Goal: Task Accomplishment & Management: Use online tool/utility

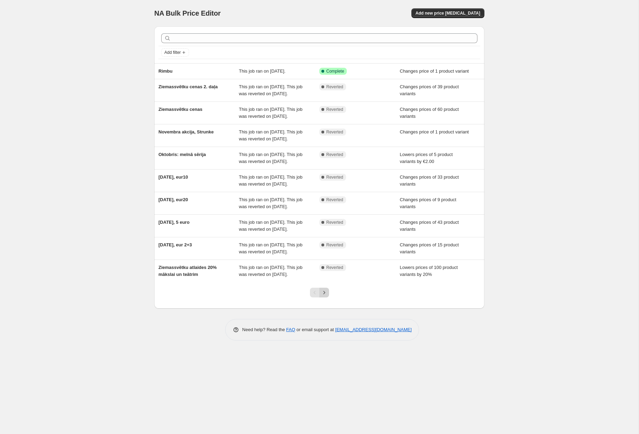
click at [327, 298] on button "Next" at bounding box center [324, 293] width 10 height 10
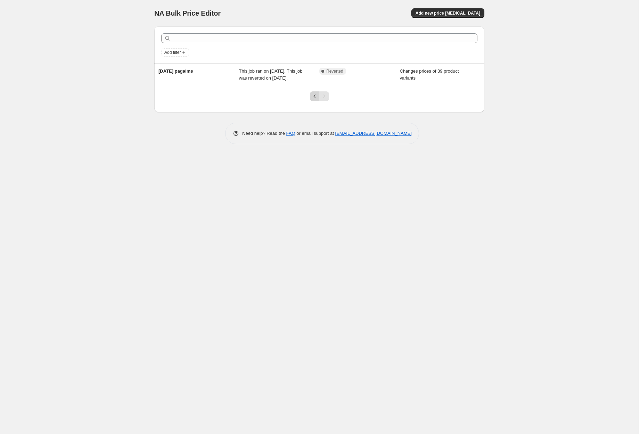
click at [315, 100] on icon "Previous" at bounding box center [314, 96] width 7 height 7
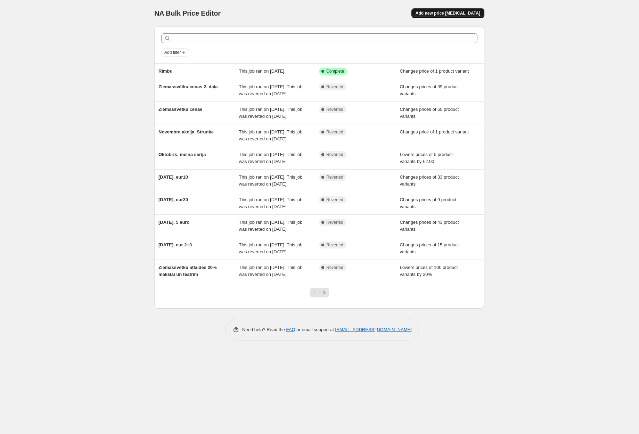
click at [450, 15] on span "Add new price [MEDICAL_DATA]" at bounding box center [448, 13] width 65 height 6
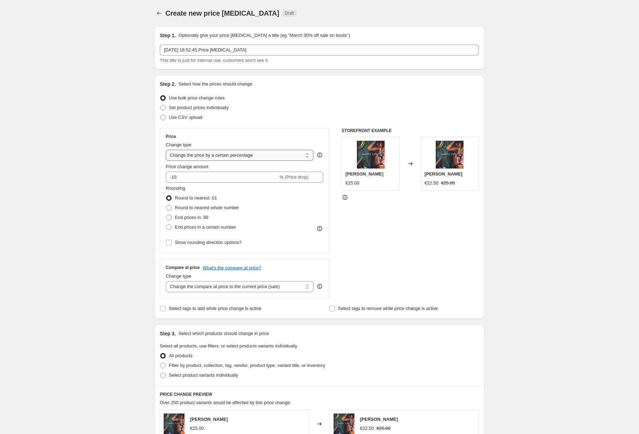
select select "to"
type input "80.00"
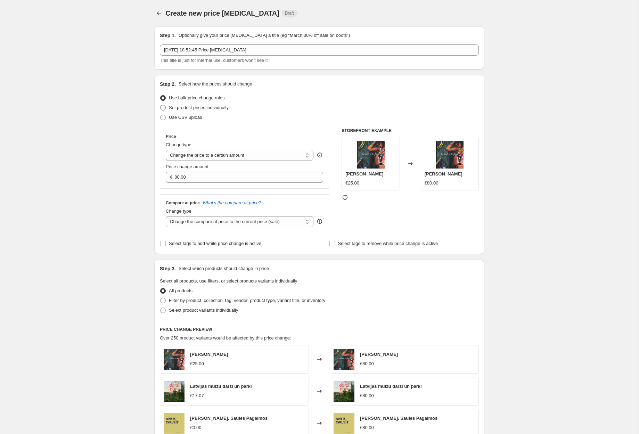
click at [194, 109] on span "Set product prices individually" at bounding box center [199, 107] width 60 height 5
click at [161, 105] on input "Set product prices individually" at bounding box center [160, 105] width 0 height 0
radio input "true"
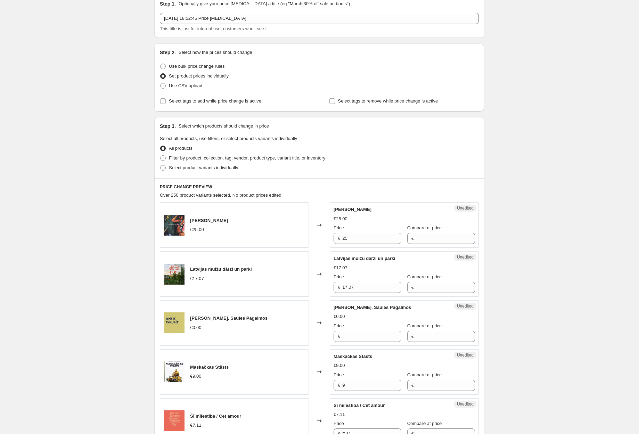
scroll to position [32, 0]
click at [164, 168] on span at bounding box center [163, 167] width 6 height 6
click at [161, 165] on input "Select product variants individually" at bounding box center [160, 164] width 0 height 0
radio input "true"
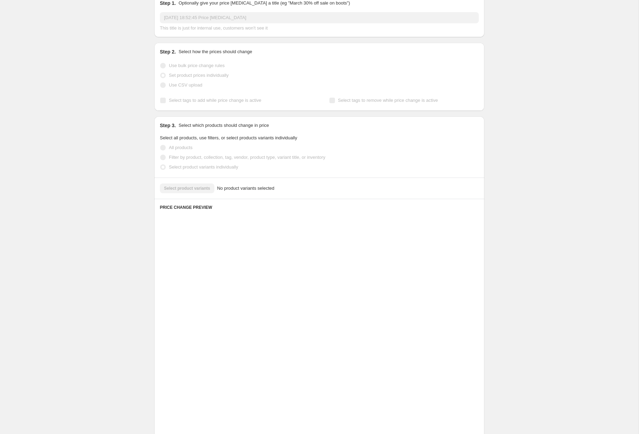
scroll to position [0, 0]
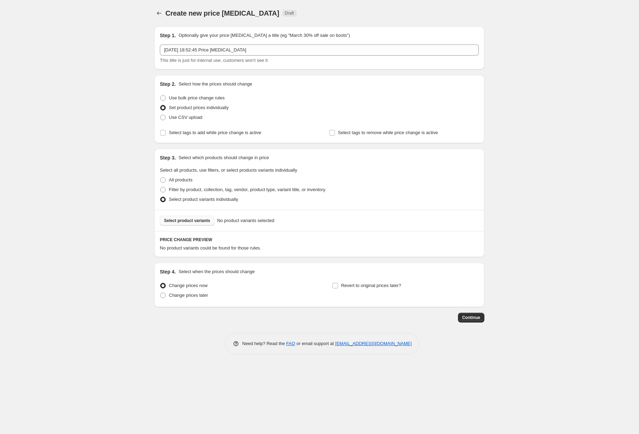
click at [201, 219] on span "Select product variants" at bounding box center [187, 221] width 46 height 6
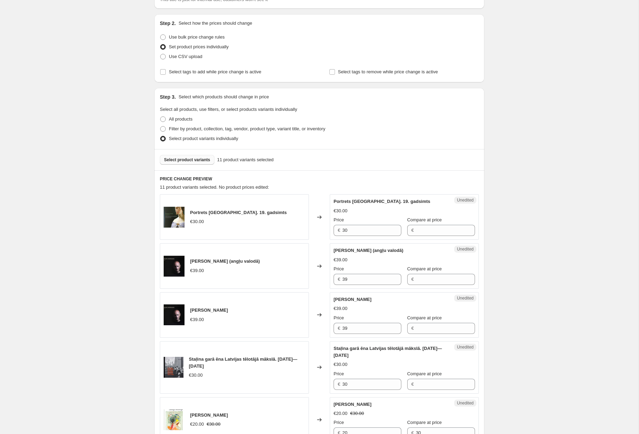
scroll to position [65, 0]
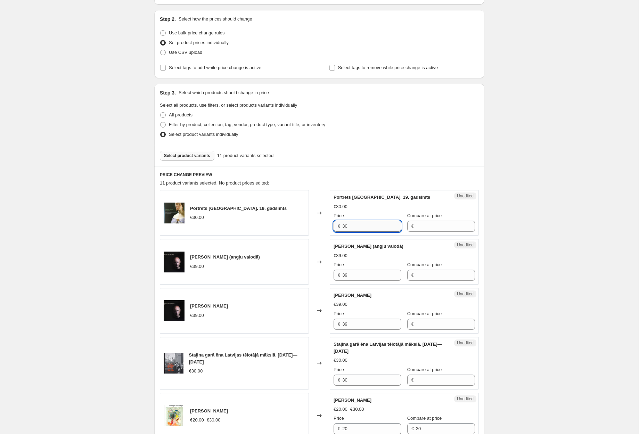
click at [365, 227] on input "30" at bounding box center [371, 226] width 59 height 11
type input "20"
click at [438, 227] on input "Compare at price" at bounding box center [445, 226] width 59 height 11
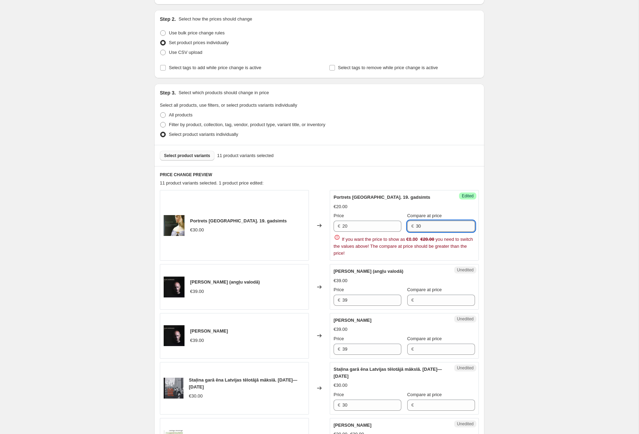
type input "30"
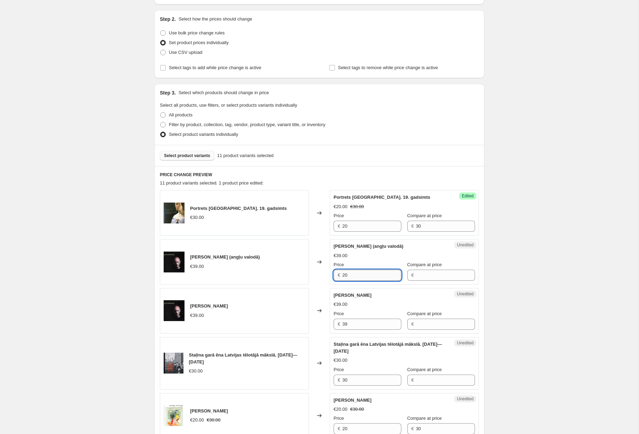
type input "20"
type input "39"
type input "20"
type input "39"
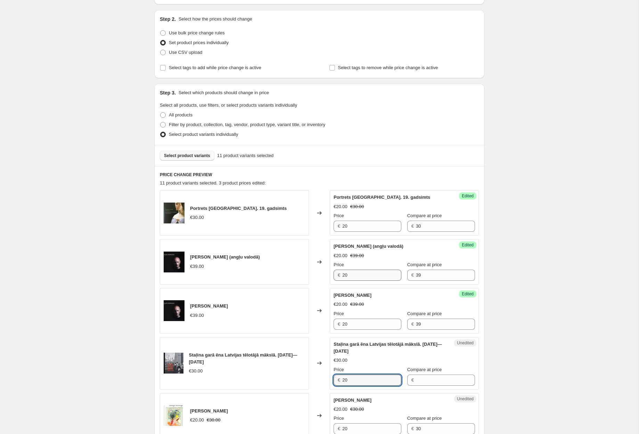
type input "20"
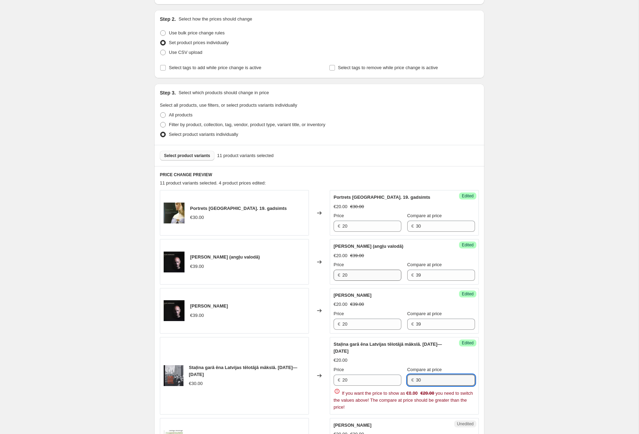
type input "30"
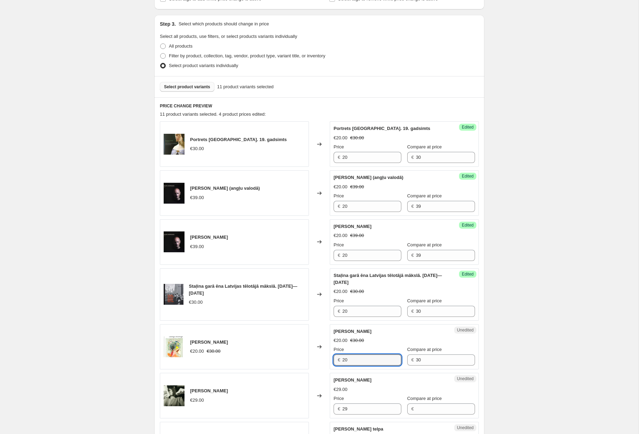
scroll to position [131, 0]
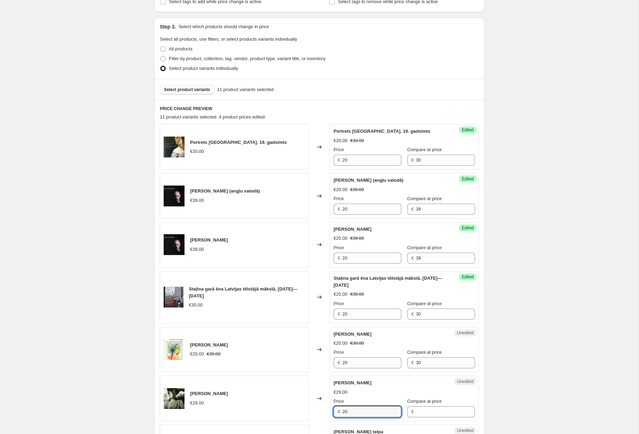
type input "20"
type input "29"
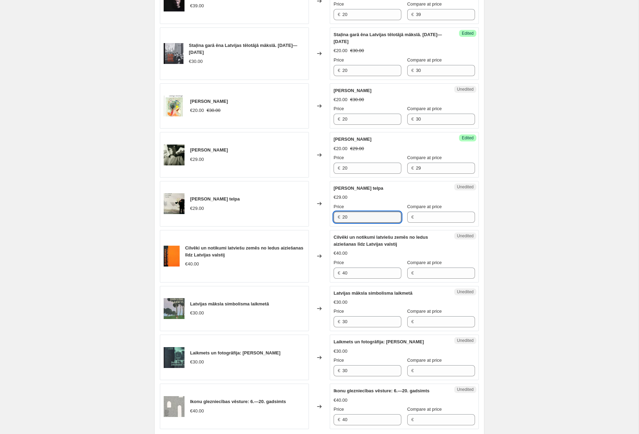
type input "20"
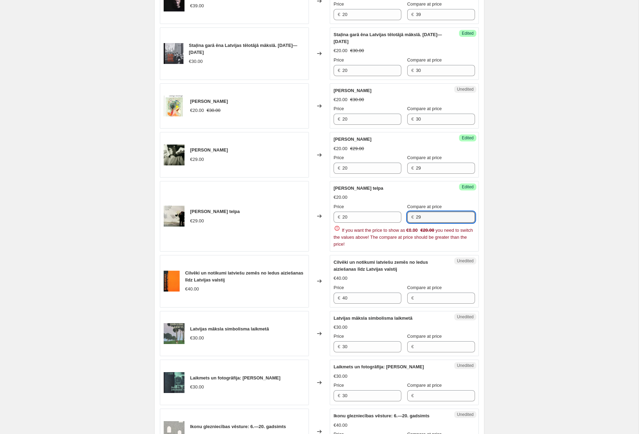
type input "29"
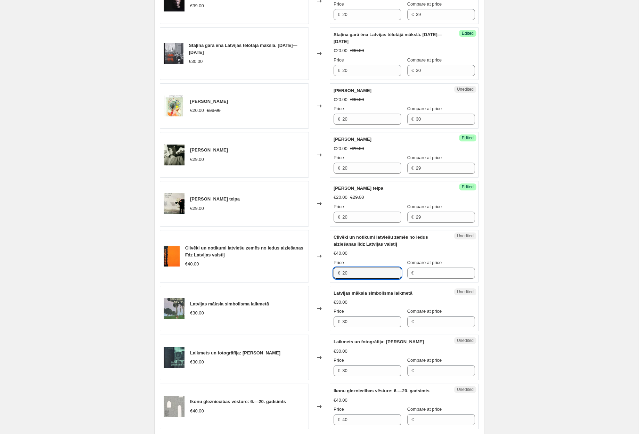
type input "20"
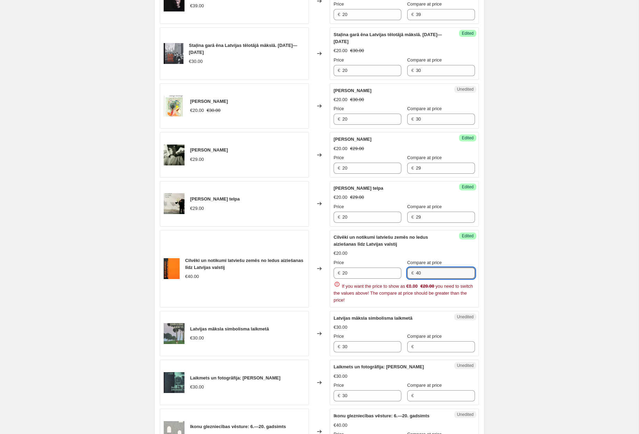
type input "40"
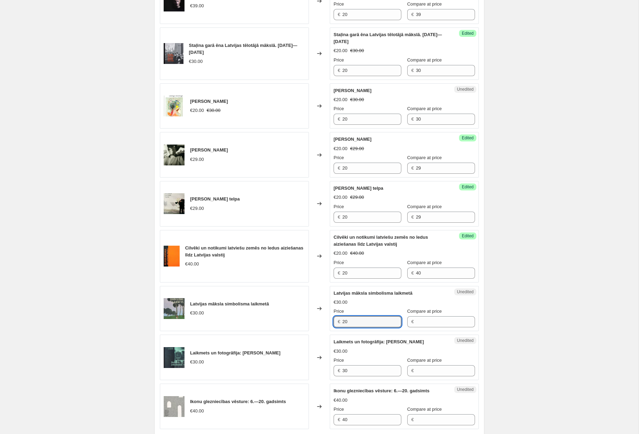
type input "20"
type input "30"
type input "20"
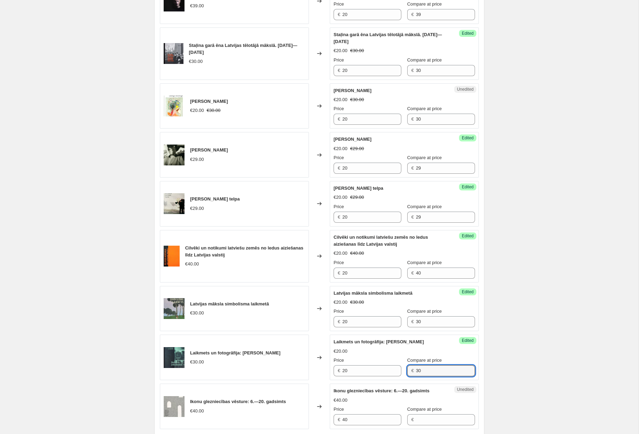
type input "30"
type input "20"
type input "40"
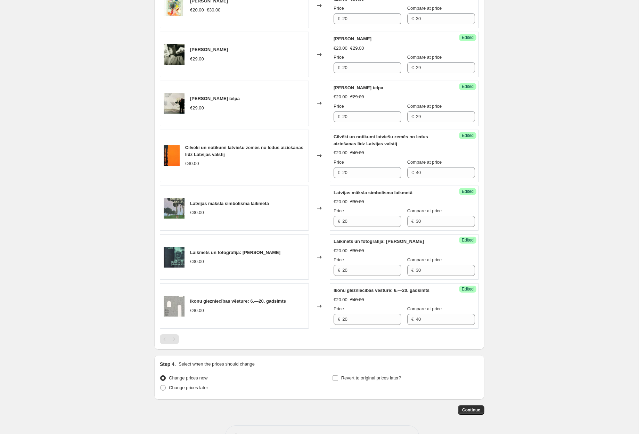
scroll to position [498, 0]
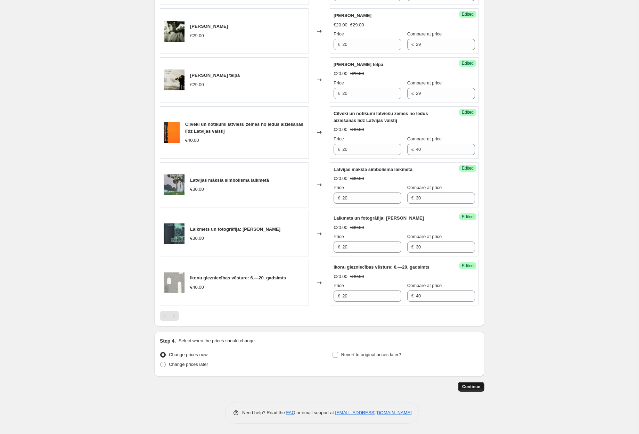
click at [478, 390] on button "Continue" at bounding box center [471, 387] width 26 height 10
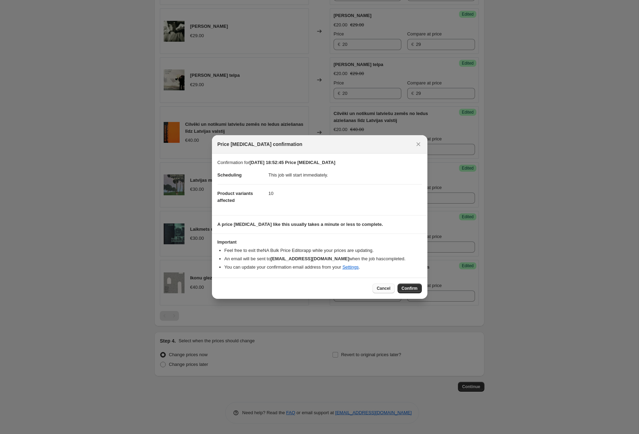
click at [382, 286] on button "Cancel" at bounding box center [384, 289] width 22 height 10
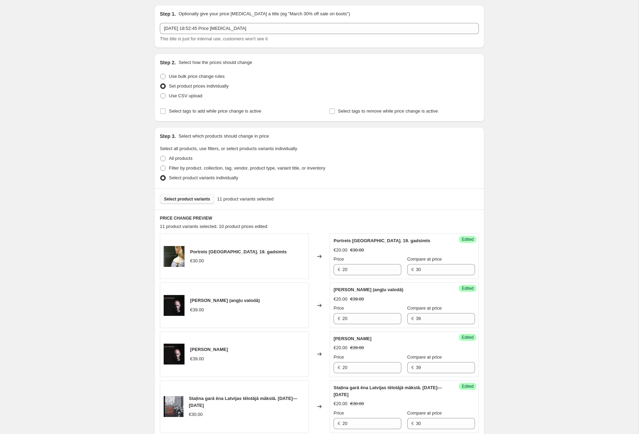
scroll to position [45, 0]
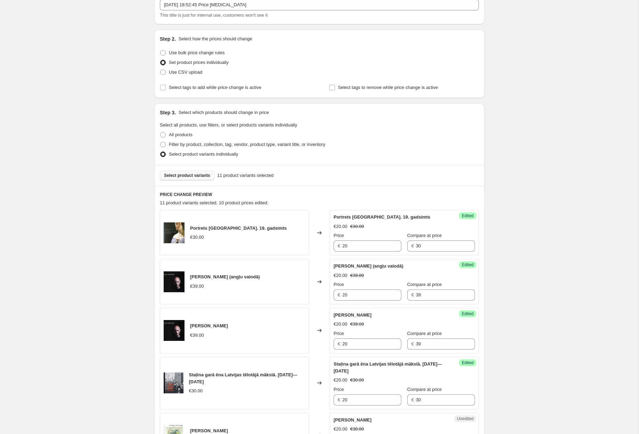
click at [322, 165] on div "Select product variants 11 product variants selected" at bounding box center [319, 175] width 330 height 21
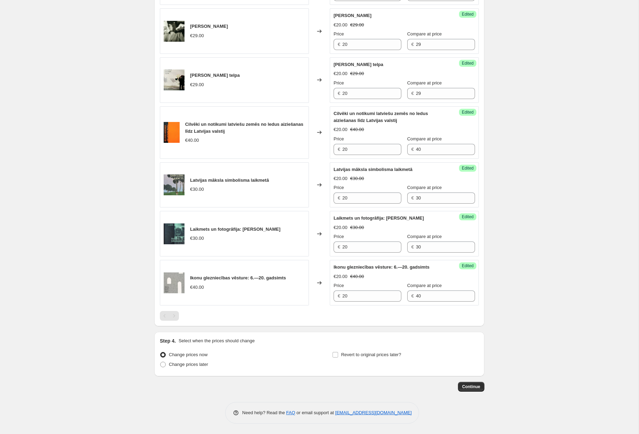
scroll to position [498, 0]
click at [168, 365] on label "Change prices later" at bounding box center [184, 365] width 48 height 10
click at [161, 362] on input "Change prices later" at bounding box center [160, 362] width 0 height 0
radio input "true"
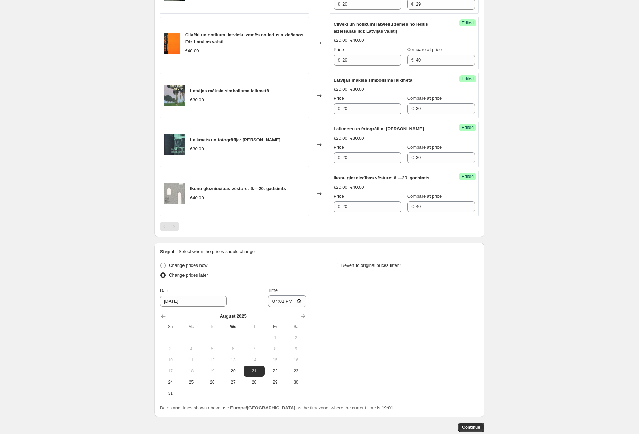
scroll to position [589, 0]
click at [275, 373] on span "22" at bounding box center [275, 371] width 15 height 6
type input "[DATE]"
click at [296, 300] on input "19:01" at bounding box center [287, 301] width 39 height 12
click at [292, 301] on input "19:01" at bounding box center [287, 301] width 39 height 12
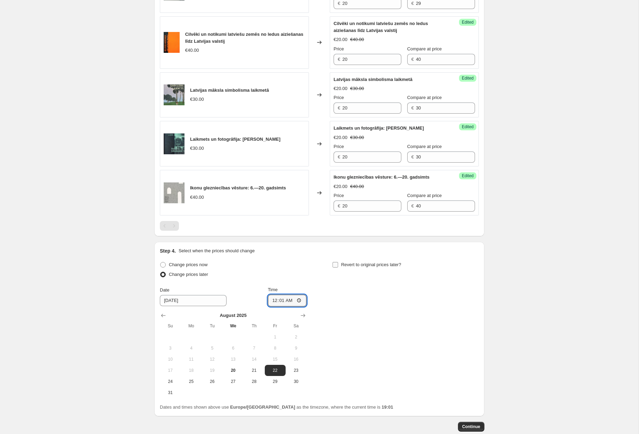
type input "00:01"
click at [334, 263] on input "Revert to original prices later?" at bounding box center [336, 265] width 6 height 6
checkbox input "true"
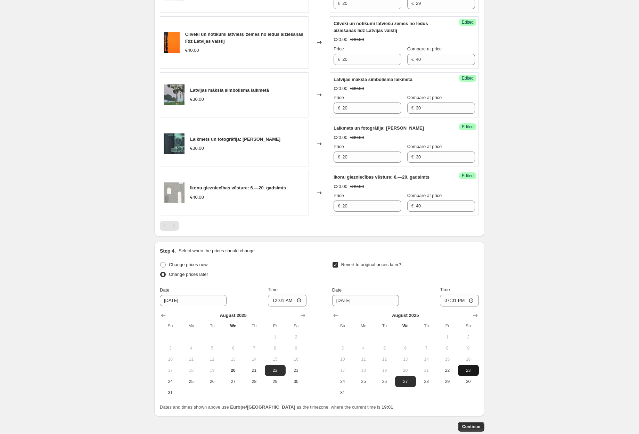
click at [468, 371] on span "23" at bounding box center [468, 371] width 15 height 6
type input "[DATE]"
click at [461, 301] on input "19:01" at bounding box center [459, 301] width 39 height 12
type input "23:59"
click at [469, 426] on span "Continue" at bounding box center [471, 427] width 18 height 6
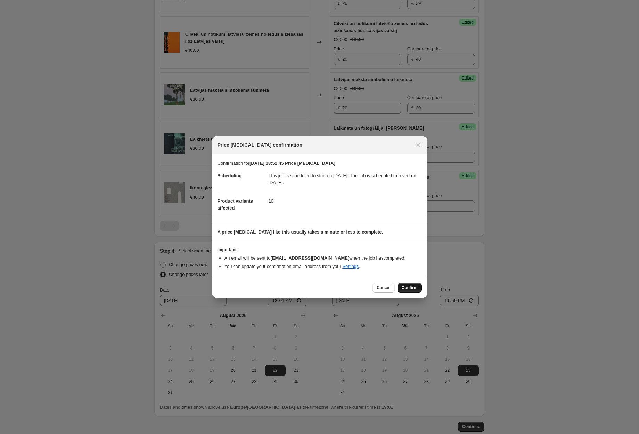
click at [412, 289] on span "Confirm" at bounding box center [410, 288] width 16 height 6
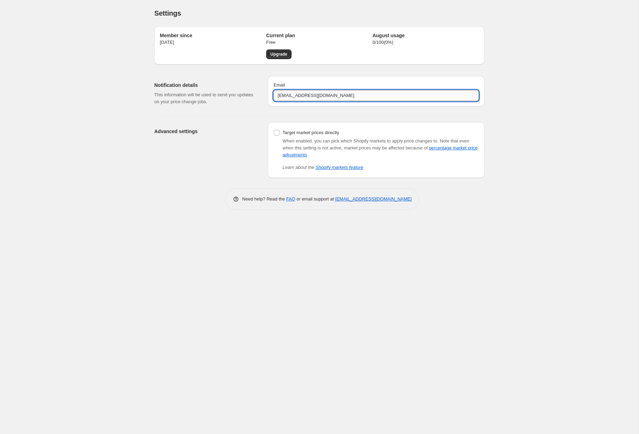
click at [282, 96] on input "luize@neputns.lv" at bounding box center [376, 95] width 205 height 11
type input "[EMAIL_ADDRESS][DOMAIN_NAME]"
click at [240, 132] on h2 "Advanced settings" at bounding box center [205, 131] width 103 height 7
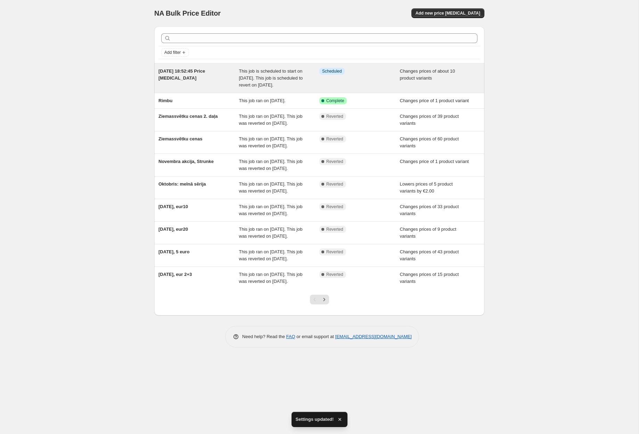
click at [234, 77] on div "20 Aug 2025 at 18:52:45 Price change job" at bounding box center [199, 78] width 81 height 21
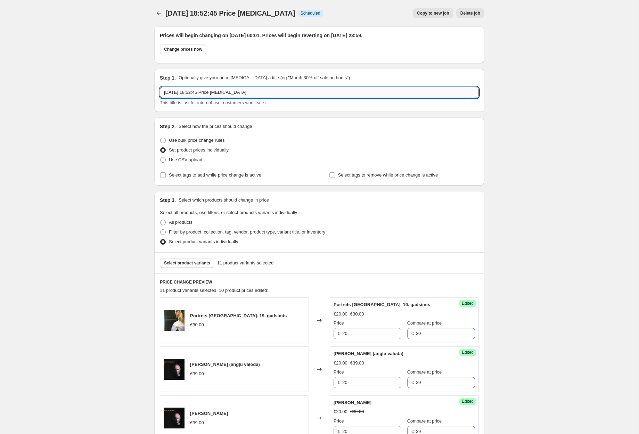
click at [232, 91] on input "20 Aug 2025 at 18:52:45 Price change job" at bounding box center [319, 92] width 319 height 11
type input "pagalms 2025"
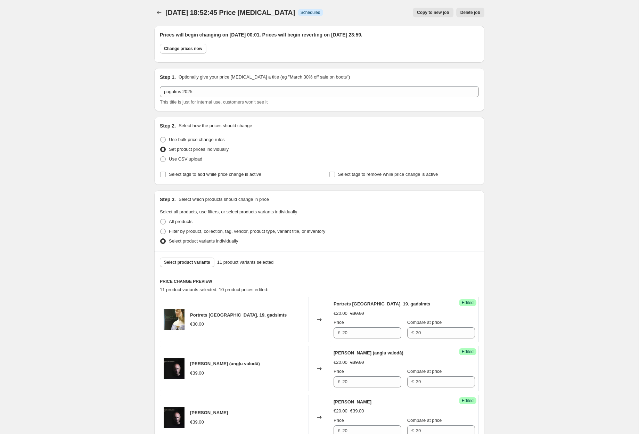
click at [411, 132] on div "Step 2. Select how the prices should change Use bulk price change rules Set pro…" at bounding box center [319, 150] width 319 height 57
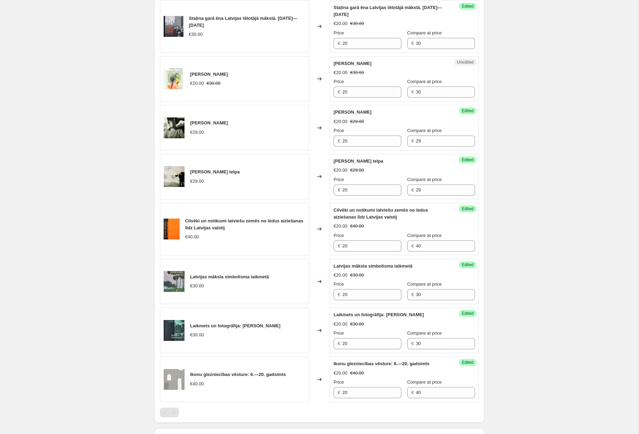
scroll to position [445, 0]
click at [459, 62] on span "Unedited" at bounding box center [465, 62] width 17 height 6
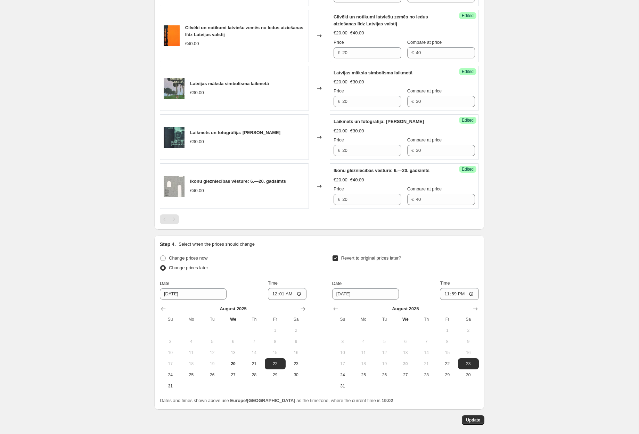
scroll to position [672, 0]
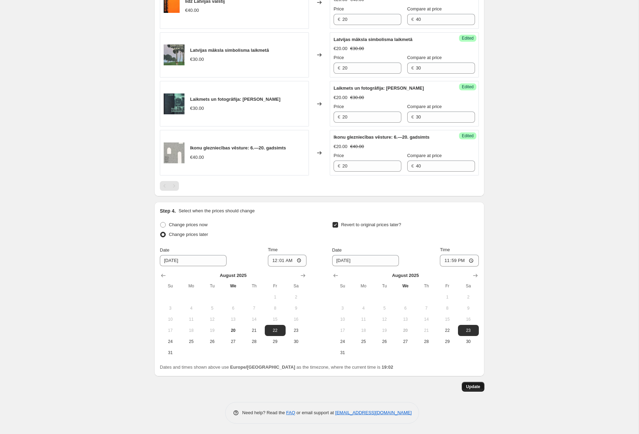
click at [470, 384] on button "Update" at bounding box center [473, 387] width 23 height 10
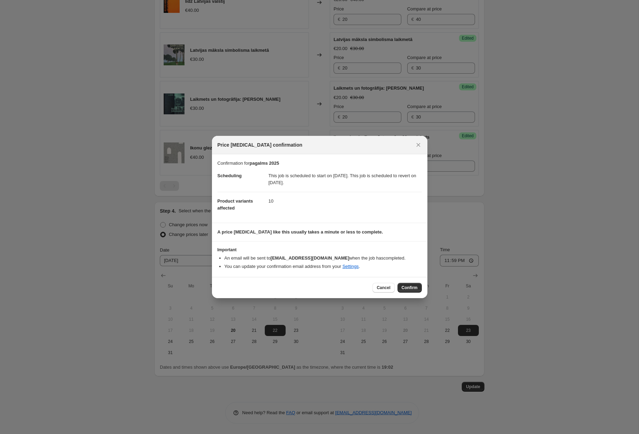
click at [406, 288] on span "Confirm" at bounding box center [410, 288] width 16 height 6
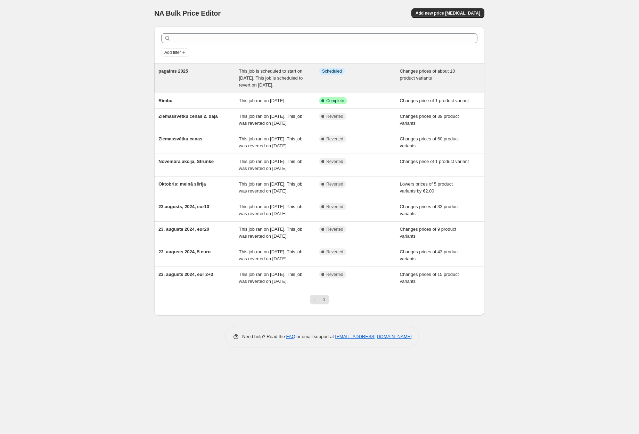
click at [232, 80] on div "pagalms 2025" at bounding box center [199, 78] width 81 height 21
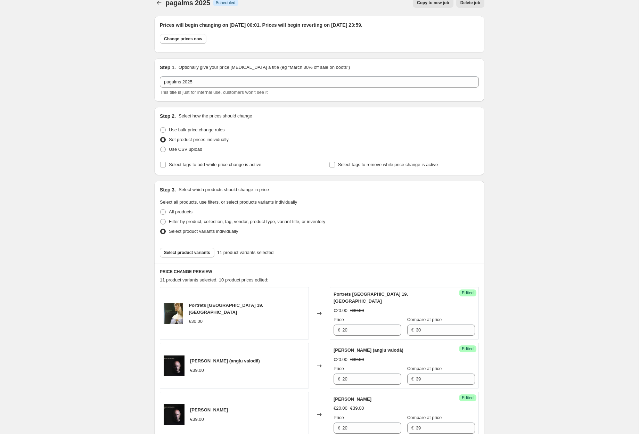
scroll to position [17, 0]
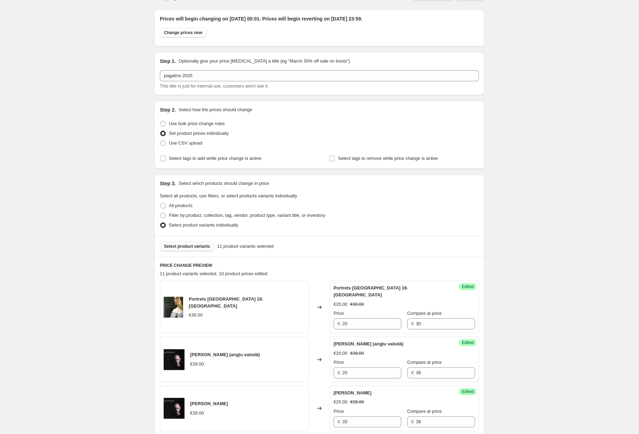
click at [193, 249] on span "Select product variants" at bounding box center [187, 247] width 46 height 6
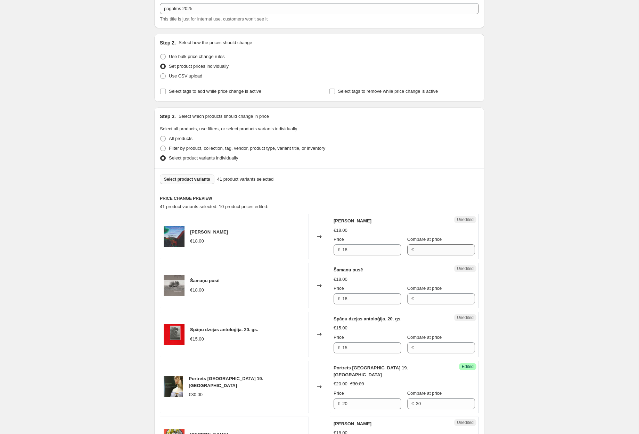
scroll to position [84, 0]
click at [364, 251] on input "18" at bounding box center [371, 249] width 59 height 11
type input "10"
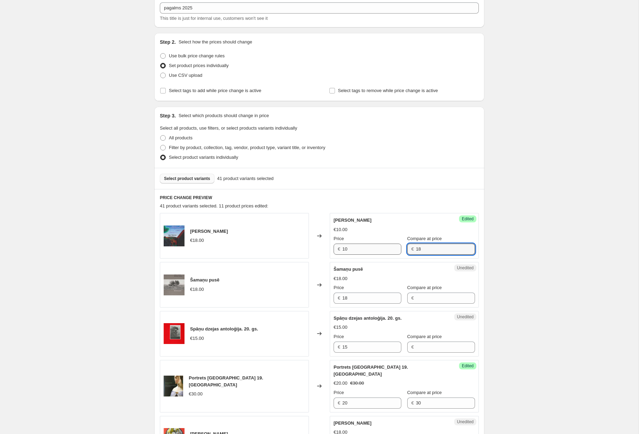
type input "18"
type input "10"
type input "18"
type input "10"
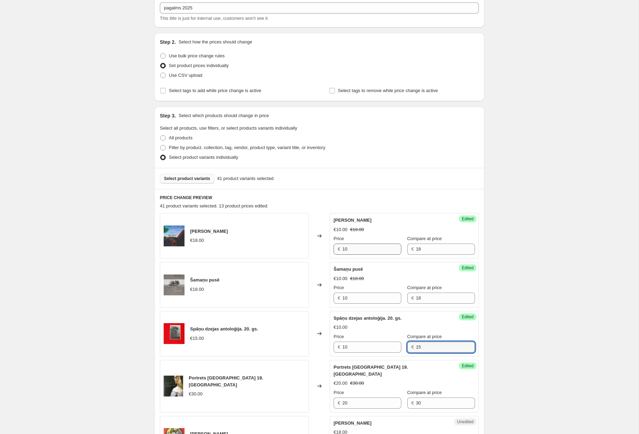
type input "15"
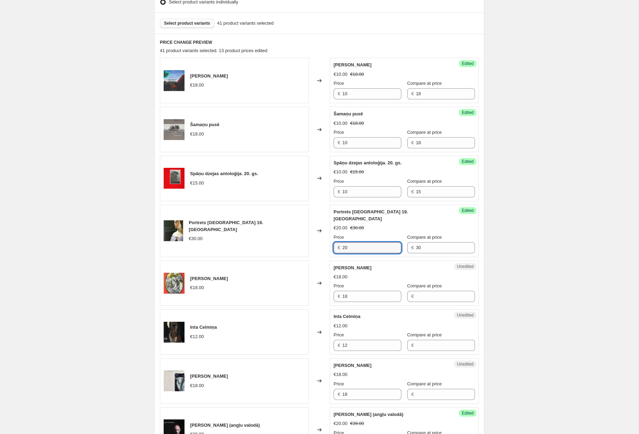
scroll to position [240, 0]
type input "10"
type input "18"
type input "10"
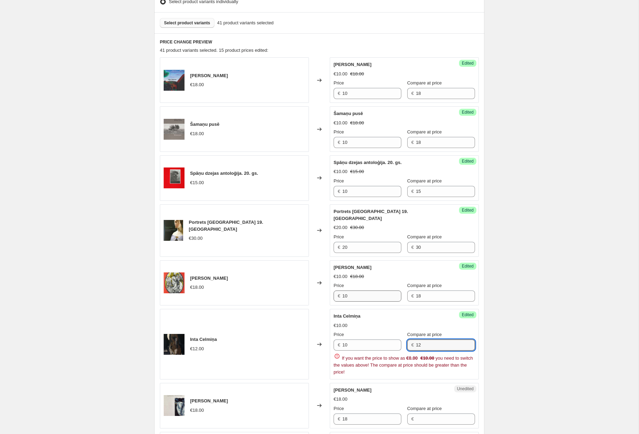
type input "12"
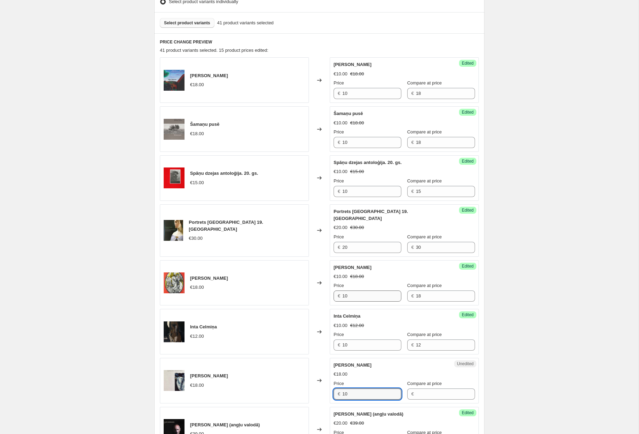
type input "10"
type input "18"
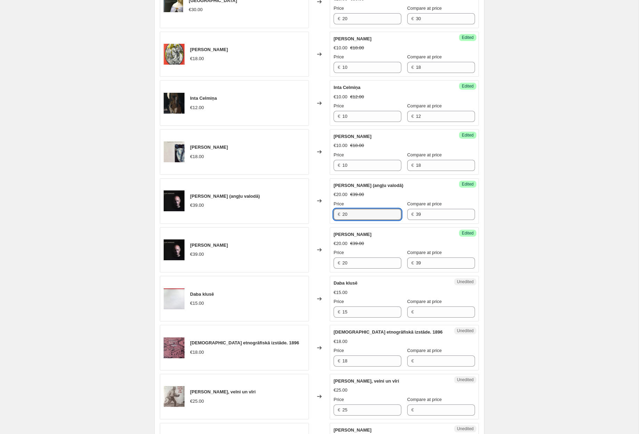
scroll to position [477, 0]
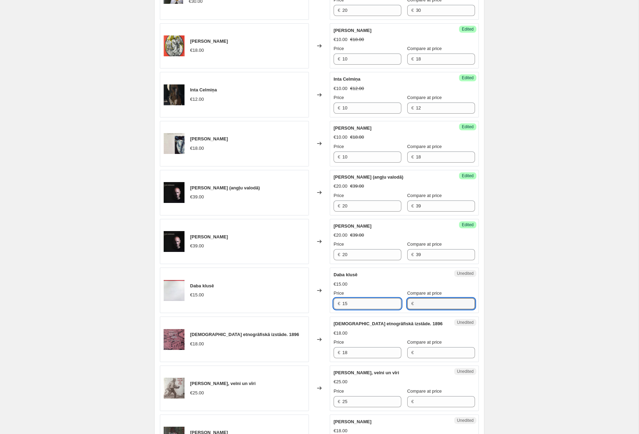
click at [369, 299] on input "15" at bounding box center [371, 303] width 59 height 11
type input "10"
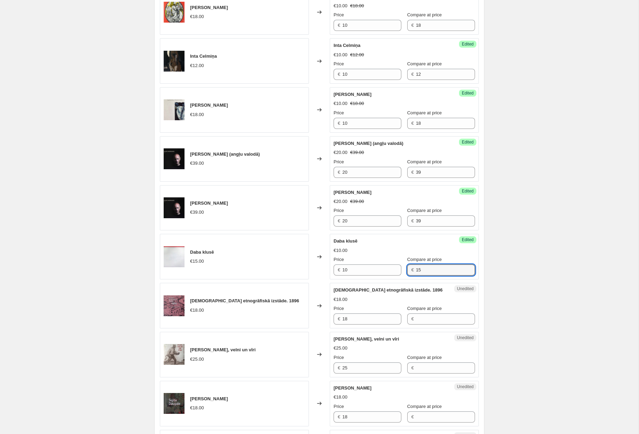
scroll to position [523, 0]
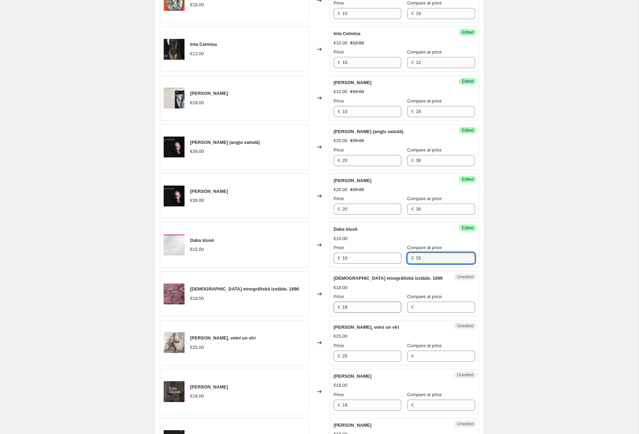
type input "15"
click at [374, 302] on input "18" at bounding box center [371, 307] width 59 height 11
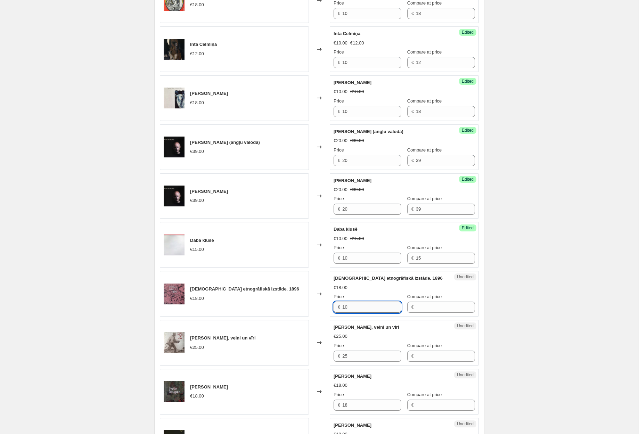
type input "10"
type input "18"
type input "10"
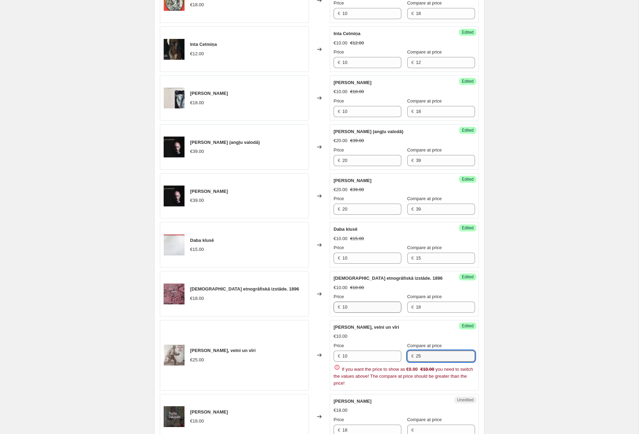
type input "25"
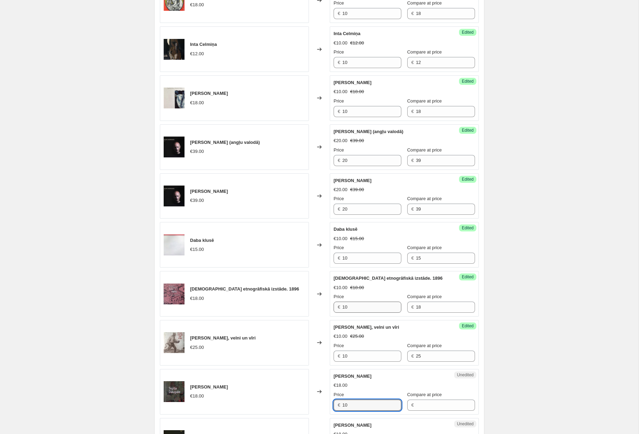
type input "10"
type input "18"
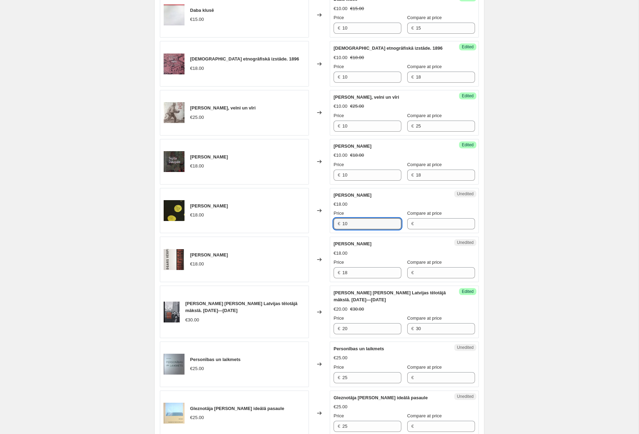
type input "10"
type input "18"
type input "10"
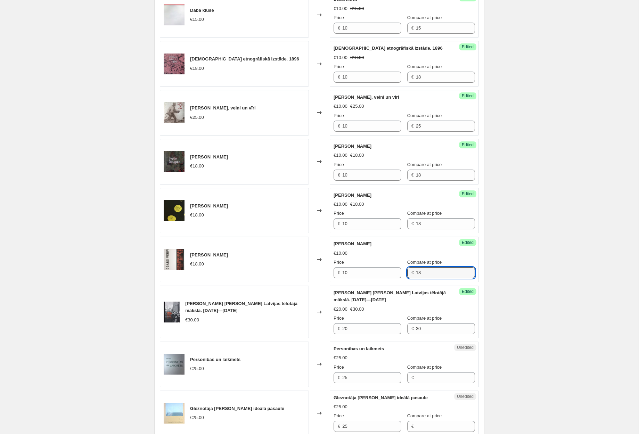
type input "18"
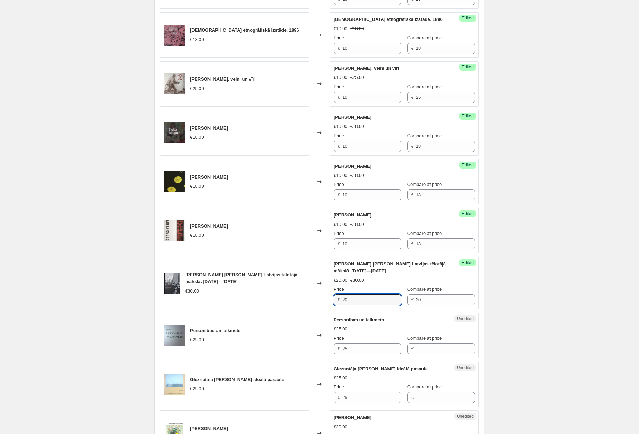
scroll to position [783, 0]
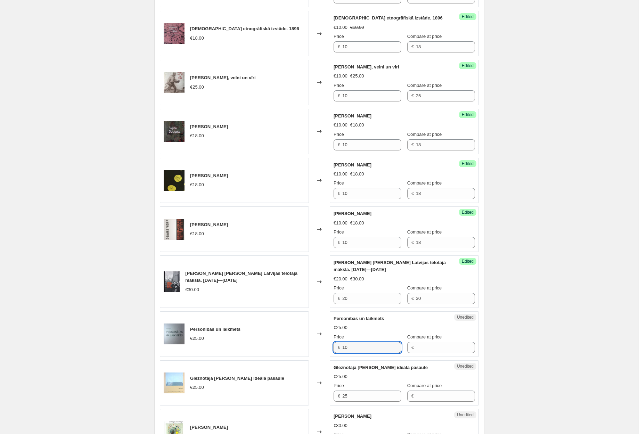
type input "10"
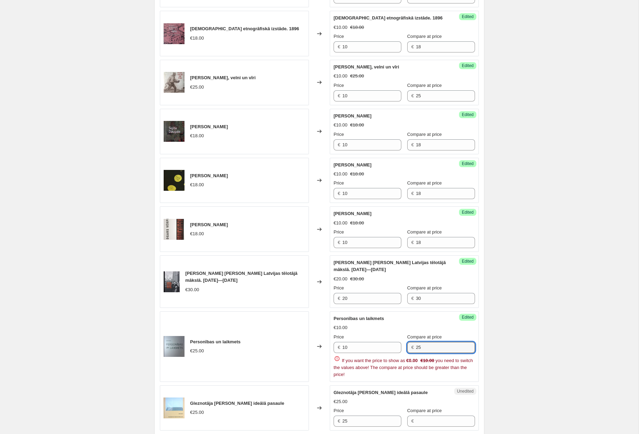
type input "25"
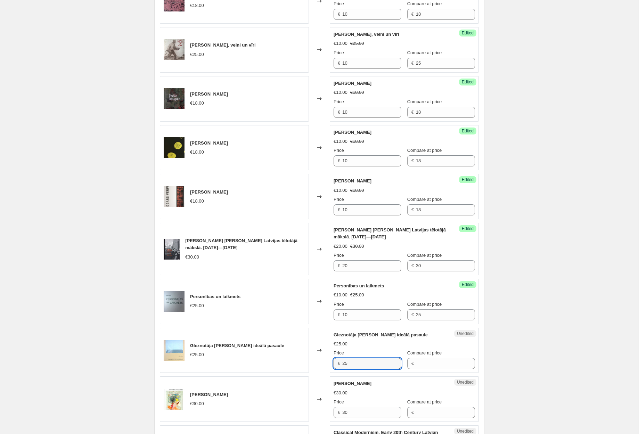
scroll to position [820, 0]
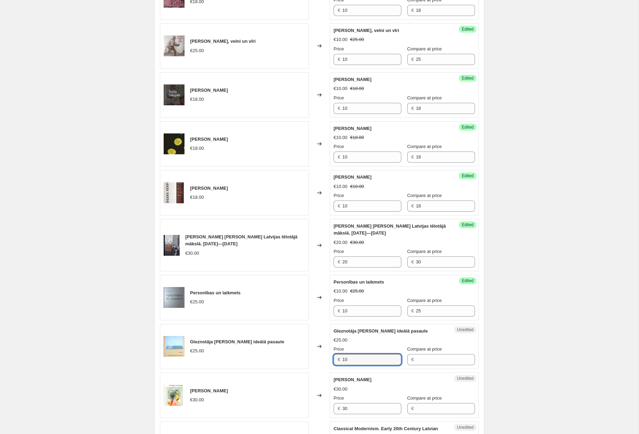
type input "10"
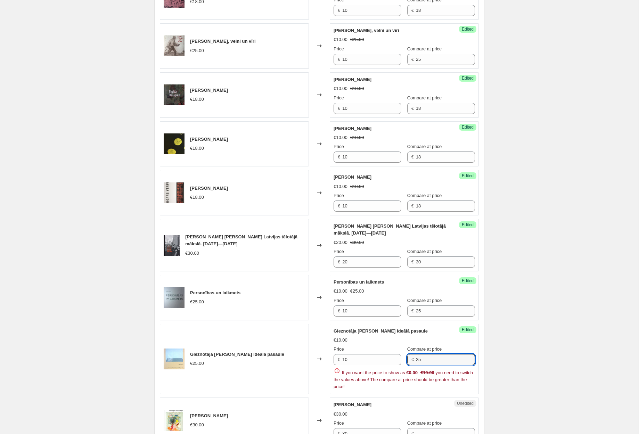
type input "25"
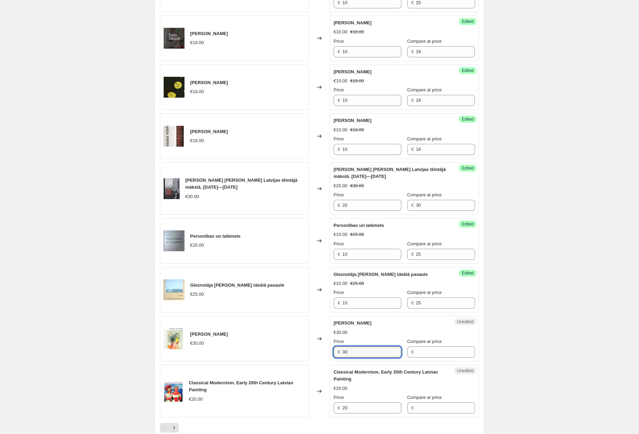
scroll to position [878, 0]
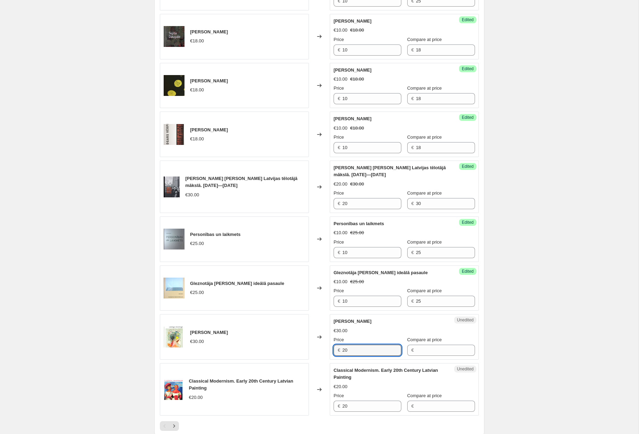
type input "20"
type input "2"
type input "30"
type input "10"
type input "20"
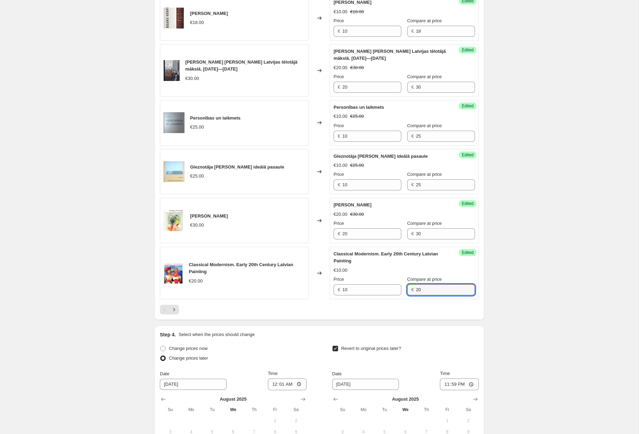
scroll to position [1000, 0]
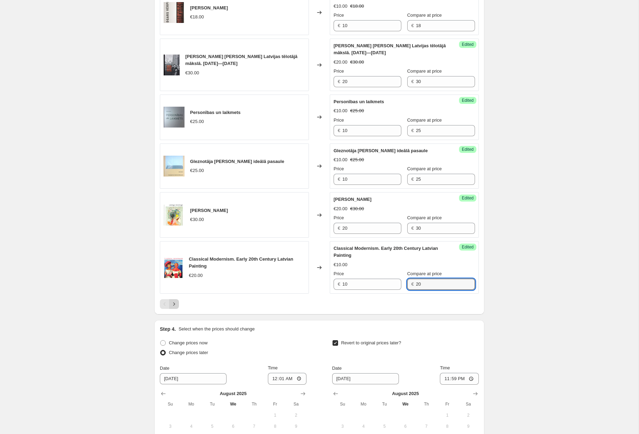
click at [174, 301] on icon "Next" at bounding box center [174, 304] width 7 height 7
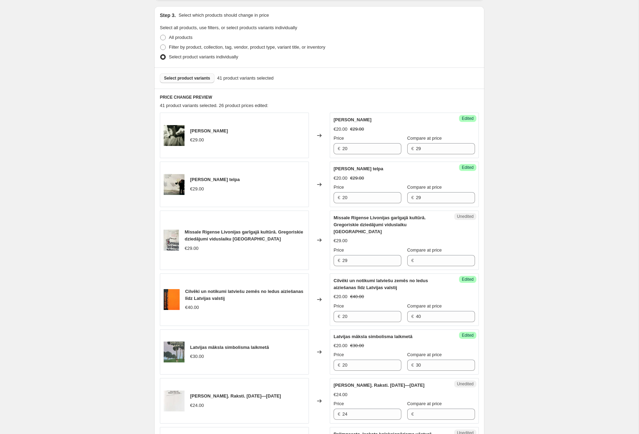
scroll to position [188, 0]
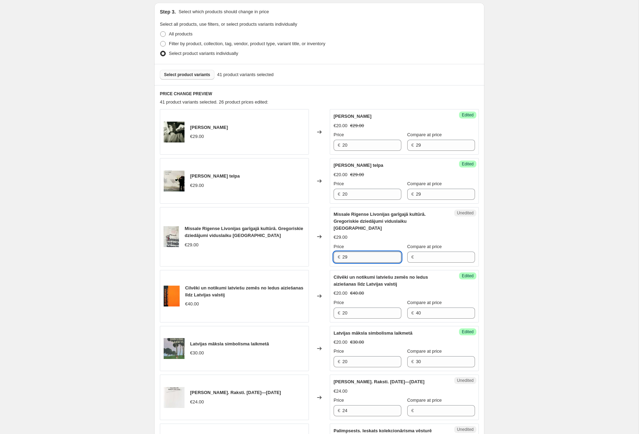
click at [364, 255] on input "29" at bounding box center [371, 257] width 59 height 11
click at [364, 252] on input "29" at bounding box center [371, 257] width 59 height 11
click at [364, 252] on input "29" at bounding box center [371, 256] width 59 height 11
type input "10"
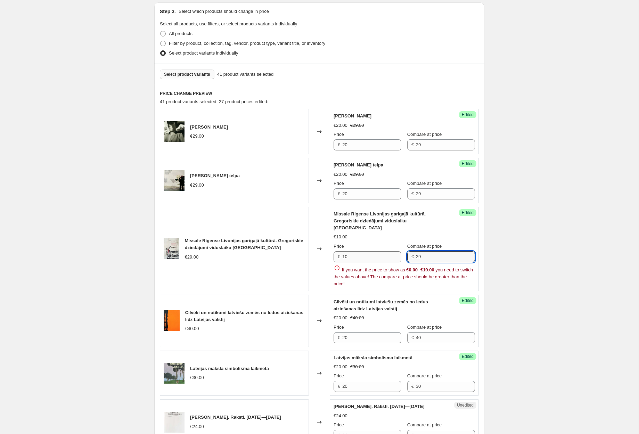
type input "29"
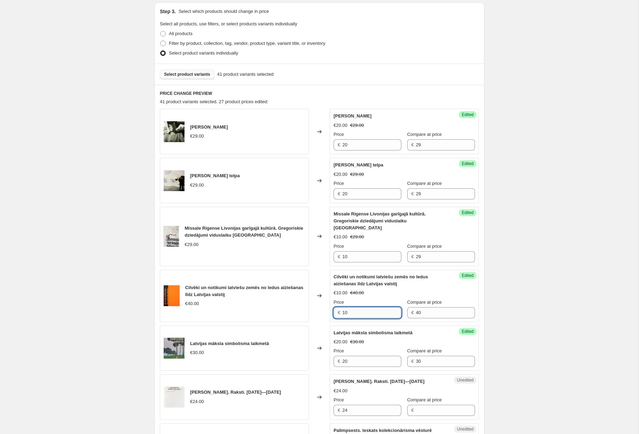
click at [363, 308] on input "10" at bounding box center [371, 312] width 59 height 11
type input "20"
type input "10"
type input "24"
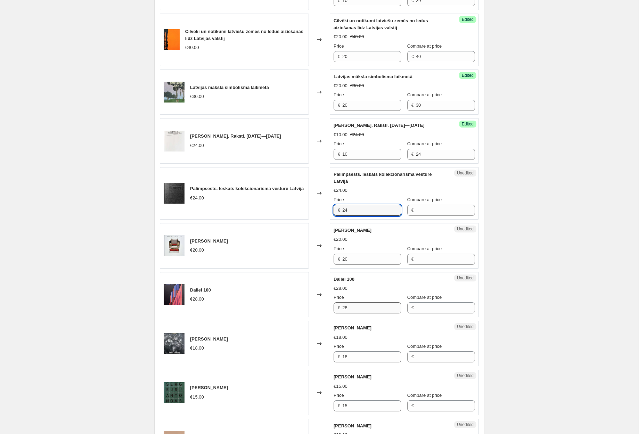
scroll to position [445, 0]
type input "10"
type input "24"
type input "10"
type input "20"
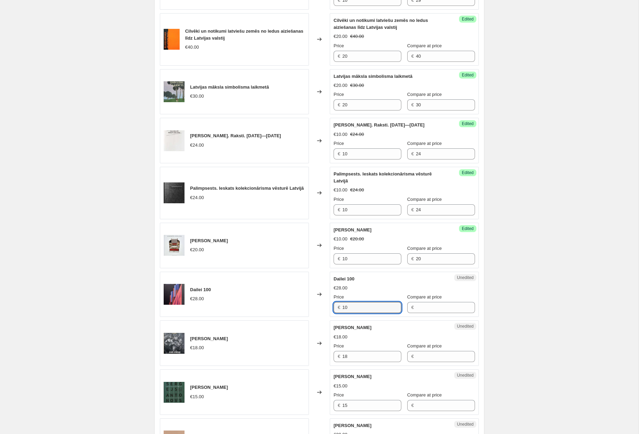
type input "10"
type input "28"
type input "10"
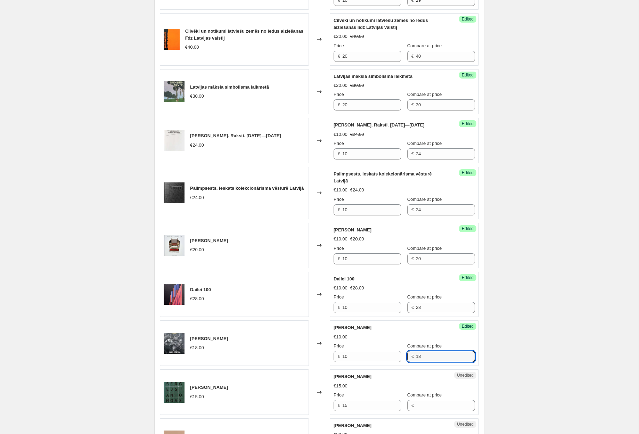
type input "18"
type input "10"
type input "15"
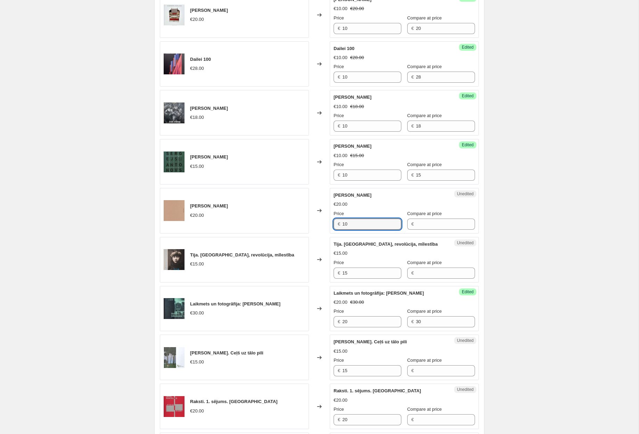
type input "10"
type input "20"
type input "10"
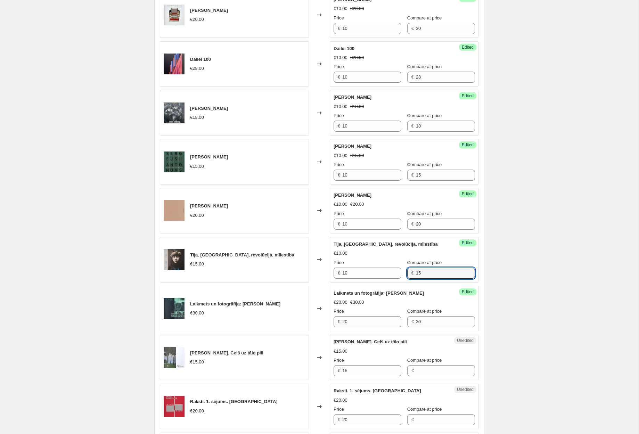
type input "15"
type input "10"
type input "15"
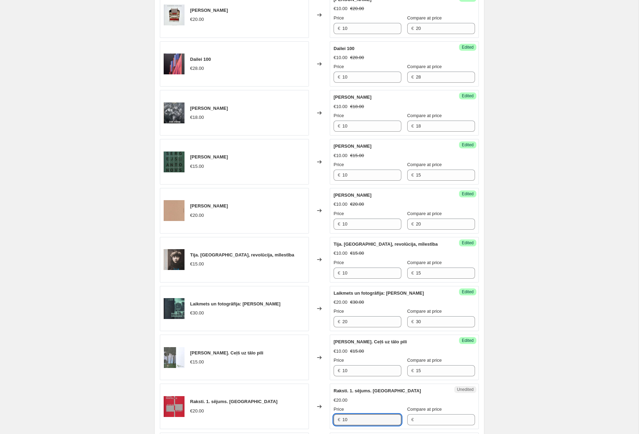
type input "10"
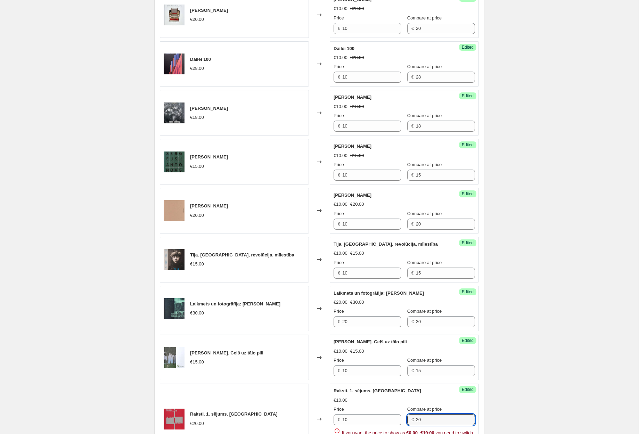
type input "20"
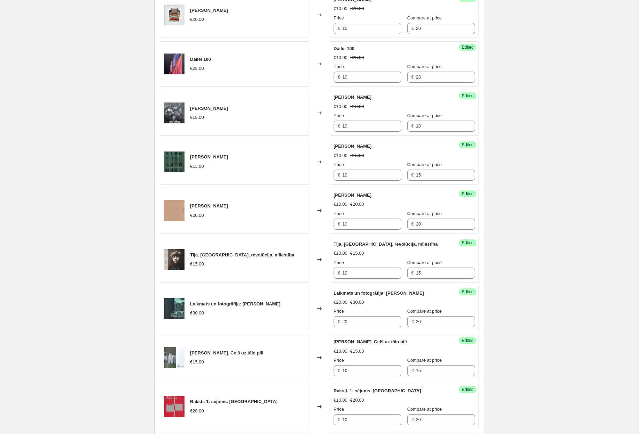
scroll to position [921, 0]
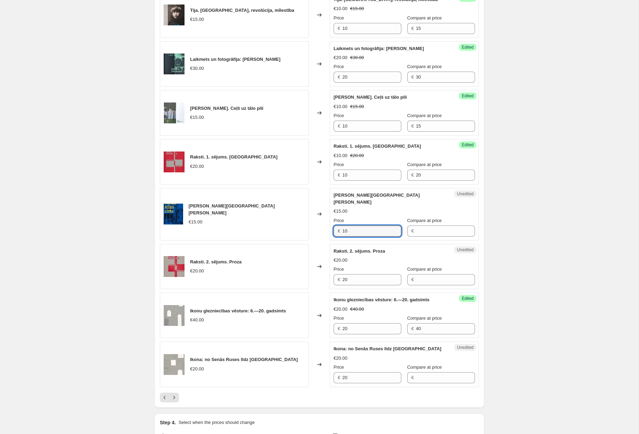
type input "10"
type input "15"
type input "10"
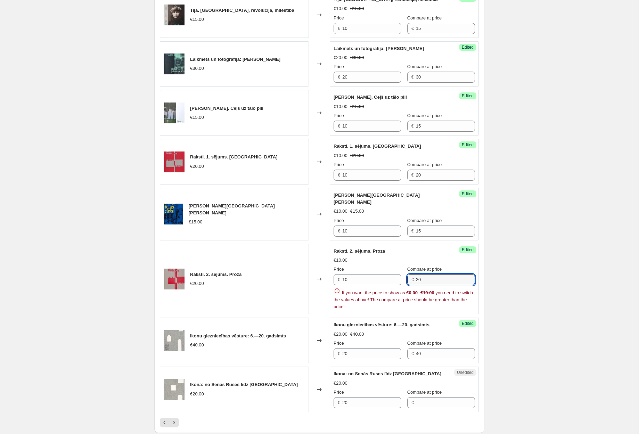
type input "20"
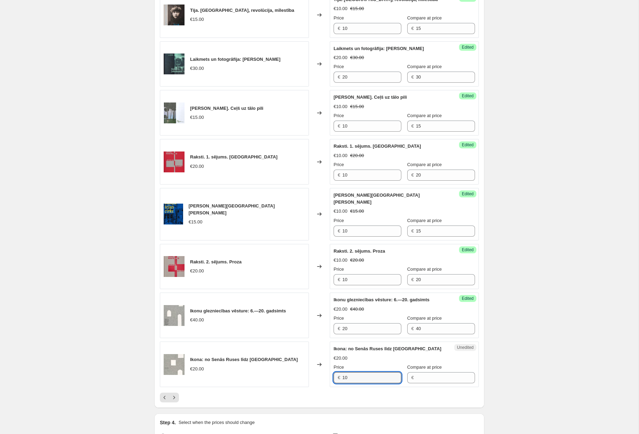
type input "10"
type input "20"
click at [174, 394] on icon "Next" at bounding box center [174, 397] width 7 height 7
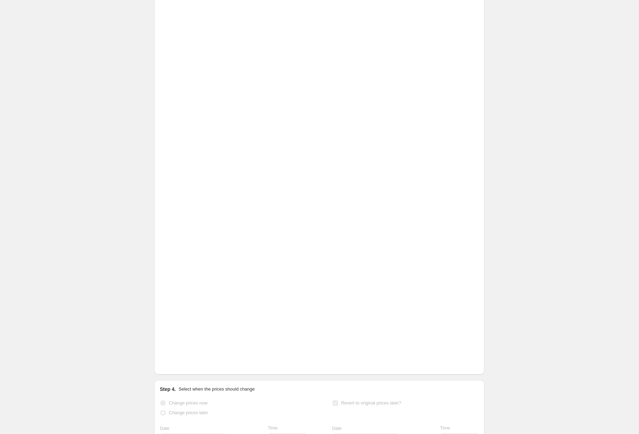
scroll to position [168, 0]
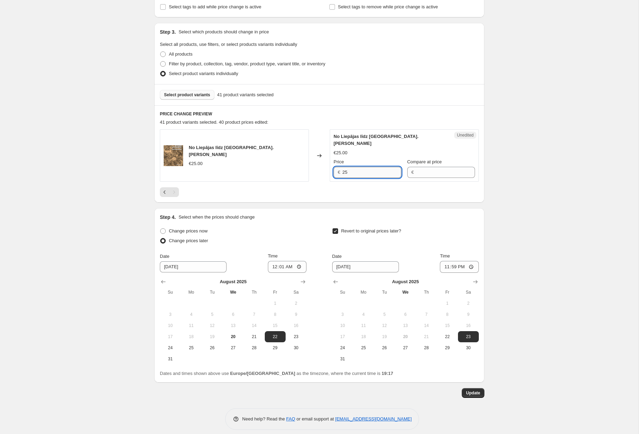
click at [390, 167] on input "25" at bounding box center [371, 172] width 59 height 11
type input "10"
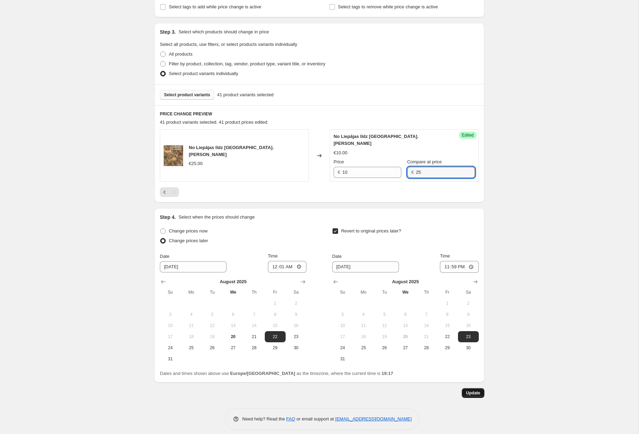
type input "25"
click at [471, 390] on span "Update" at bounding box center [473, 393] width 14 height 6
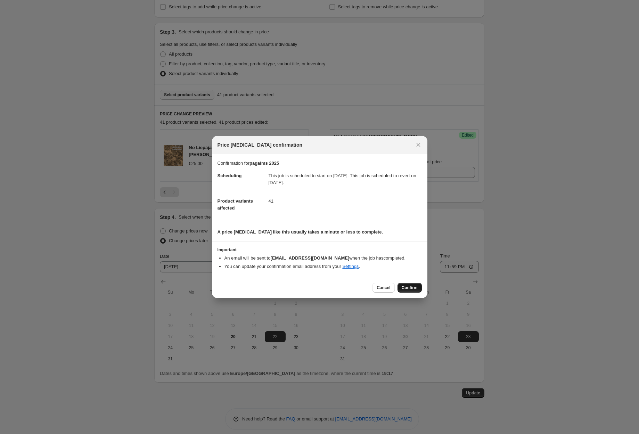
click at [410, 289] on span "Confirm" at bounding box center [410, 288] width 16 height 6
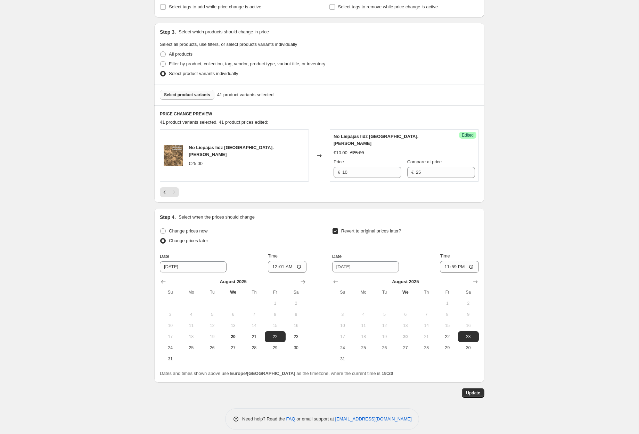
click at [197, 95] on span "Select product variants" at bounding box center [187, 95] width 46 height 6
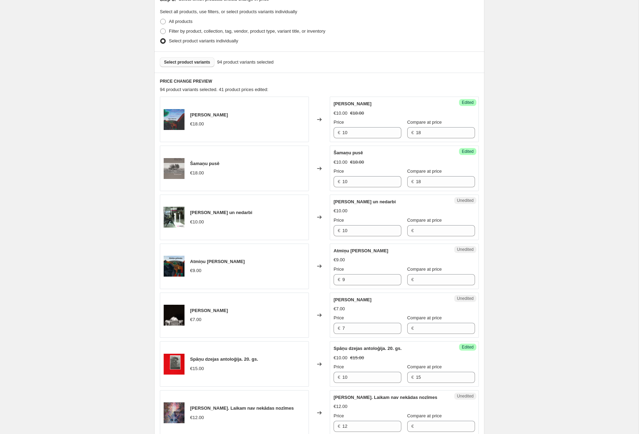
scroll to position [202, 0]
click at [369, 230] on input "10" at bounding box center [371, 230] width 59 height 11
type input "5"
type input "10"
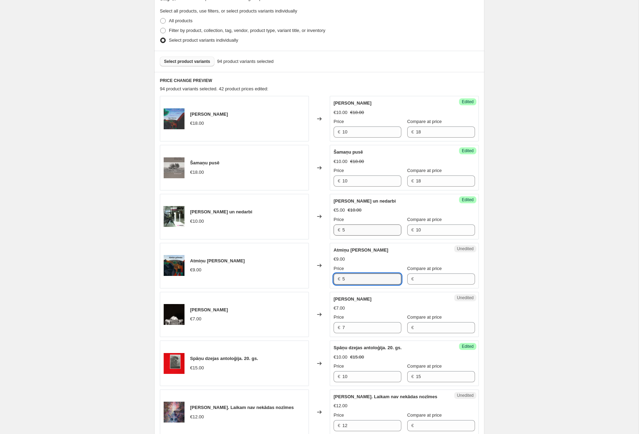
type input "5"
type input "9"
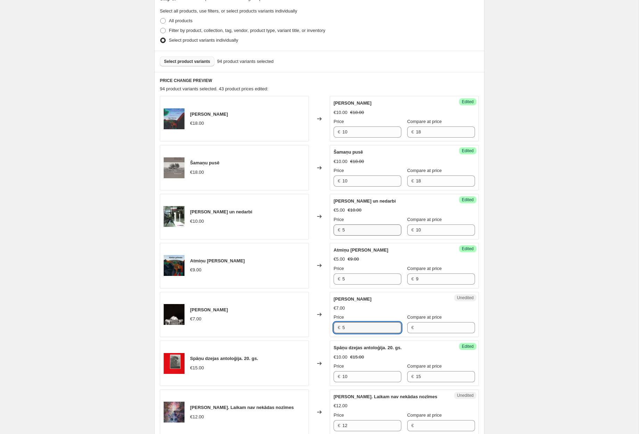
type input "5"
type input "7"
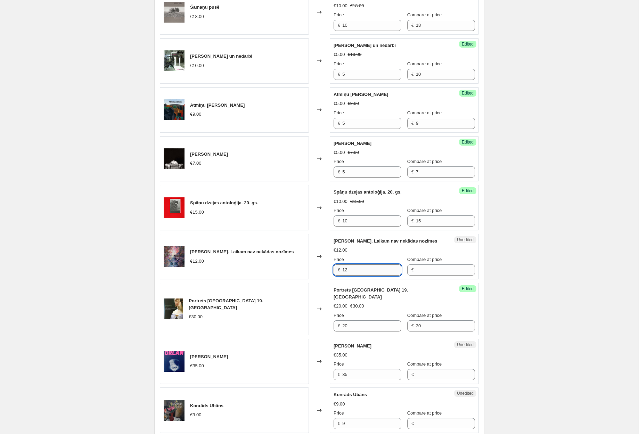
scroll to position [357, 0]
click at [367, 274] on input "12" at bounding box center [371, 270] width 59 height 11
type input "5"
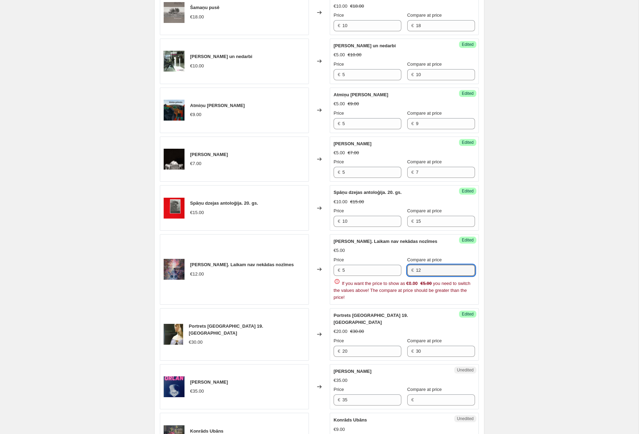
type input "12"
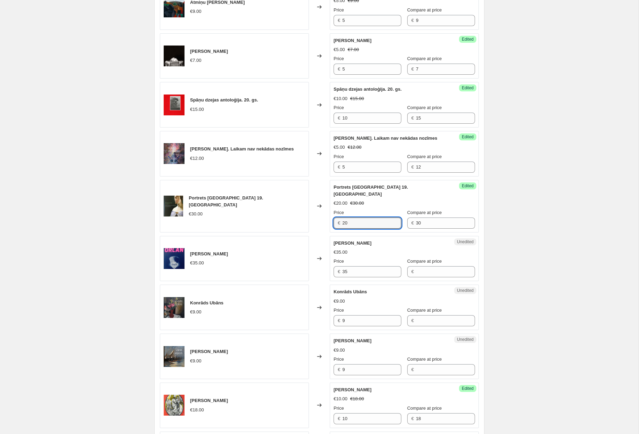
scroll to position [461, 0]
click at [366, 266] on input "35" at bounding box center [371, 271] width 59 height 11
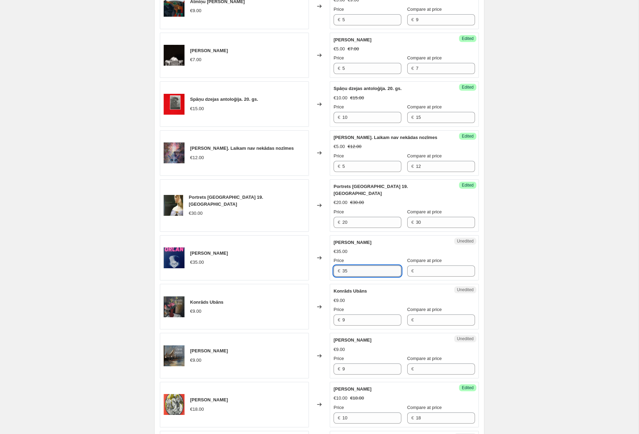
click at [366, 266] on input "35" at bounding box center [371, 271] width 59 height 11
type input "5"
type input "35"
type input "5"
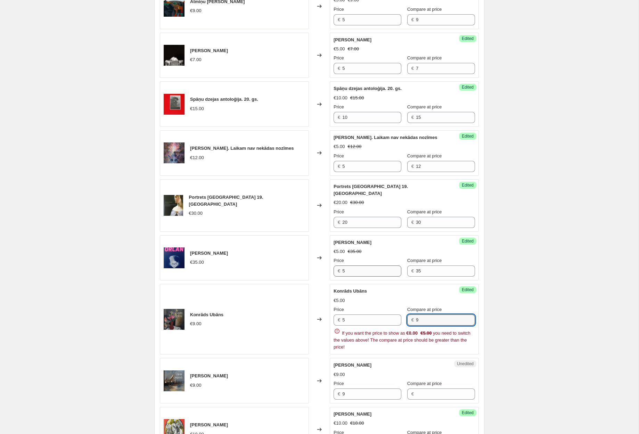
type input "9"
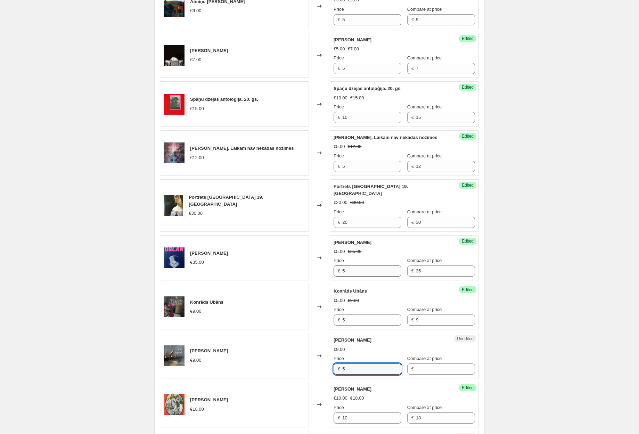
type input "5"
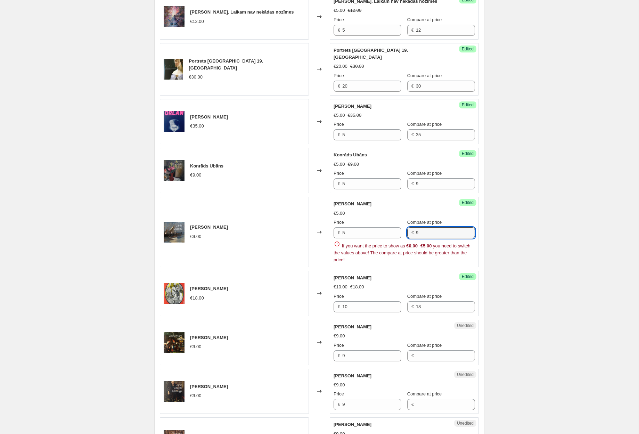
scroll to position [600, 0]
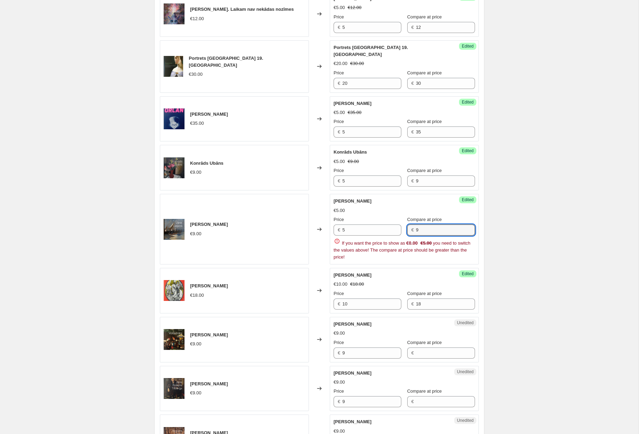
type input "9"
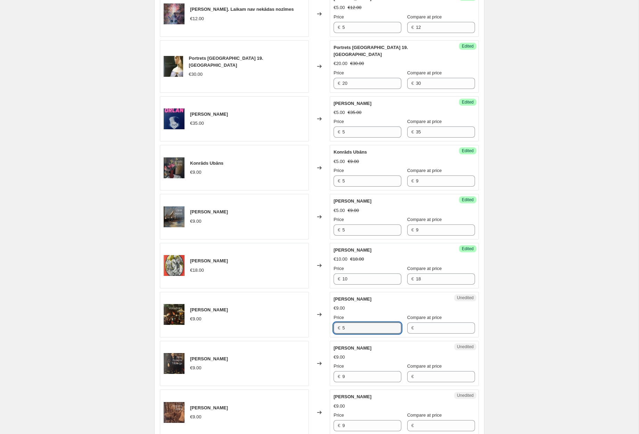
type input "5"
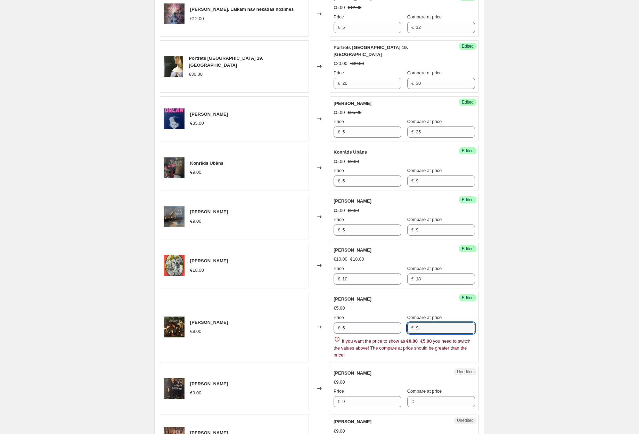
type input "9"
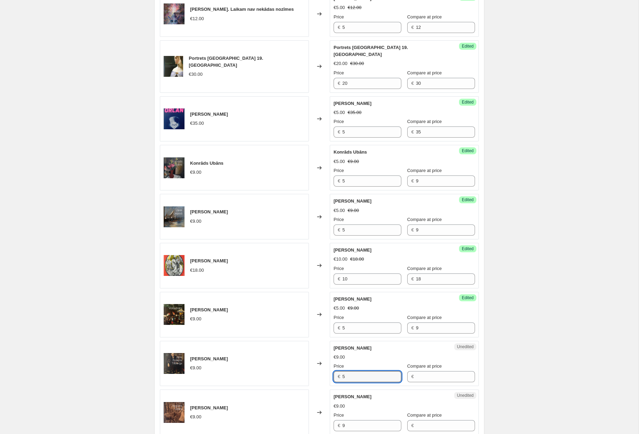
type input "5"
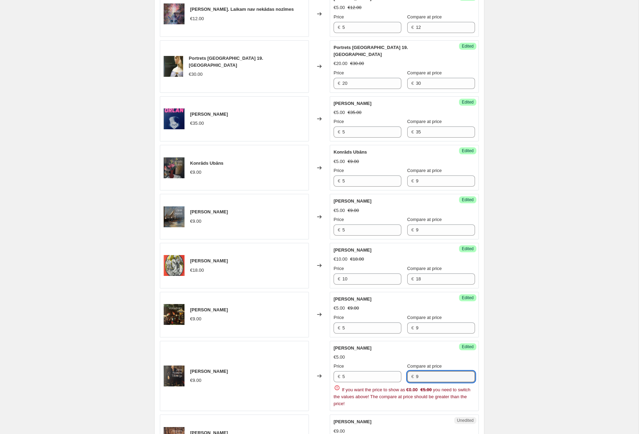
type input "9"
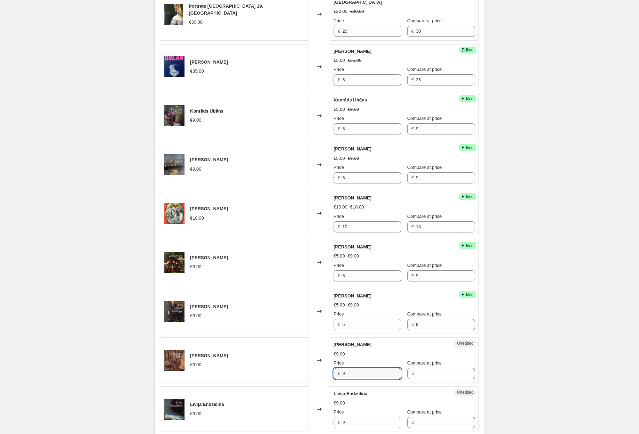
scroll to position [657, 0]
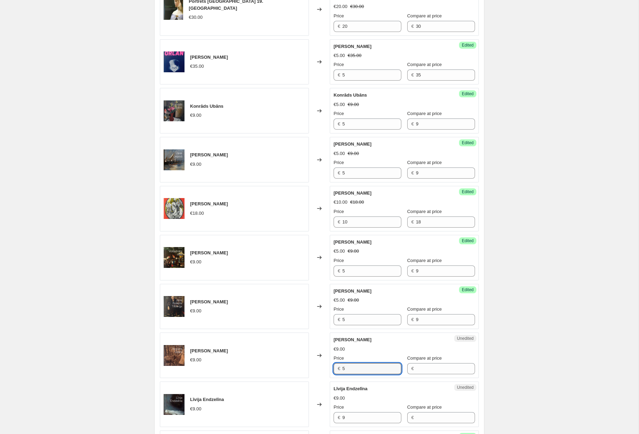
type input "5"
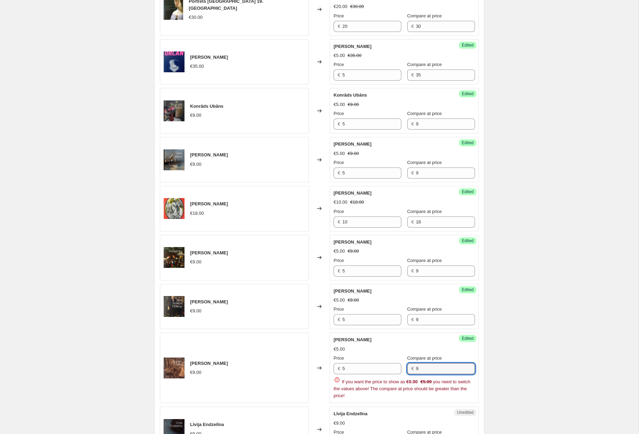
type input "9"
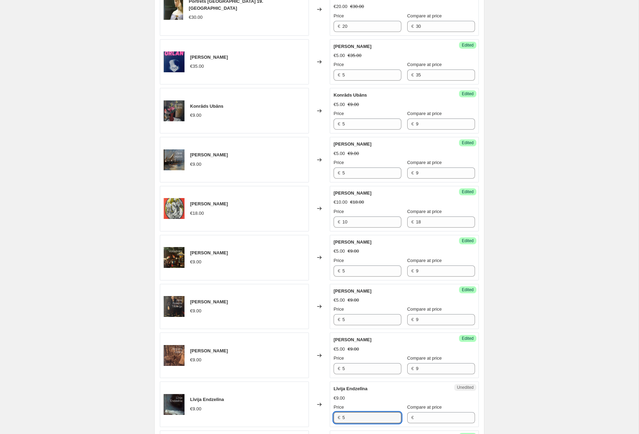
type input "5"
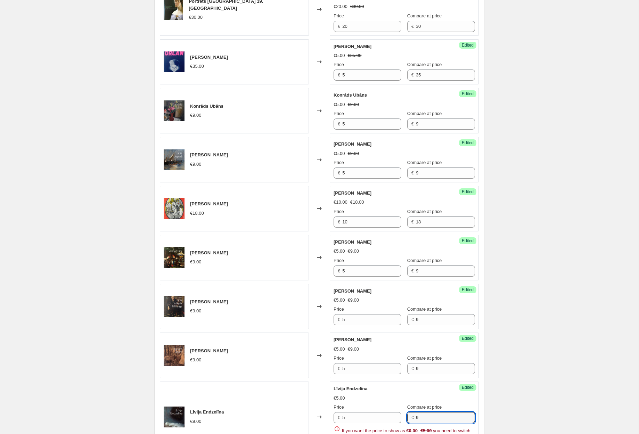
type input "9"
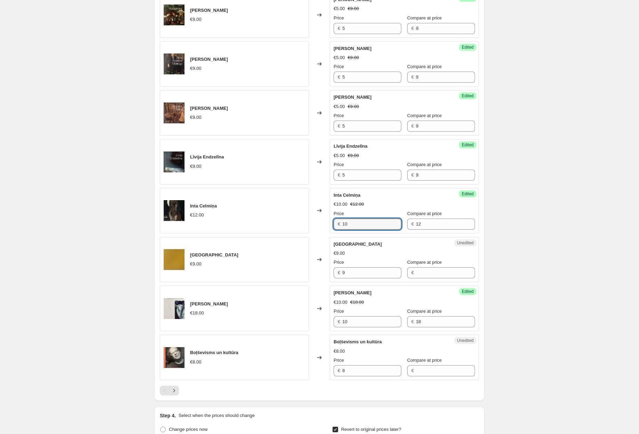
scroll to position [902, 0]
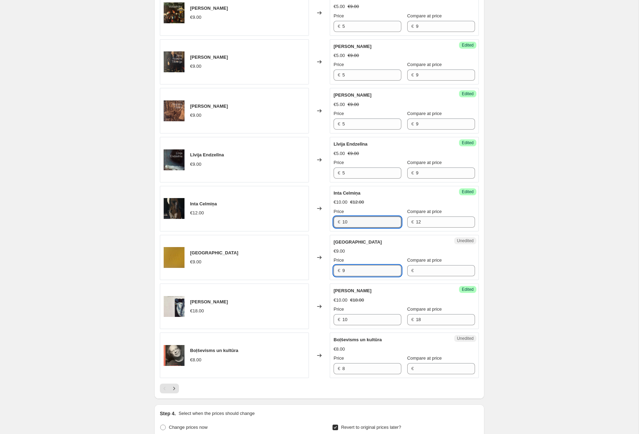
click at [374, 265] on input "9" at bounding box center [371, 270] width 59 height 11
type input "5"
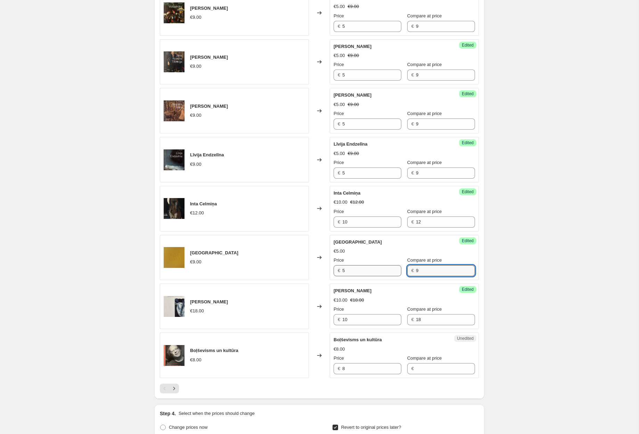
type input "9"
type input "5"
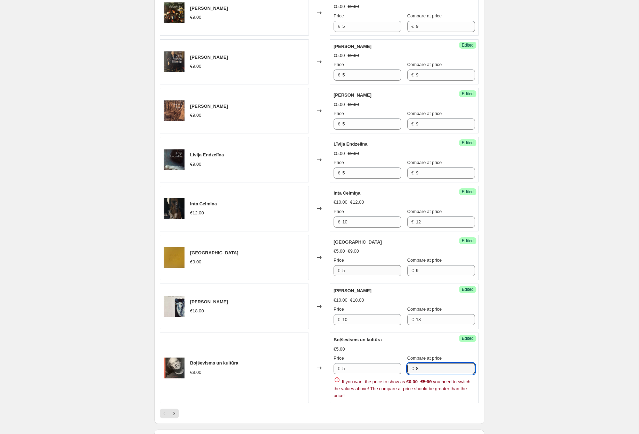
type input "8"
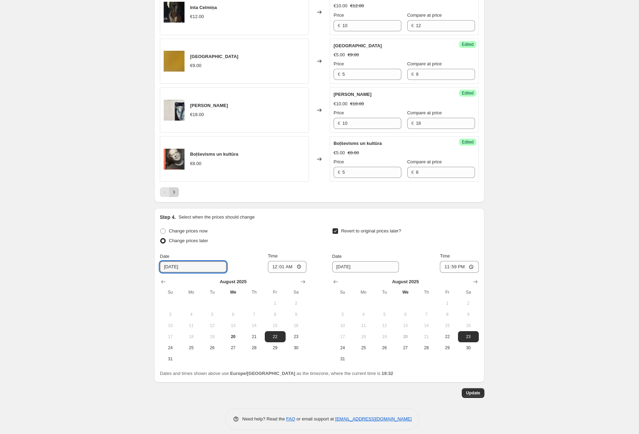
click at [176, 189] on icon "Next" at bounding box center [174, 192] width 7 height 7
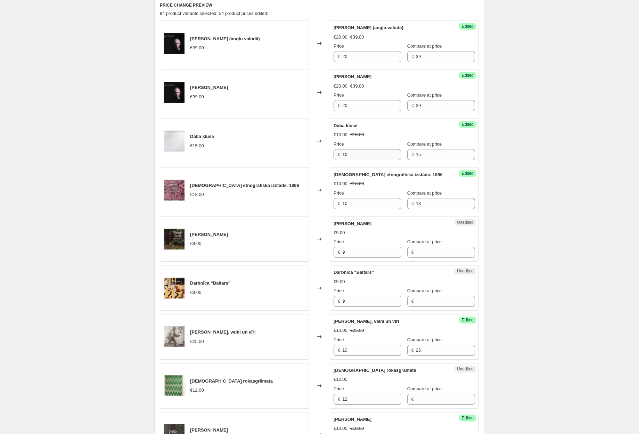
scroll to position [306, 0]
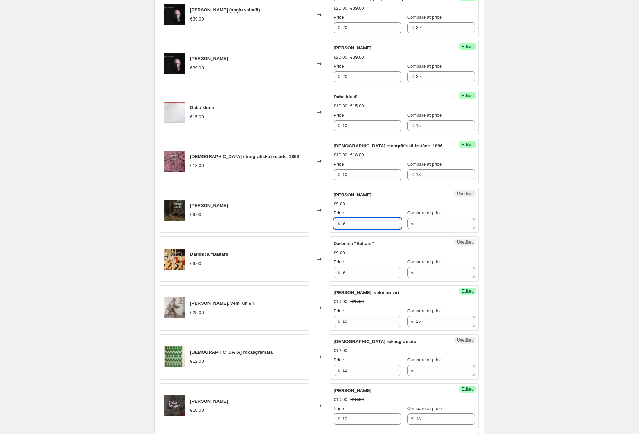
click at [355, 222] on input "9" at bounding box center [371, 223] width 59 height 11
type input "5"
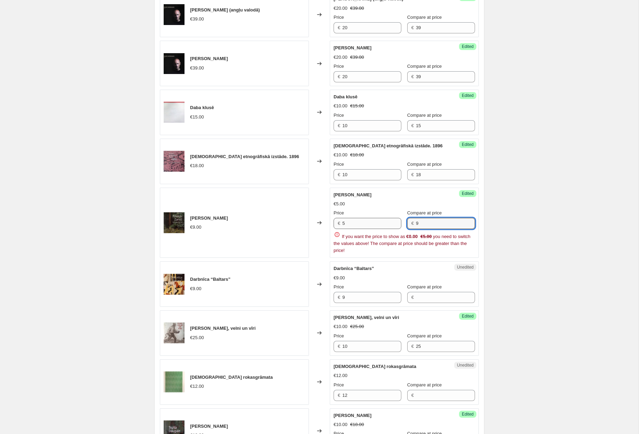
type input "9"
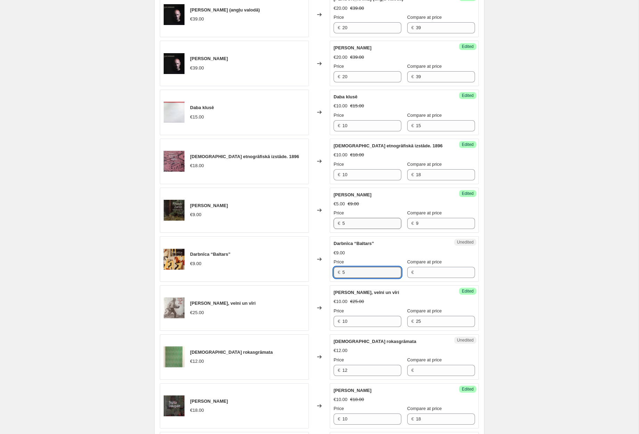
type input "5"
type input "9"
type input "5"
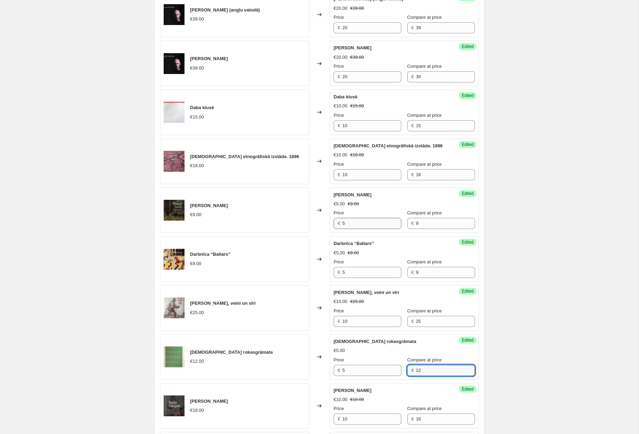
type input "12"
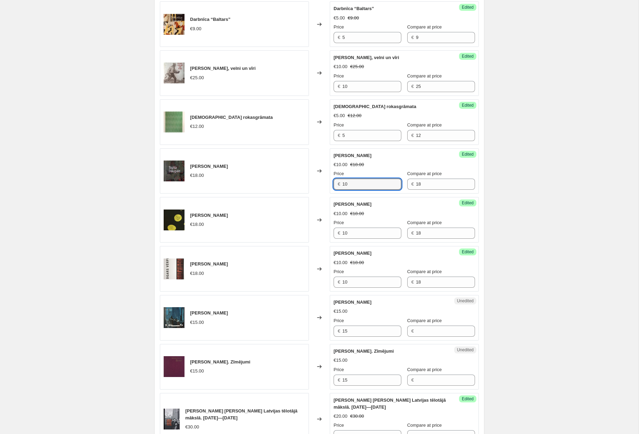
scroll to position [544, 0]
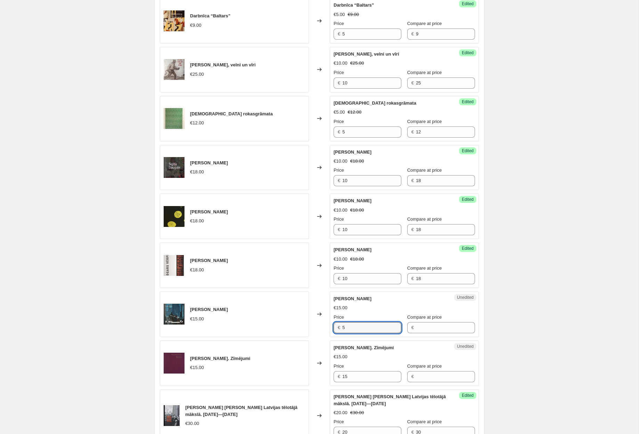
type input "5"
type input "15"
type input "5"
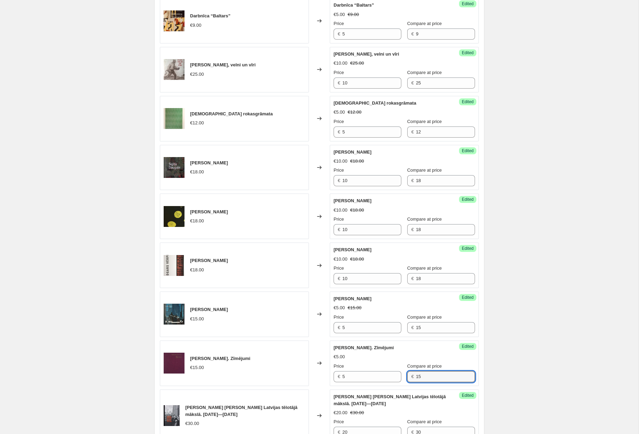
type input "15"
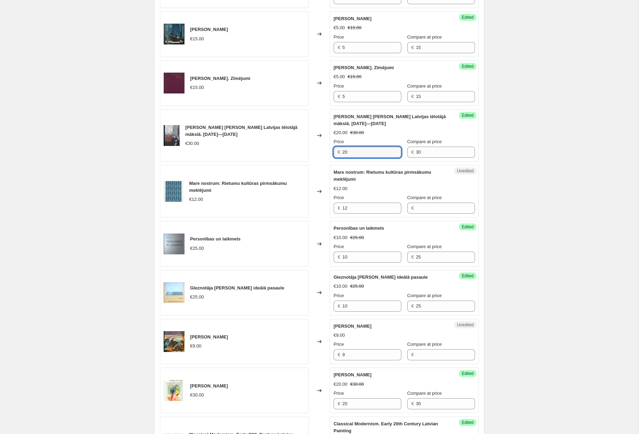
scroll to position [827, 0]
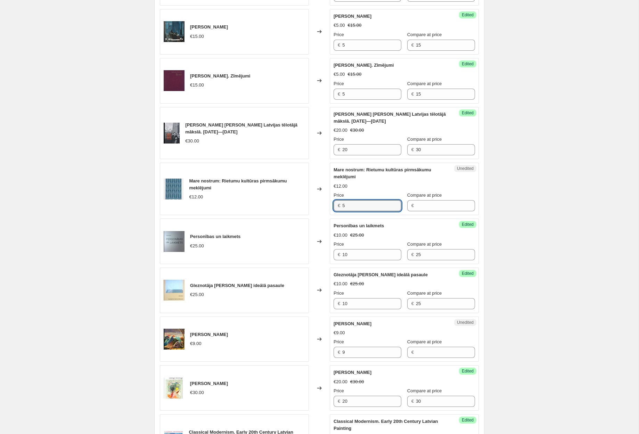
type input "5"
type input "12"
type input "5"
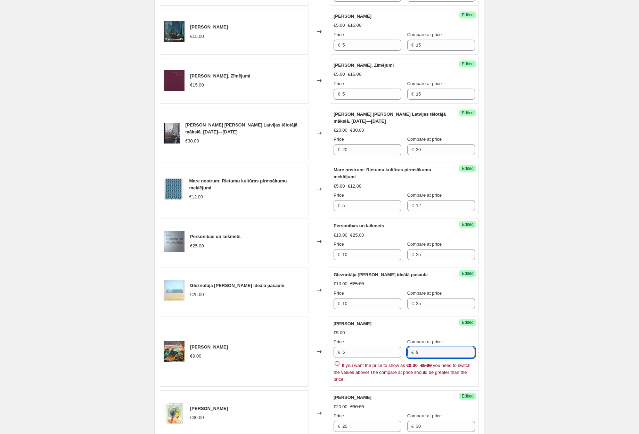
type input "9"
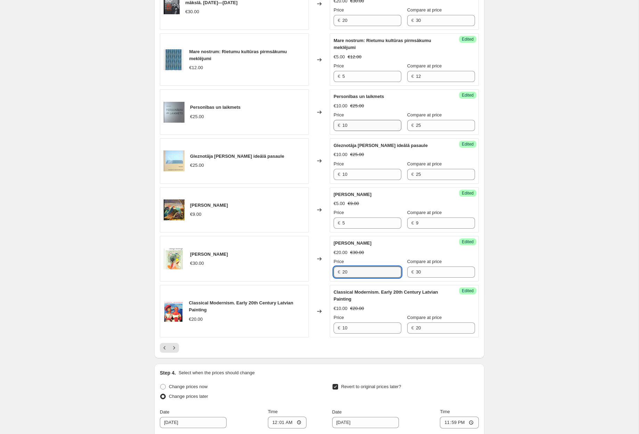
scroll to position [983, 0]
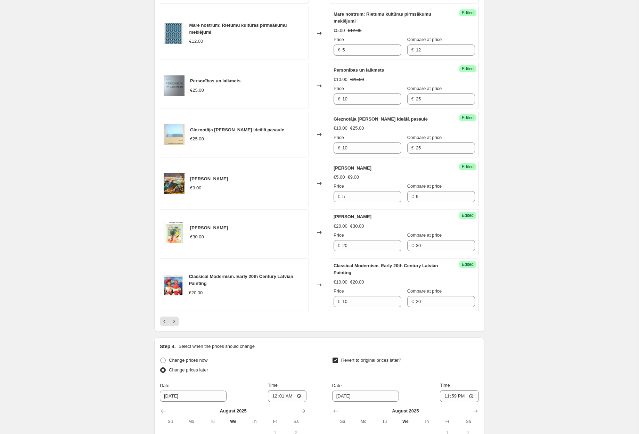
click at [172, 318] on button "Next" at bounding box center [174, 322] width 10 height 10
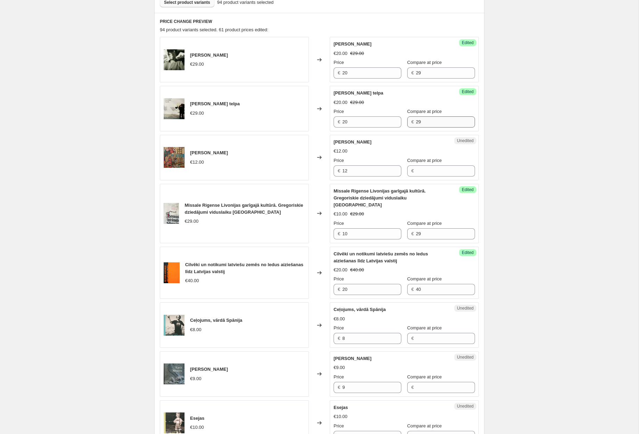
scroll to position [263, 0]
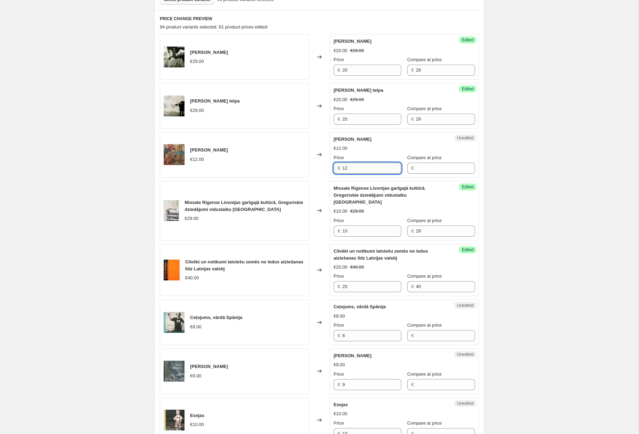
click at [378, 168] on input "12" at bounding box center [371, 168] width 59 height 11
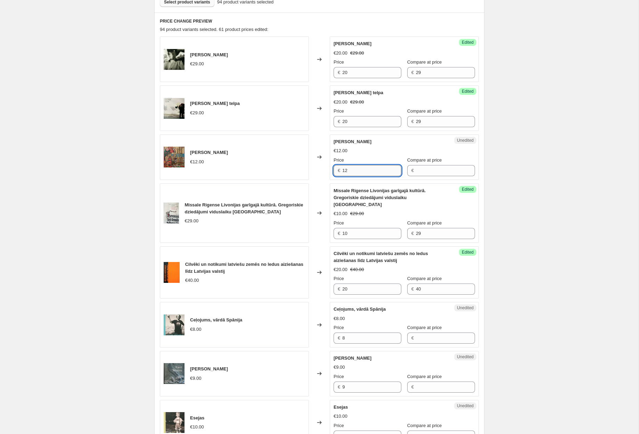
click at [378, 168] on input "12" at bounding box center [371, 170] width 59 height 11
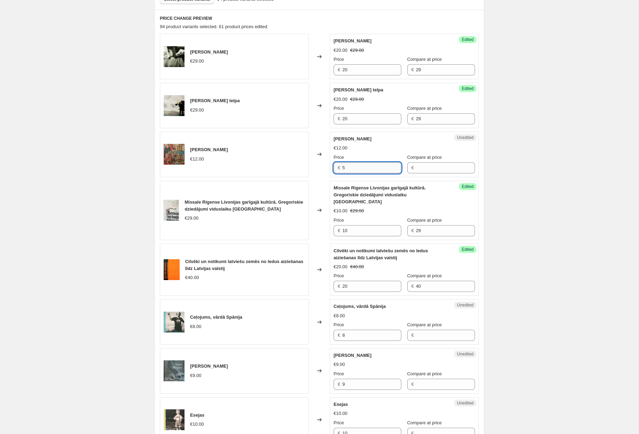
type input "5"
type input "12"
type input "5"
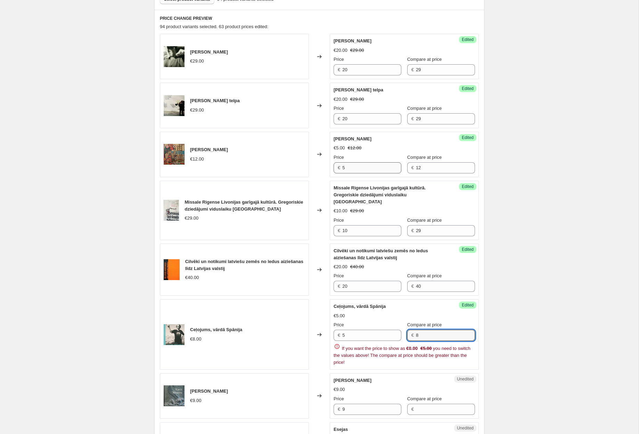
type input "8"
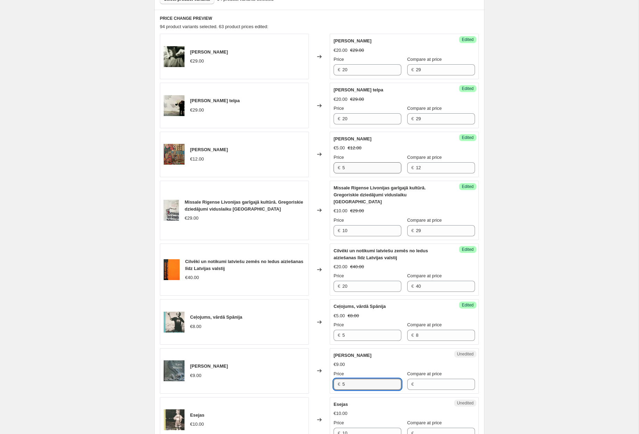
type input "5"
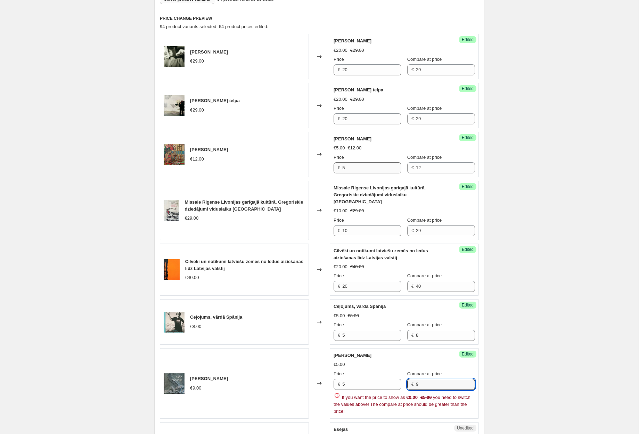
type input "9"
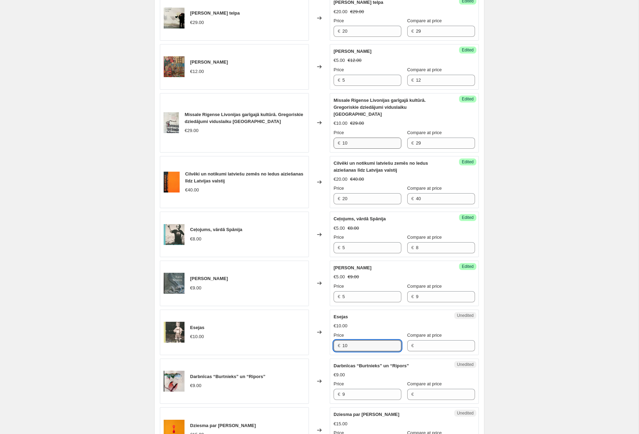
scroll to position [355, 0]
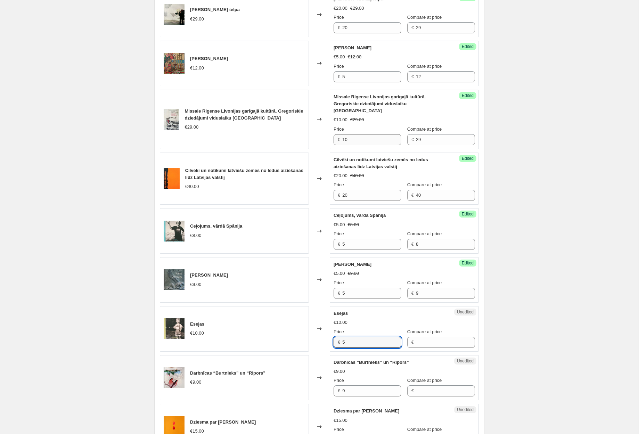
type input "5"
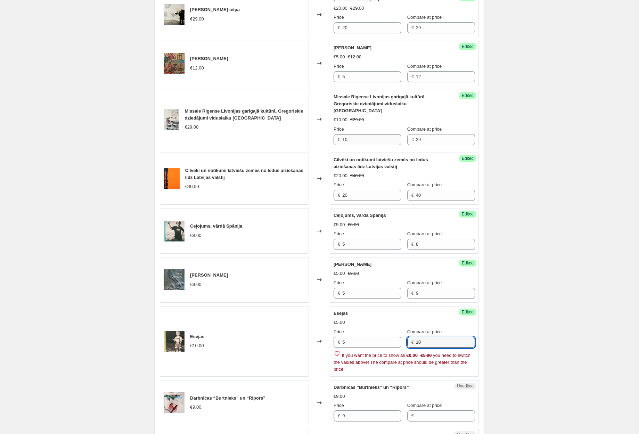
type input "10"
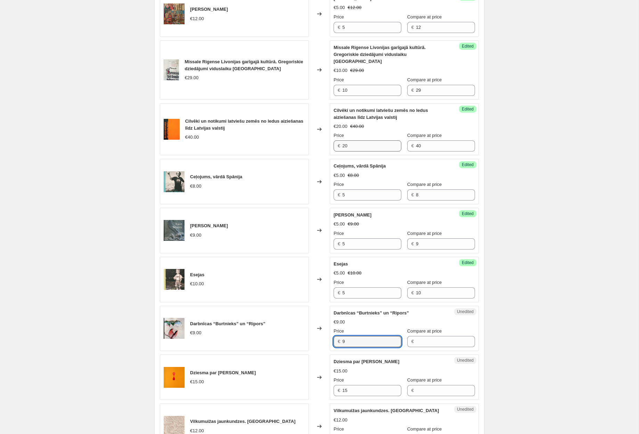
scroll to position [405, 0]
type input "5"
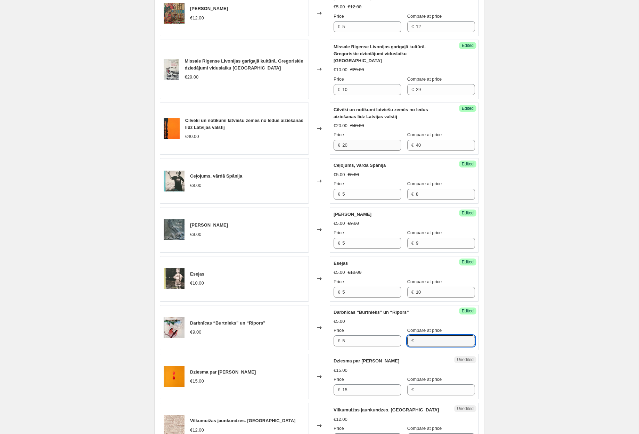
type input "1"
type input "9"
type input "5"
type input "15"
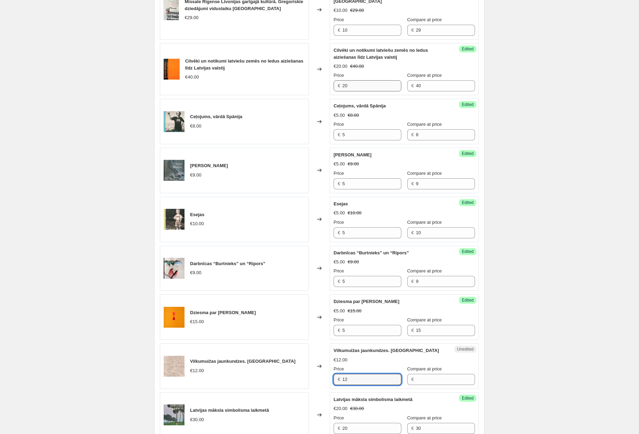
scroll to position [472, 0]
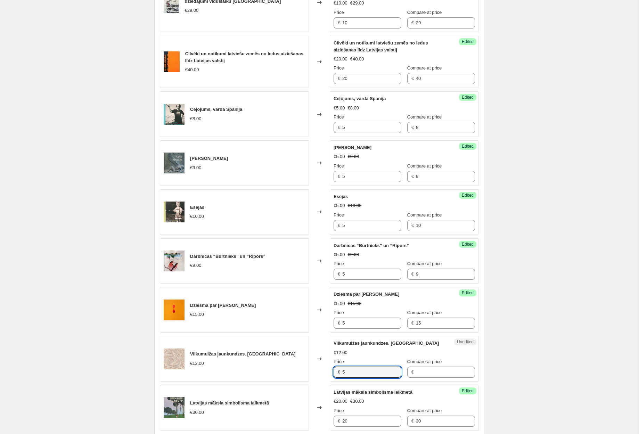
type input "5"
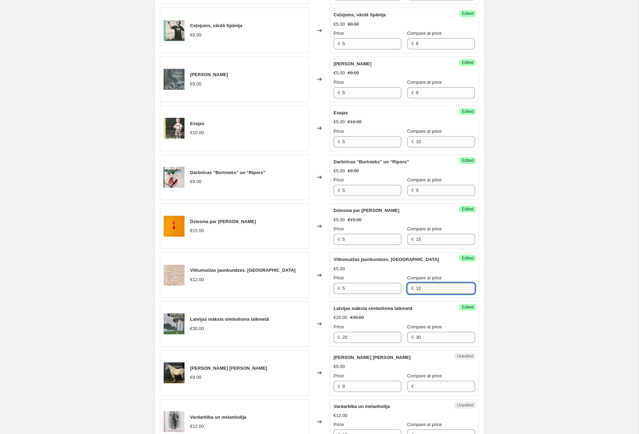
scroll to position [566, 0]
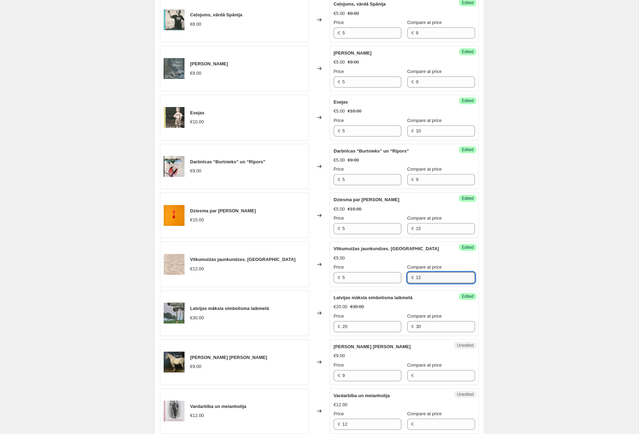
type input "12"
type input "5"
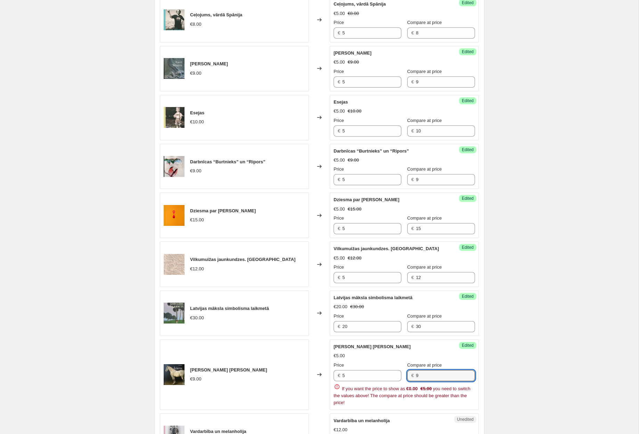
type input "9"
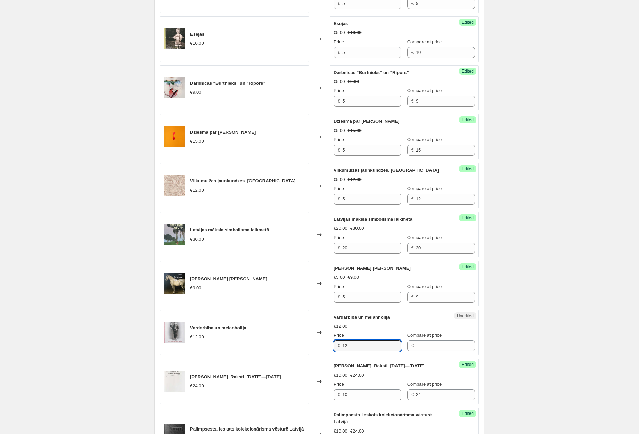
scroll to position [652, 0]
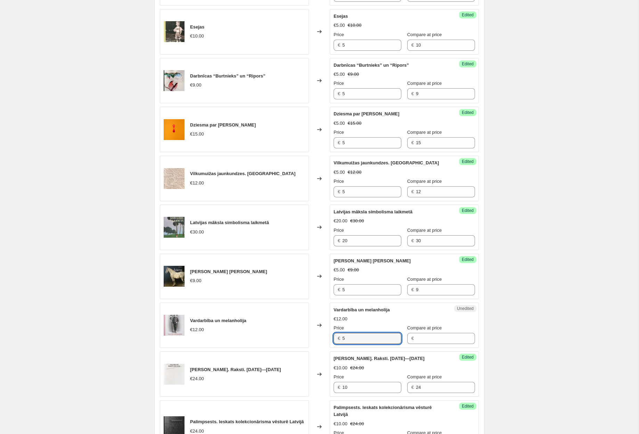
type input "5"
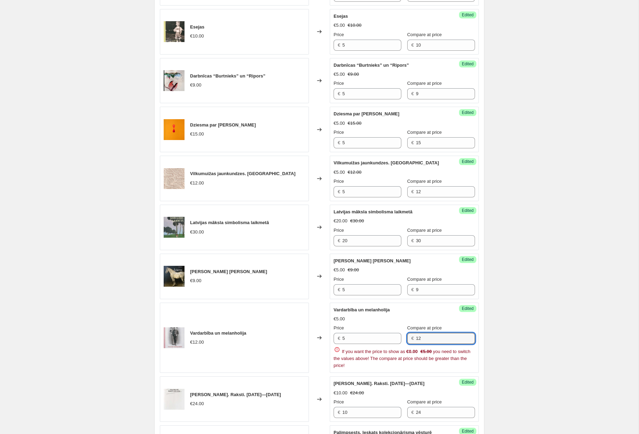
type input "12"
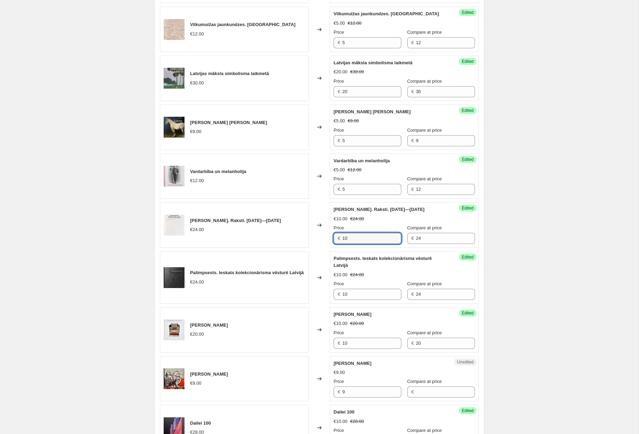
scroll to position [827, 0]
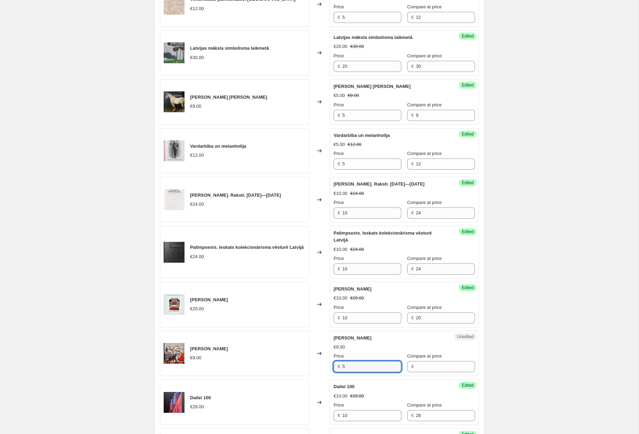
type input "5"
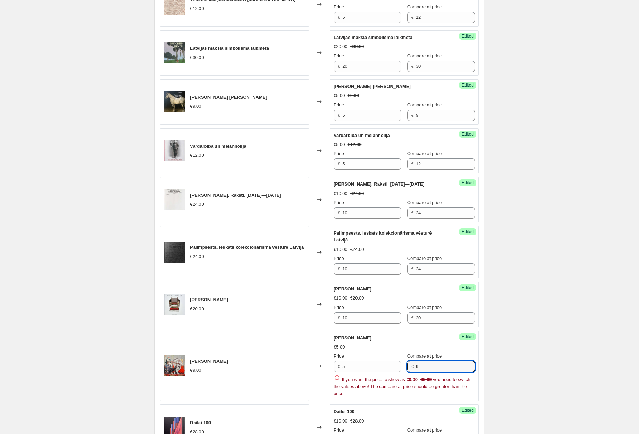
type input "9"
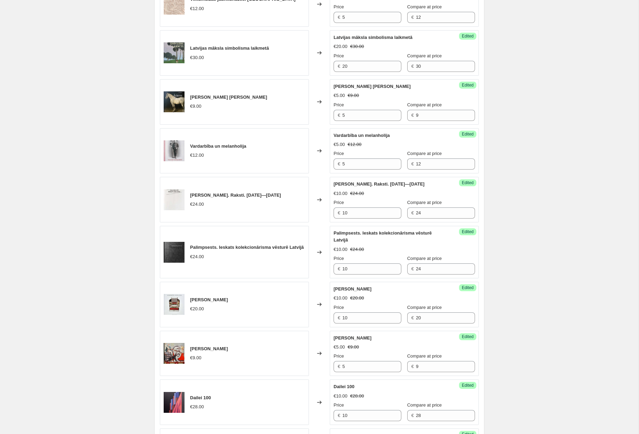
scroll to position [1068, 0]
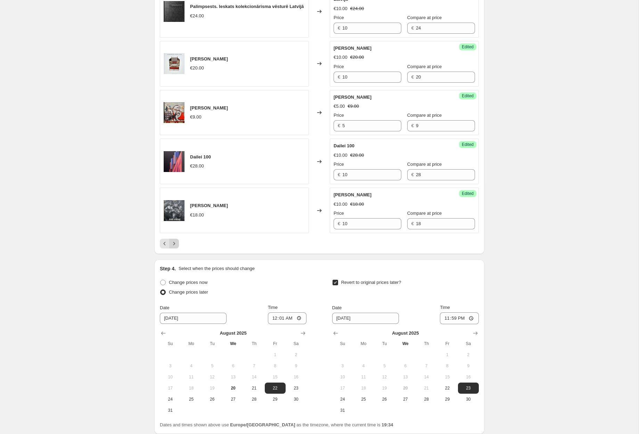
click at [175, 240] on icon "Next" at bounding box center [174, 243] width 7 height 7
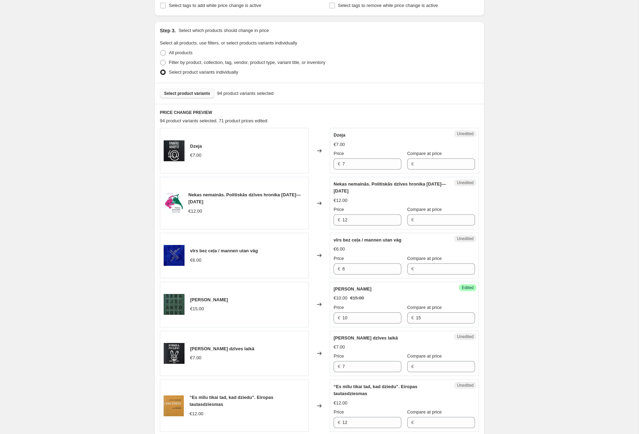
scroll to position [172, 0]
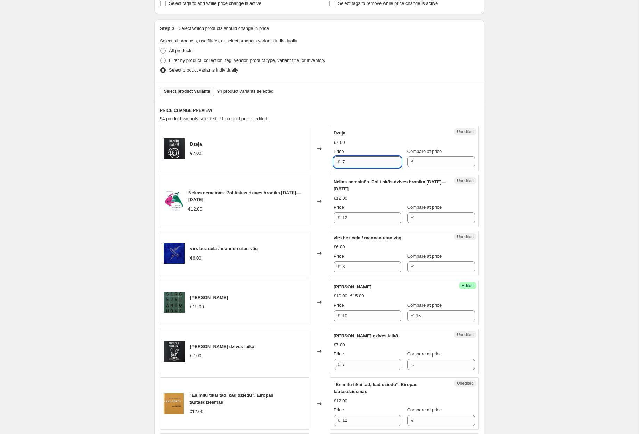
click at [359, 157] on input "7" at bounding box center [371, 161] width 59 height 11
click at [360, 162] on input "7" at bounding box center [371, 161] width 59 height 11
type input "5"
type input "7"
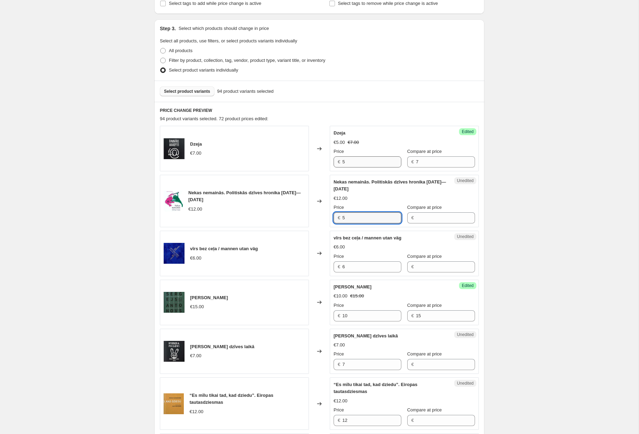
type input "5"
type input "12"
type input "5"
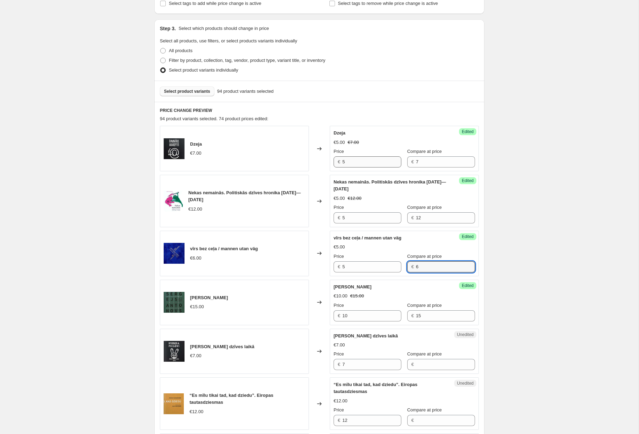
type input "6"
type input "5"
type input "7"
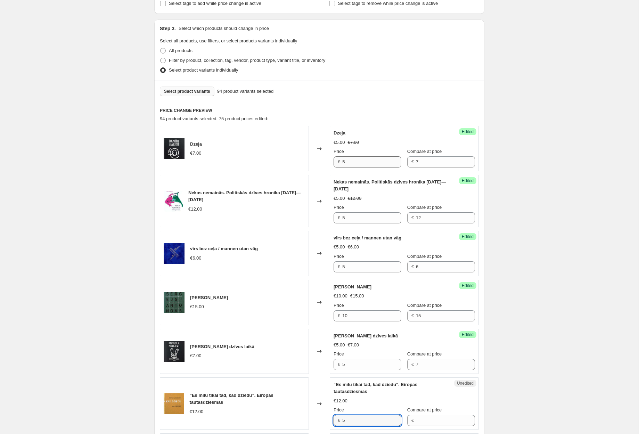
type input "5"
type input "12"
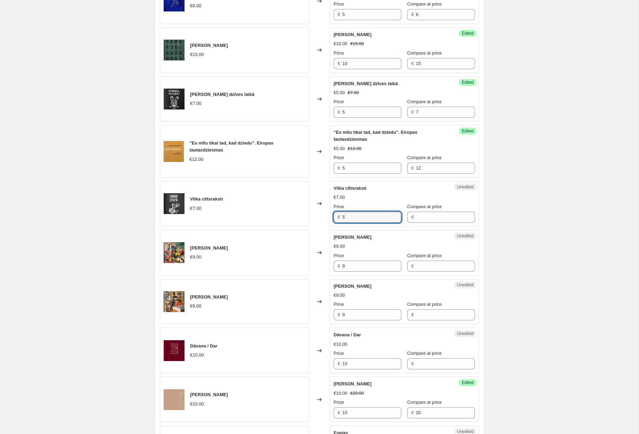
type input "5"
type input "7"
type input "5"
type input "9"
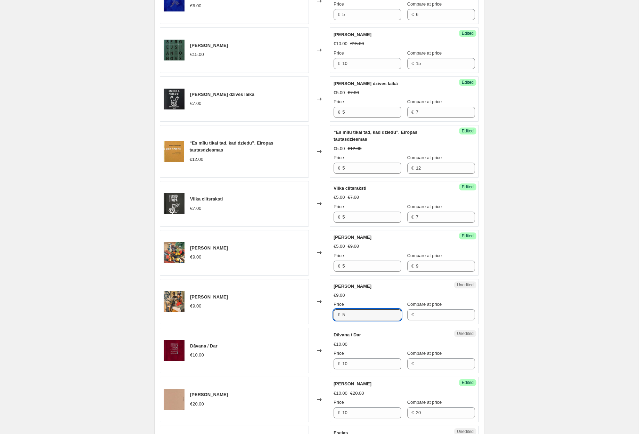
type input "5"
type input "9"
type input "5"
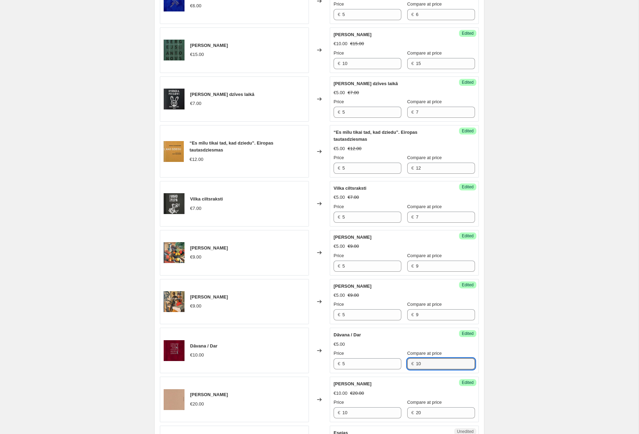
type input "10"
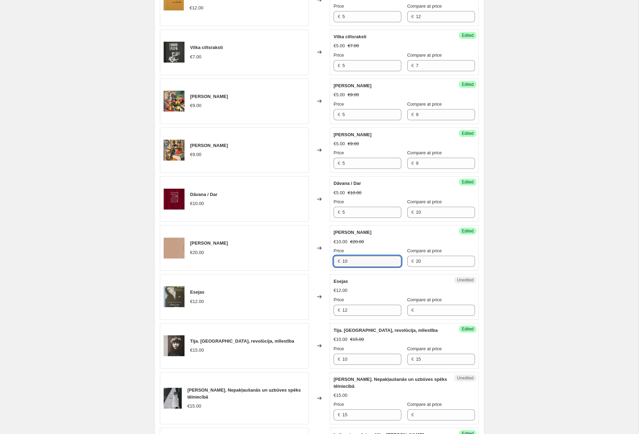
scroll to position [592, 0]
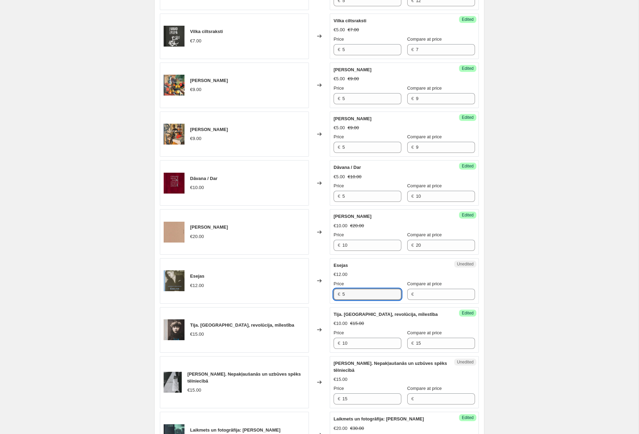
type input "5"
type input "12"
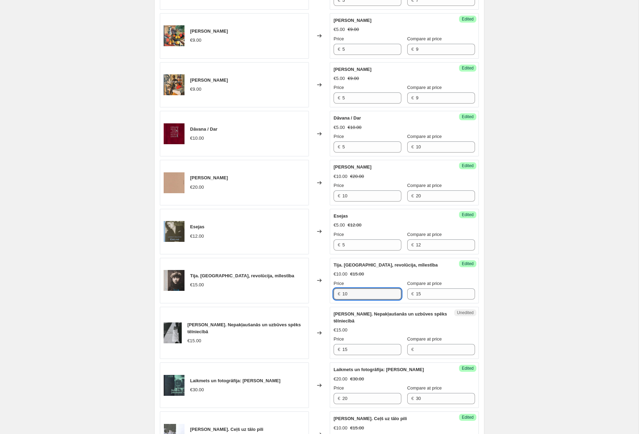
scroll to position [659, 0]
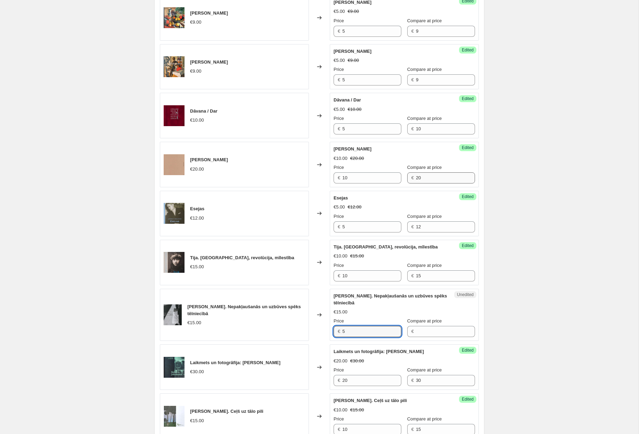
type input "5"
type input "15"
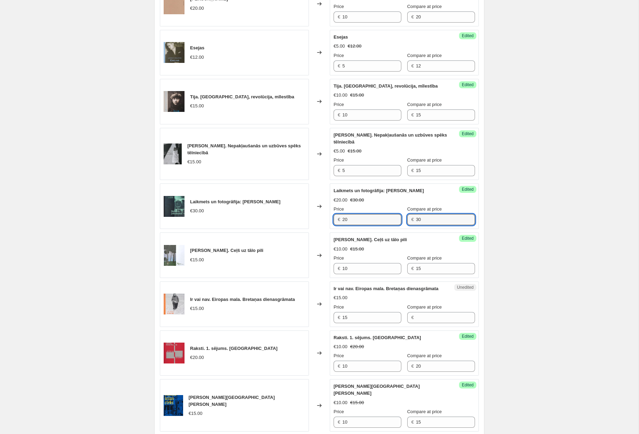
scroll to position [825, 0]
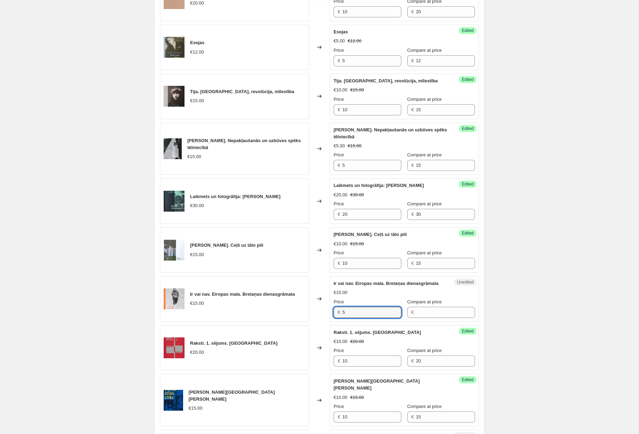
type input "5"
type input "15"
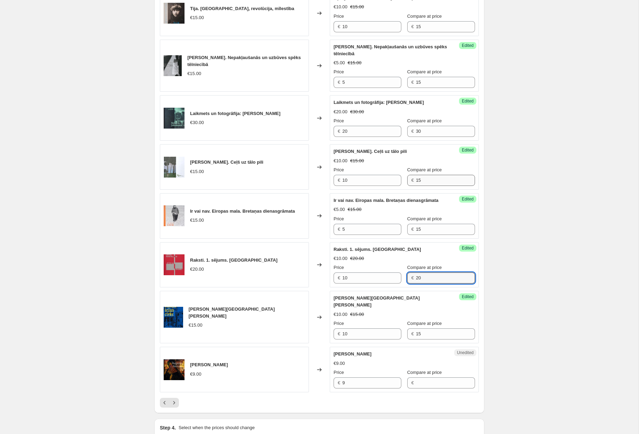
scroll to position [909, 0]
type input "5"
type input "9"
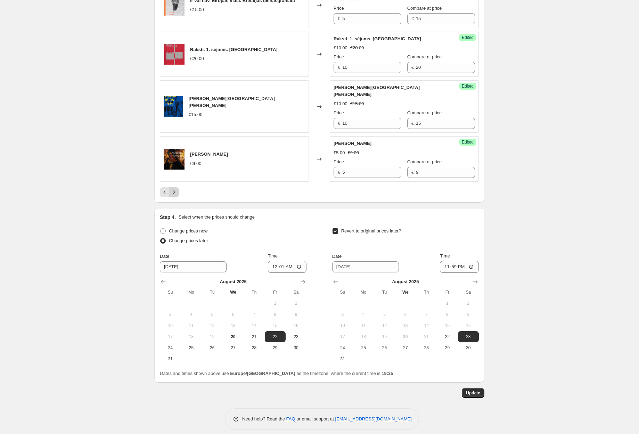
click at [173, 189] on icon "Next" at bounding box center [174, 192] width 7 height 7
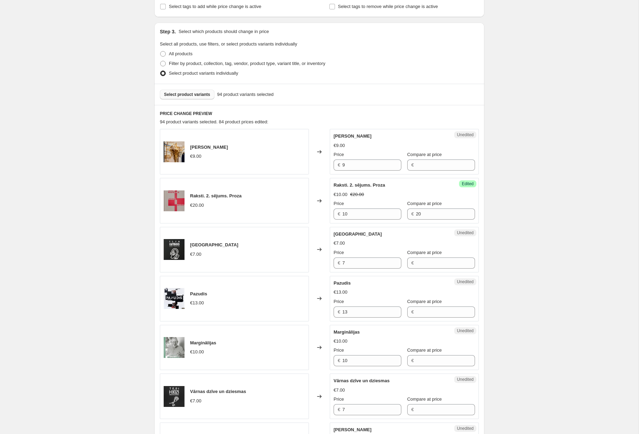
scroll to position [171, 0]
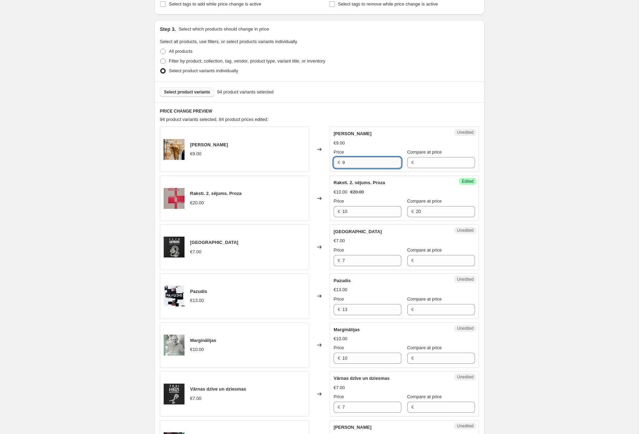
click at [358, 166] on input "9" at bounding box center [371, 162] width 59 height 11
type input "5"
type input "9"
click at [363, 261] on input "7" at bounding box center [371, 260] width 59 height 11
type input "5"
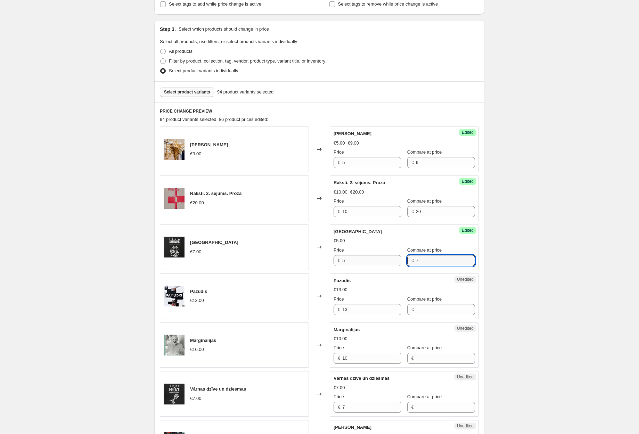
type input "7"
type input "5"
type input "13"
type input "5"
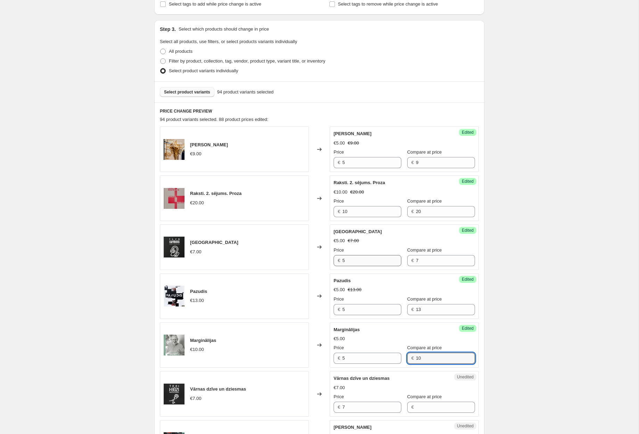
type input "10"
type input "5"
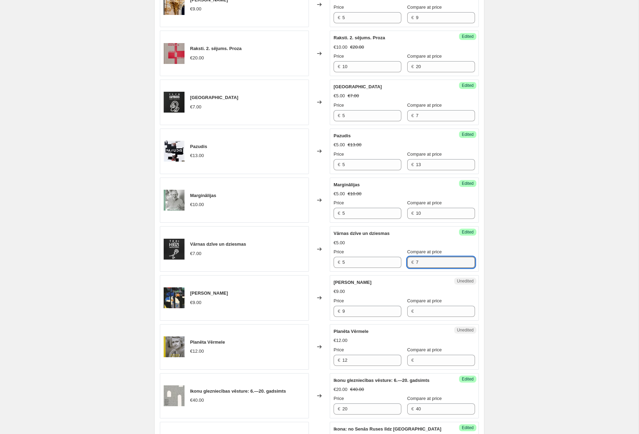
scroll to position [316, 0]
type input "7"
type input "5"
type input "9"
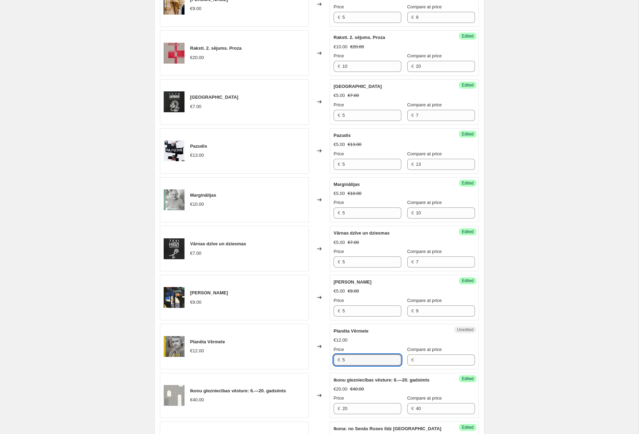
type input "5"
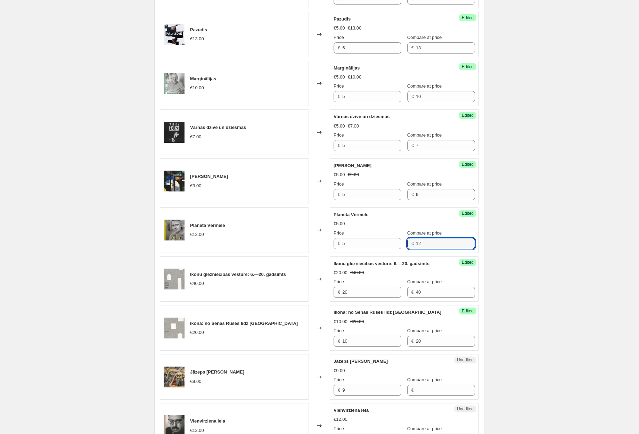
type input "12"
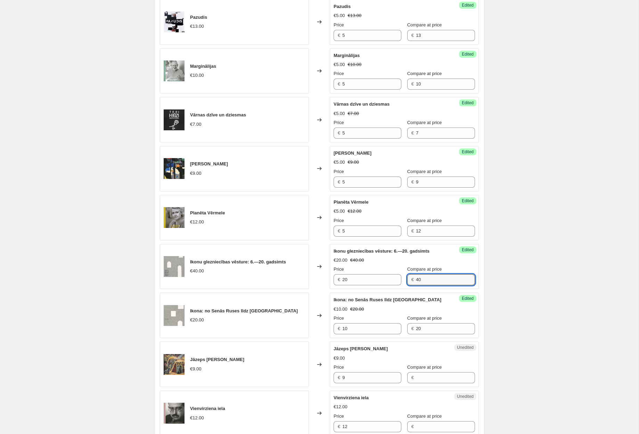
scroll to position [446, 0]
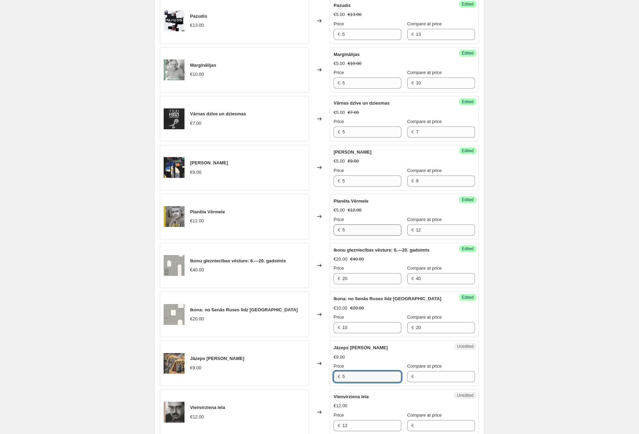
type input "5"
type input "9"
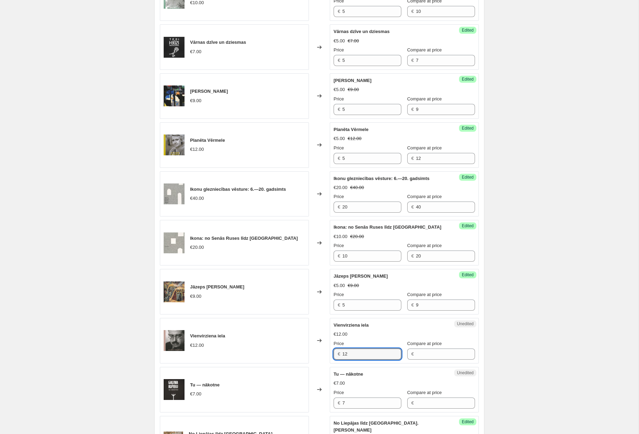
scroll to position [520, 0]
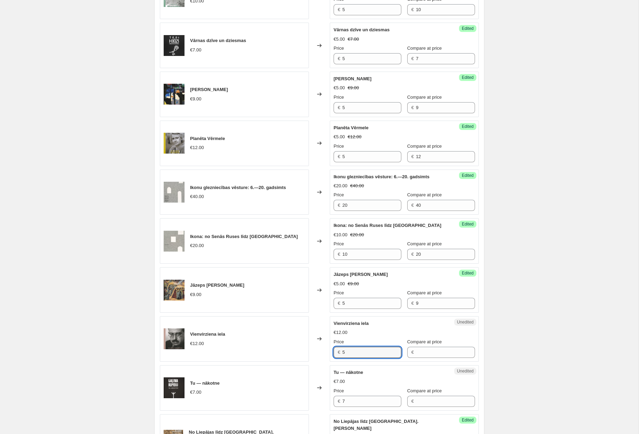
type input "5"
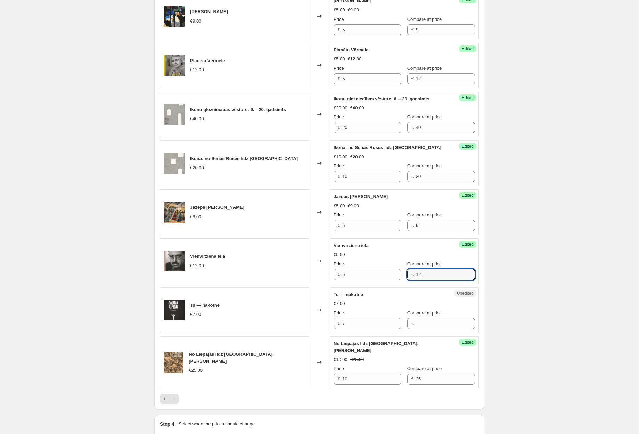
scroll to position [598, 0]
type input "12"
type input "5"
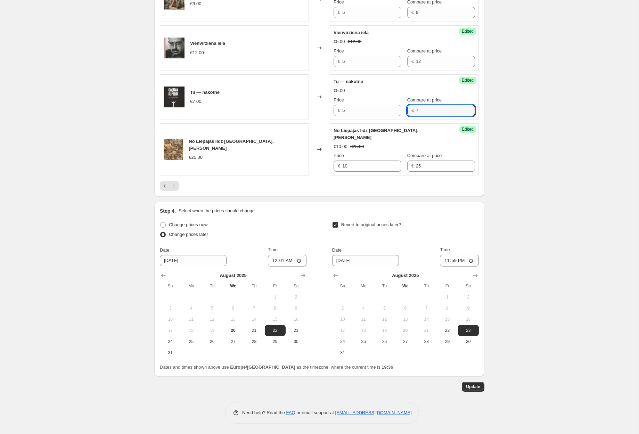
scroll to position [804, 0]
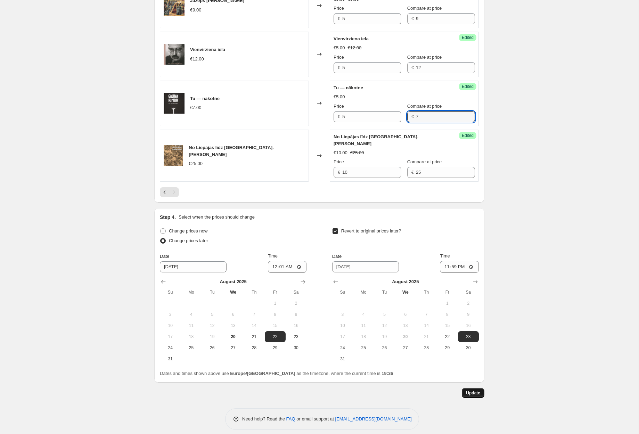
type input "7"
click at [474, 390] on span "Update" at bounding box center [473, 393] width 14 height 6
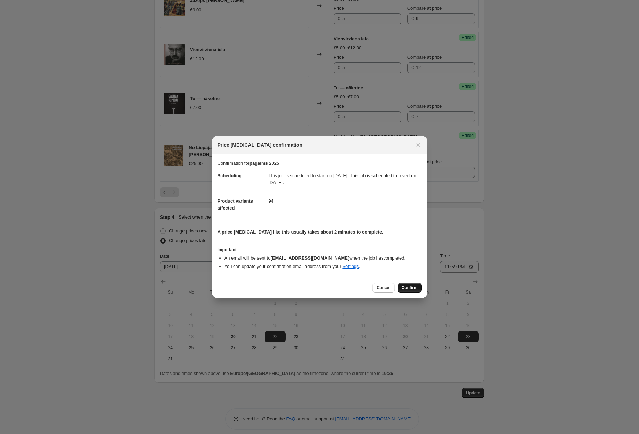
click at [407, 284] on button "Confirm" at bounding box center [410, 288] width 24 height 10
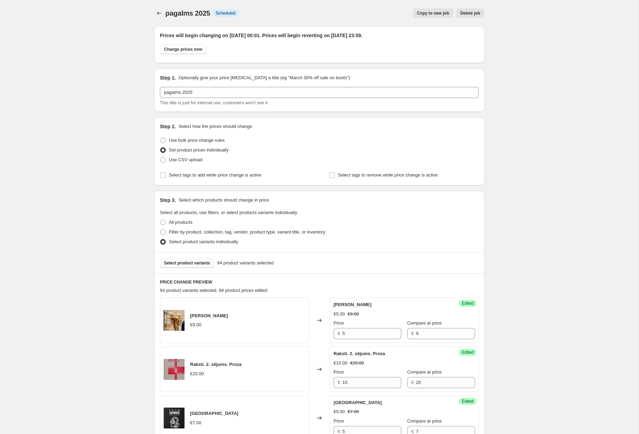
scroll to position [0, 0]
click at [187, 262] on span "Select product variants" at bounding box center [187, 263] width 46 height 6
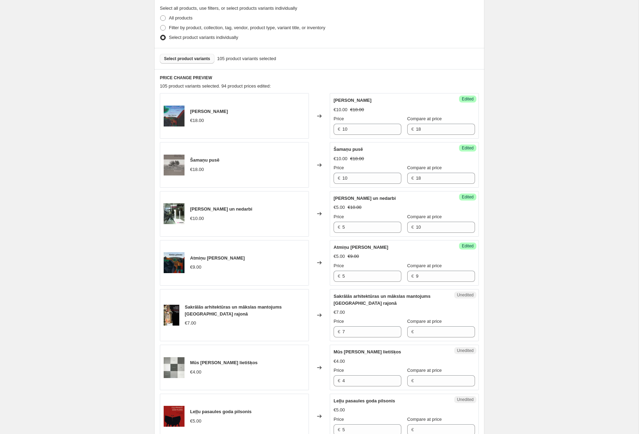
scroll to position [225, 0]
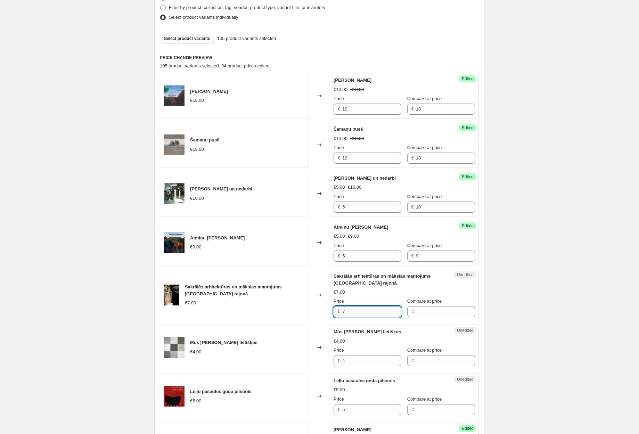
click at [368, 314] on input "7" at bounding box center [371, 311] width 59 height 11
type input "3"
type input "7"
type input "3"
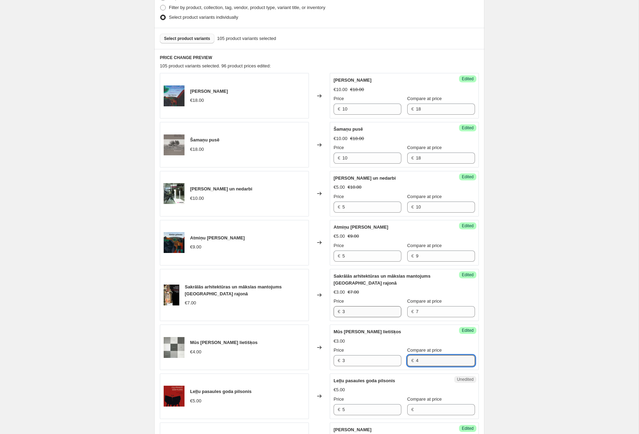
type input "4"
type input "3"
type input "5"
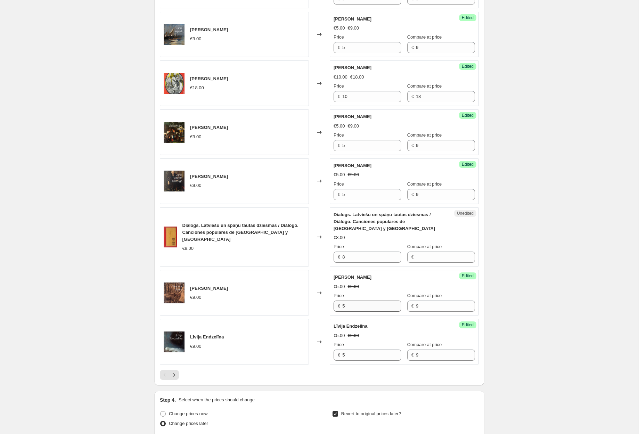
scroll to position [937, 0]
click at [355, 251] on input "8" at bounding box center [371, 256] width 59 height 11
click at [356, 251] on input "8" at bounding box center [371, 256] width 59 height 11
click at [355, 251] on input "8" at bounding box center [371, 256] width 59 height 11
type input "3"
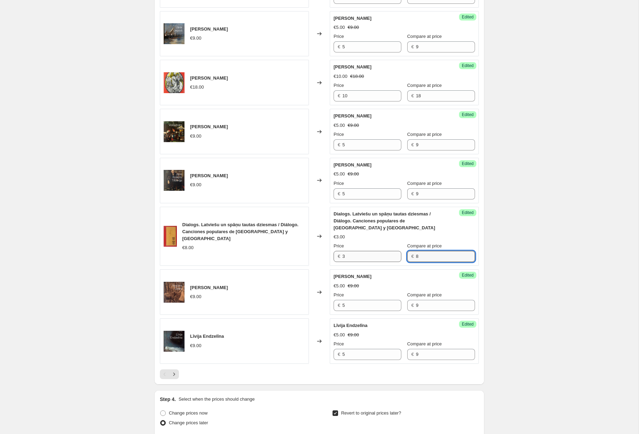
type input "8"
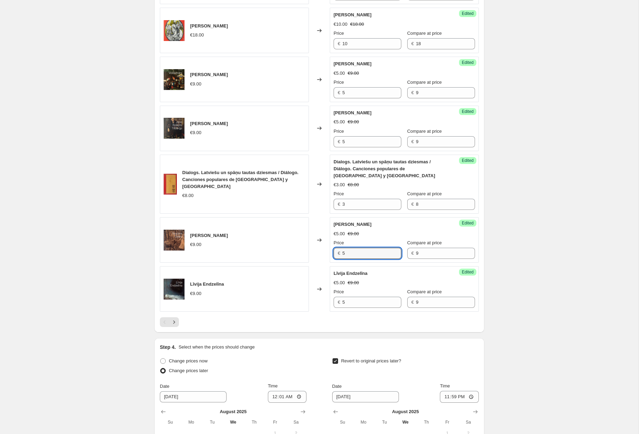
scroll to position [990, 0]
click at [175, 318] on icon "Next" at bounding box center [174, 321] width 7 height 7
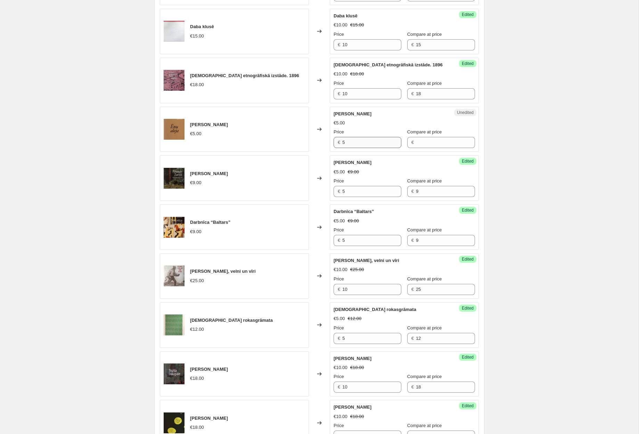
scroll to position [577, 0]
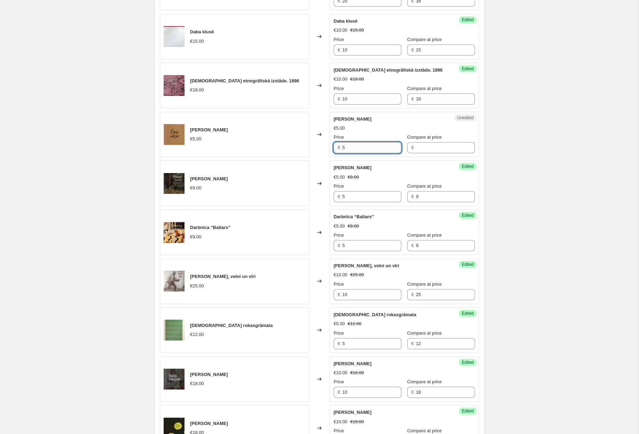
click at [366, 149] on input "5" at bounding box center [371, 147] width 59 height 11
type input "3"
type input "5"
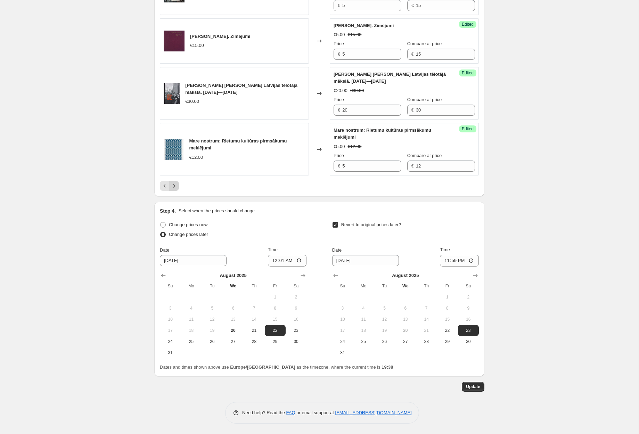
click at [173, 186] on icon "Next" at bounding box center [174, 186] width 7 height 7
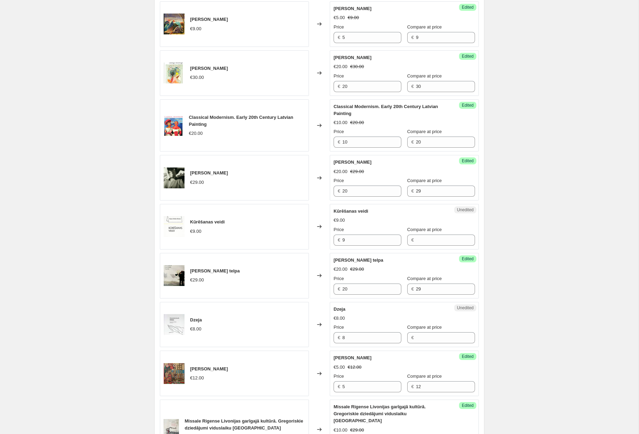
scroll to position [407, 0]
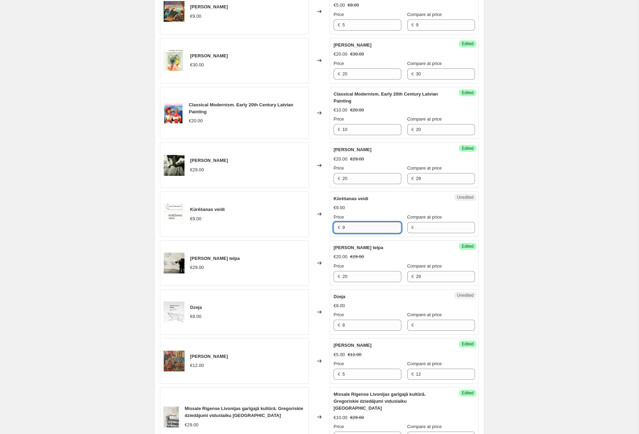
click at [365, 228] on input "9" at bounding box center [371, 227] width 59 height 11
type input "3"
type input "9"
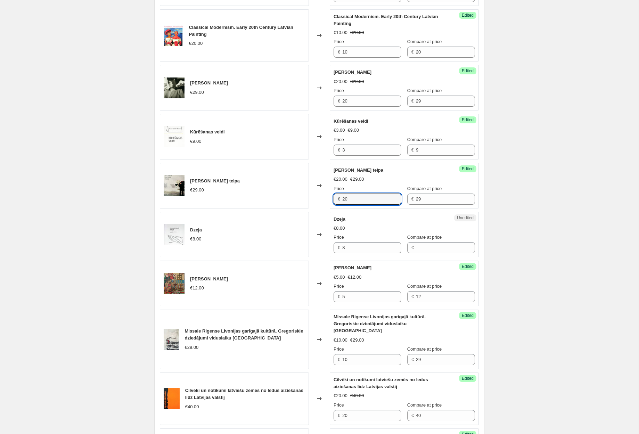
scroll to position [488, 0]
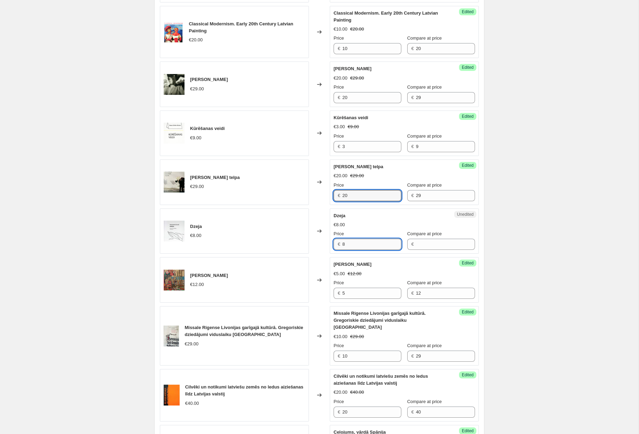
click at [365, 249] on input "8" at bounding box center [371, 244] width 59 height 11
click at [365, 249] on input "8" at bounding box center [371, 243] width 59 height 11
type input "3"
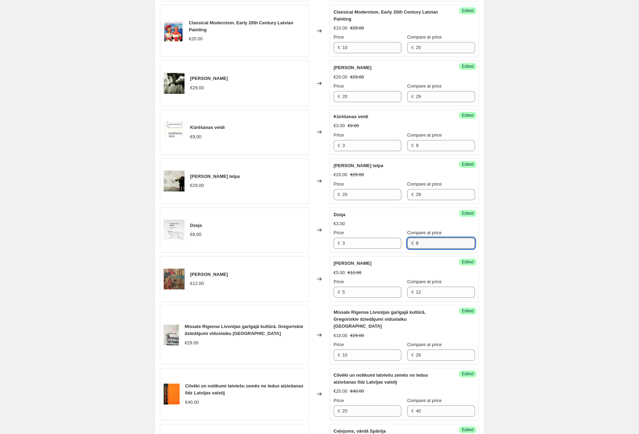
type input "8"
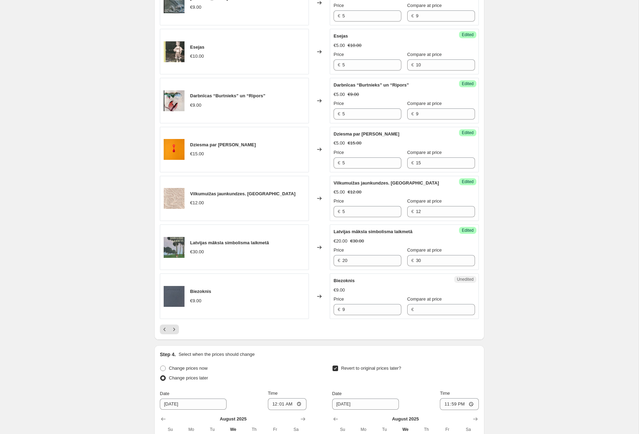
scroll to position [986, 0]
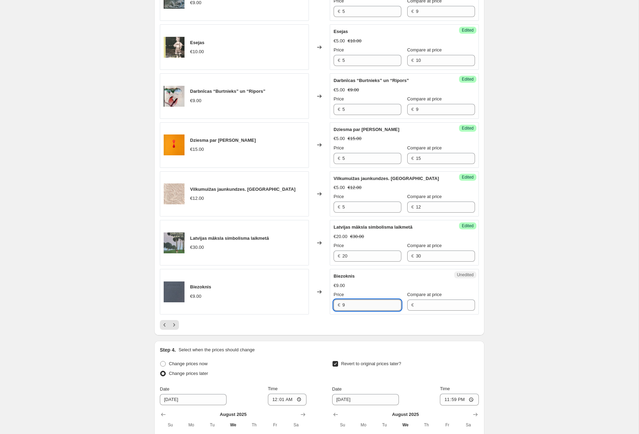
click at [366, 300] on input "9" at bounding box center [371, 305] width 59 height 11
type input "3"
type input "9"
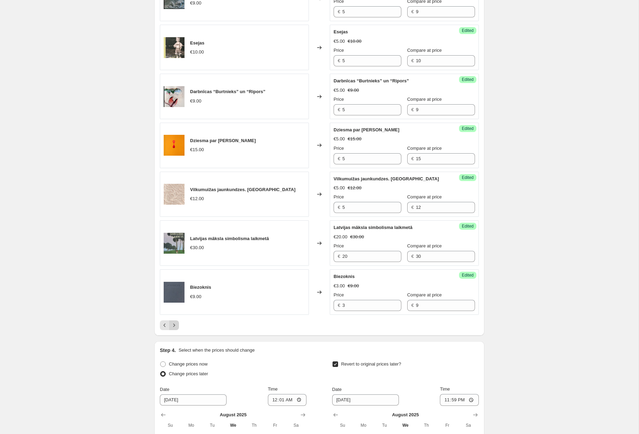
click at [172, 322] on icon "Next" at bounding box center [174, 325] width 7 height 7
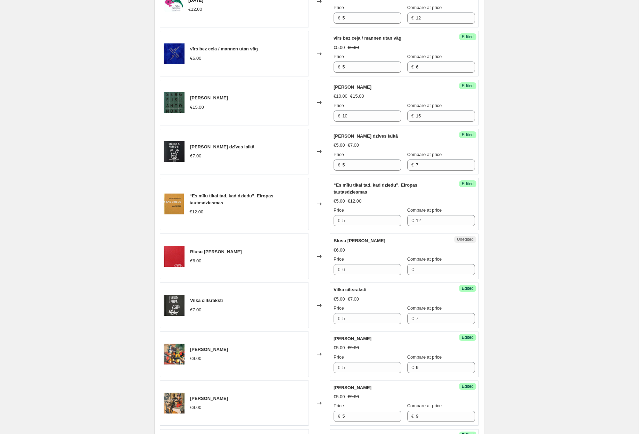
scroll to position [772, 0]
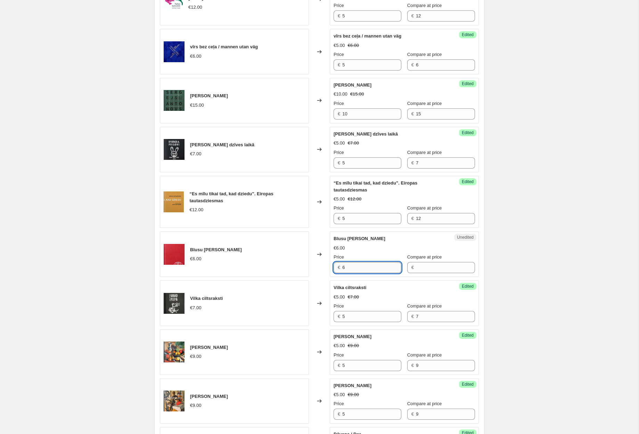
click at [365, 267] on input "6" at bounding box center [371, 267] width 59 height 11
type input "3"
type input "6"
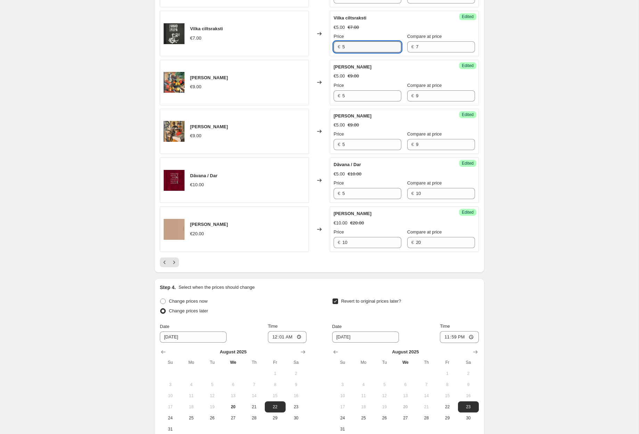
scroll to position [1042, 0]
click at [172, 263] on icon "Next" at bounding box center [174, 262] width 7 height 7
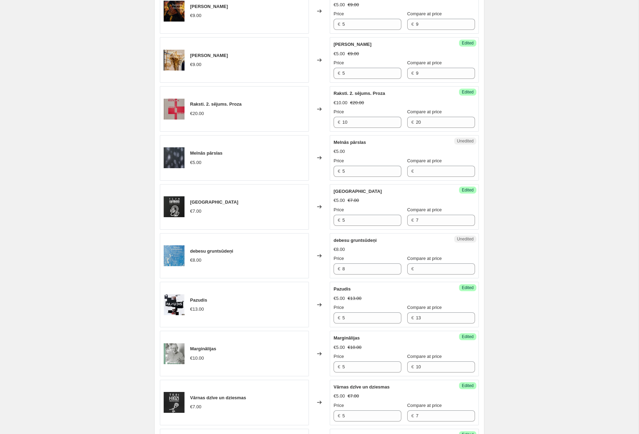
scroll to position [715, 0]
click at [356, 165] on input "5" at bounding box center [371, 170] width 59 height 11
type input "3"
type input "5"
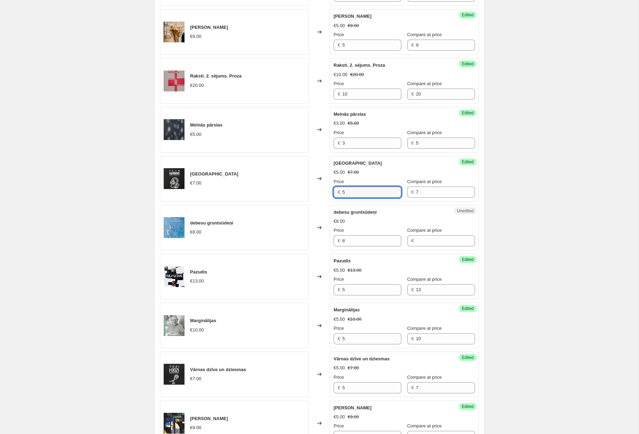
scroll to position [778, 0]
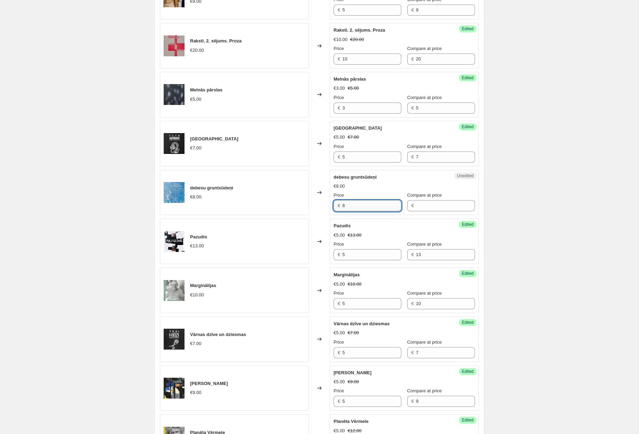
click at [360, 201] on input "8" at bounding box center [371, 205] width 59 height 11
type input "3"
type input "8"
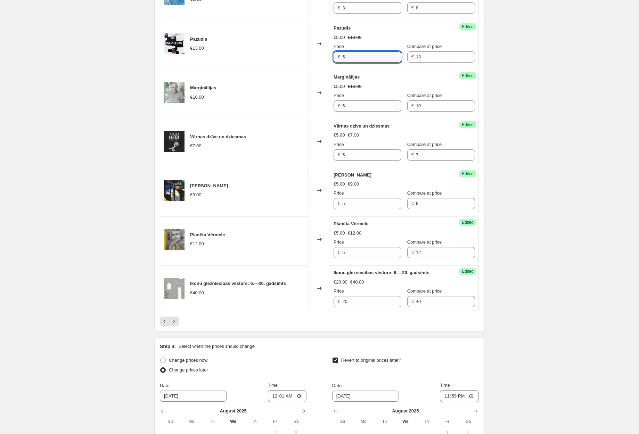
scroll to position [985, 0]
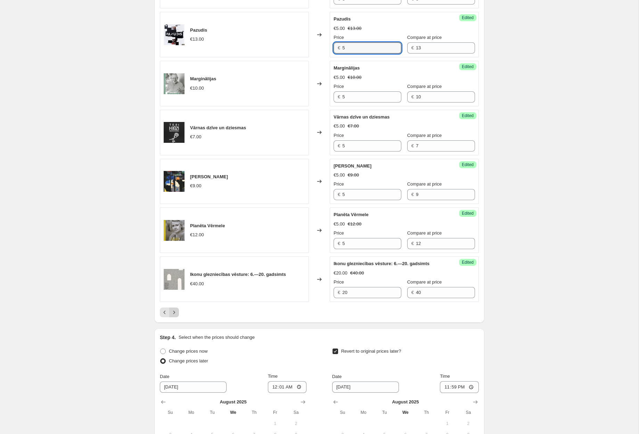
click at [177, 309] on icon "Next" at bounding box center [174, 312] width 7 height 7
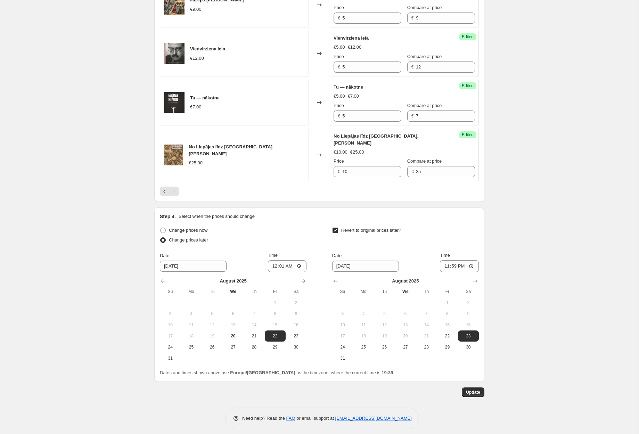
scroll to position [364, 0]
click at [473, 390] on span "Update" at bounding box center [473, 393] width 14 height 6
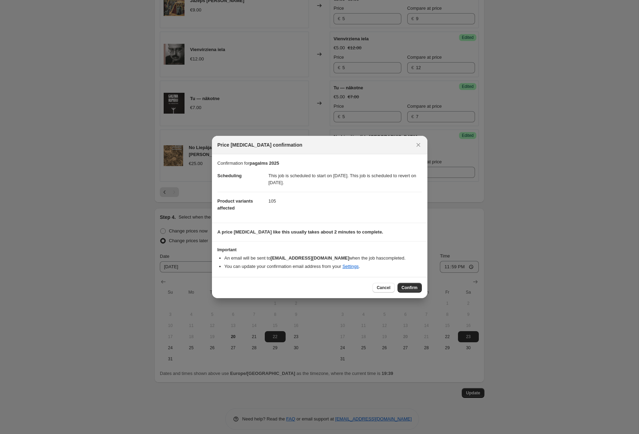
drag, startPoint x: 413, startPoint y: 287, endPoint x: 408, endPoint y: 288, distance: 5.4
click at [413, 287] on span "Confirm" at bounding box center [410, 288] width 16 height 6
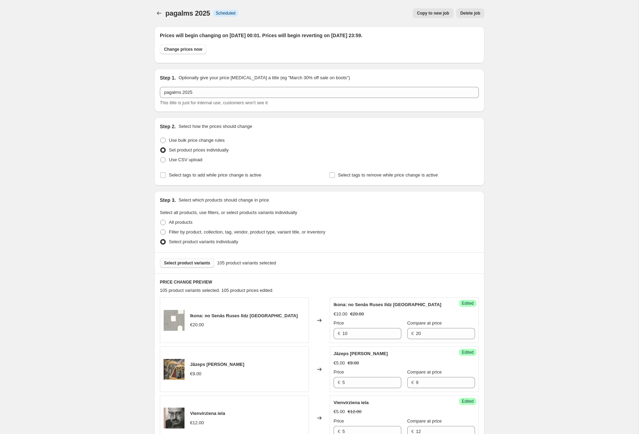
click at [190, 260] on button "Select product variants" at bounding box center [187, 263] width 55 height 10
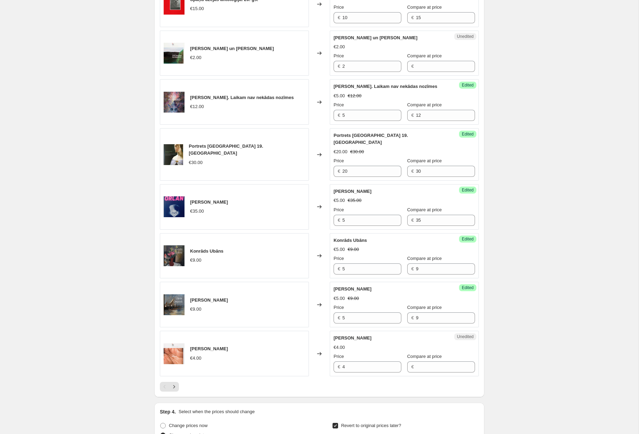
scroll to position [912, 0]
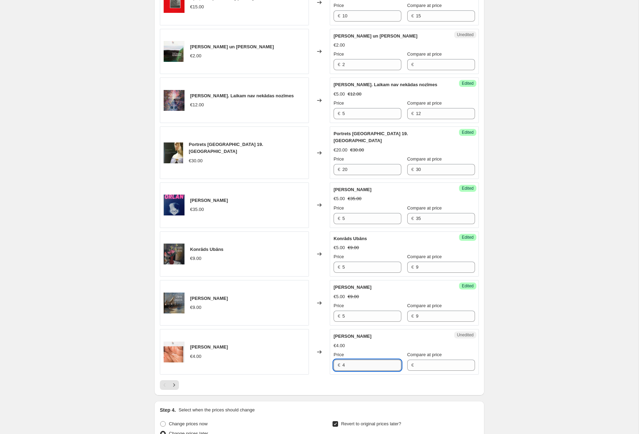
click at [365, 360] on input "4" at bounding box center [371, 365] width 59 height 11
type input "2"
type input "4"
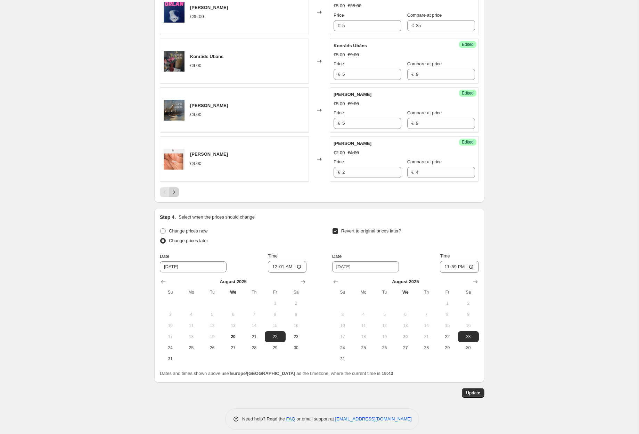
click at [176, 189] on icon "Next" at bounding box center [174, 192] width 7 height 7
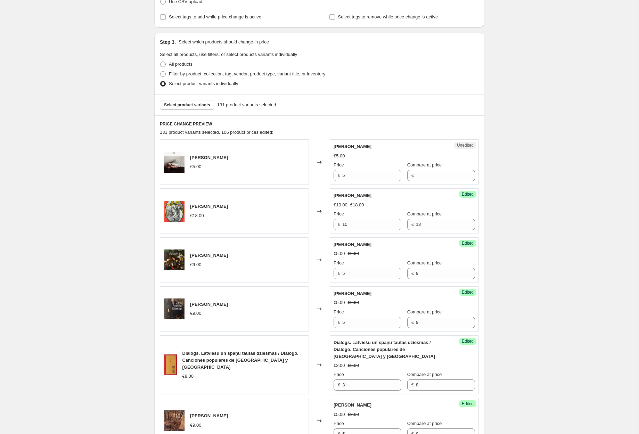
scroll to position [180, 0]
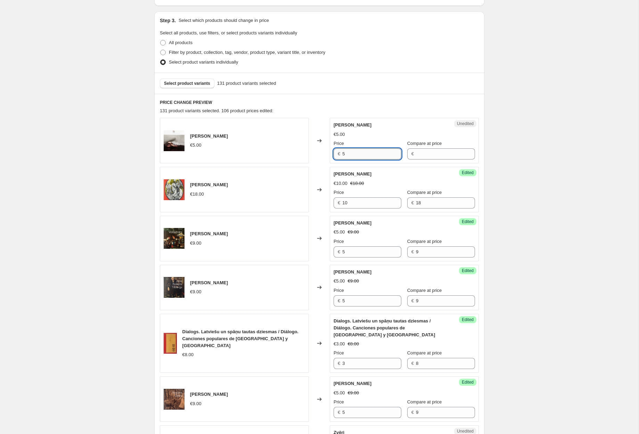
click at [364, 158] on input "5" at bounding box center [371, 153] width 59 height 11
click at [365, 158] on input "5" at bounding box center [371, 153] width 59 height 11
type input "2"
type input "5"
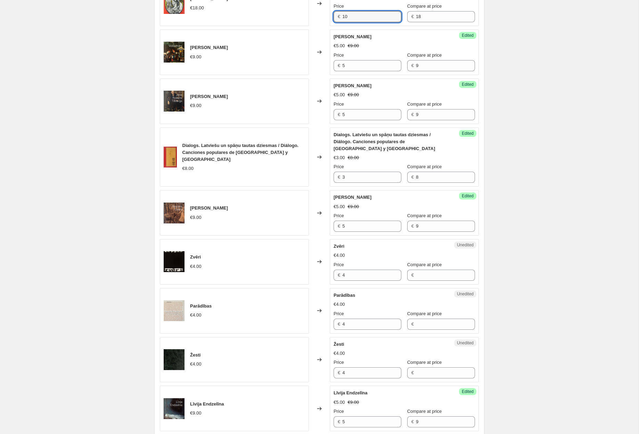
scroll to position [371, 0]
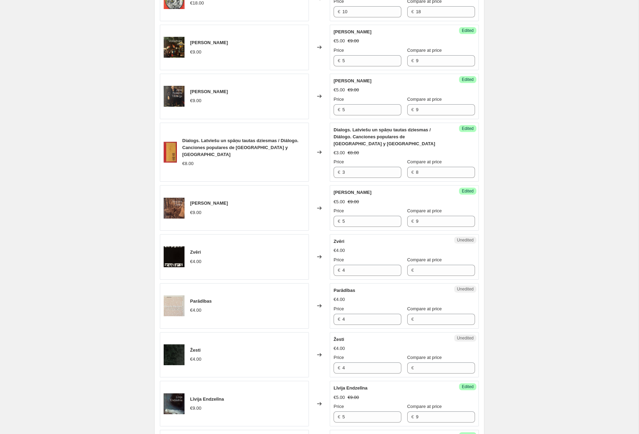
click at [367, 270] on div "Unedited Zvēri €4.00 Price € 4 Compare at price €" at bounding box center [404, 257] width 149 height 46
click at [368, 267] on input "4" at bounding box center [371, 270] width 59 height 11
type input "2"
type input "4"
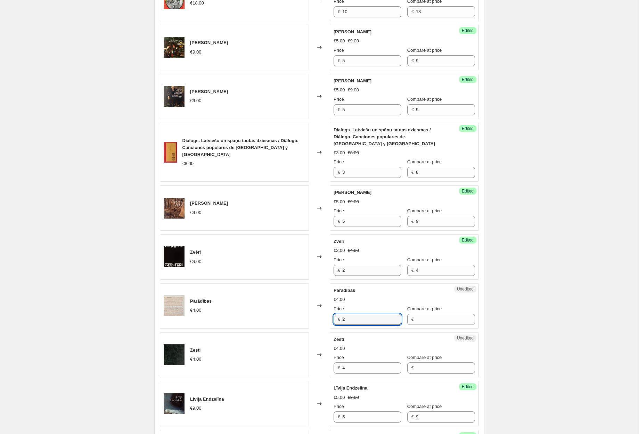
type input "2"
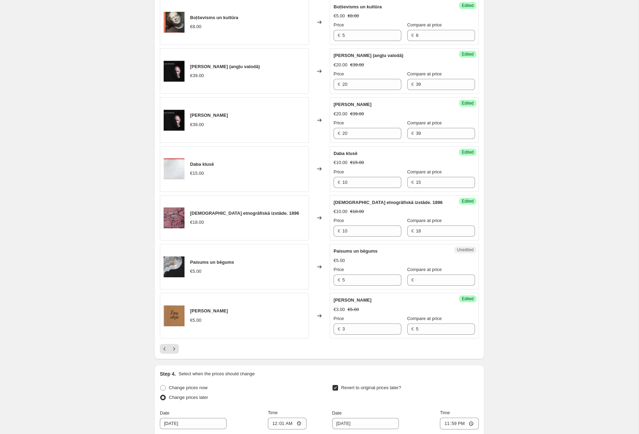
scroll to position [958, 0]
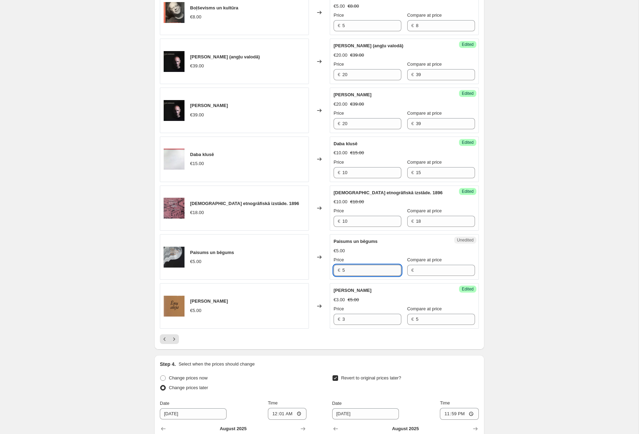
click at [364, 265] on input "5" at bounding box center [371, 270] width 59 height 11
click at [176, 336] on icon "Next" at bounding box center [174, 339] width 7 height 7
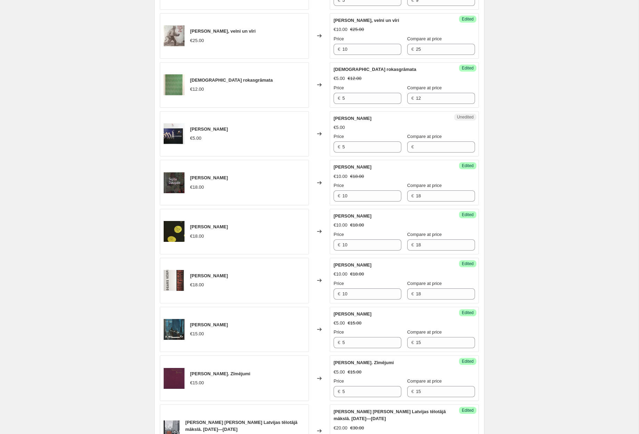
scroll to position [383, 0]
click at [352, 147] on input "5" at bounding box center [371, 146] width 59 height 11
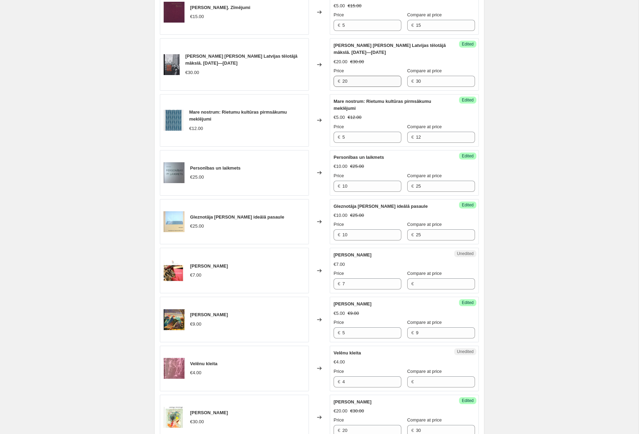
scroll to position [752, 0]
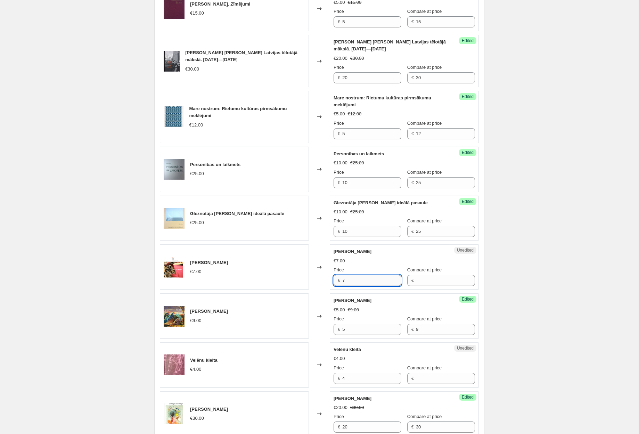
click at [366, 282] on input "7" at bounding box center [371, 280] width 59 height 11
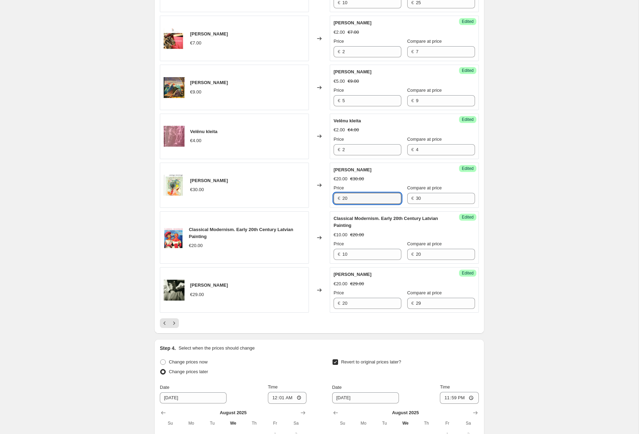
scroll to position [982, 0]
click at [176, 323] on icon "Next" at bounding box center [174, 322] width 7 height 7
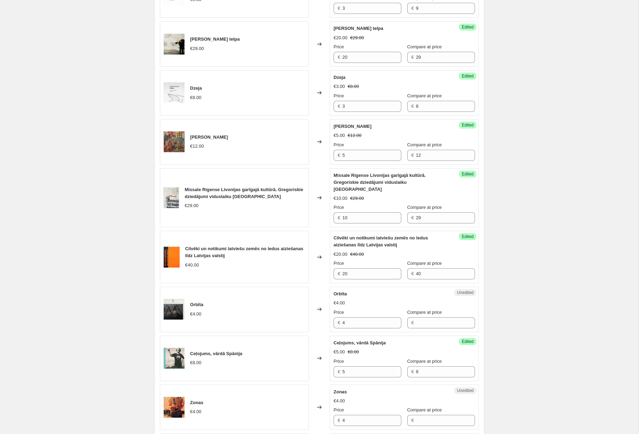
scroll to position [327, 0]
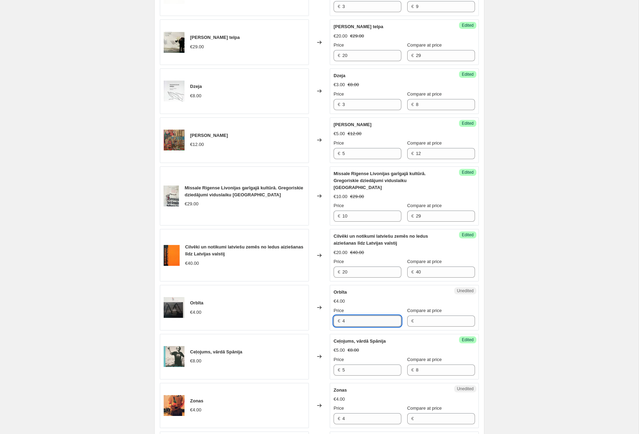
click at [354, 316] on input "4" at bounding box center [371, 321] width 59 height 11
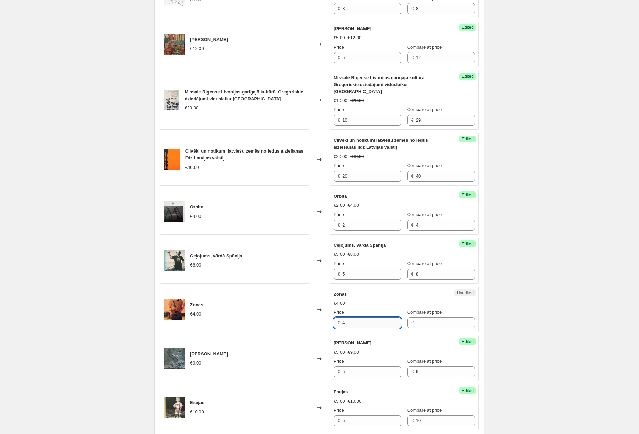
click at [355, 317] on input "4" at bounding box center [371, 322] width 59 height 11
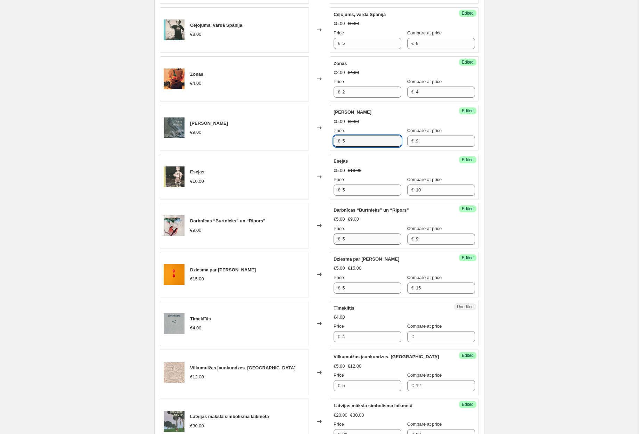
scroll to position [659, 0]
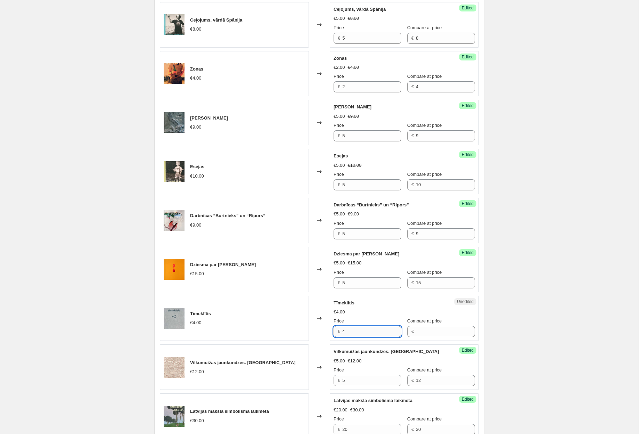
click at [359, 326] on input "4" at bounding box center [371, 331] width 59 height 11
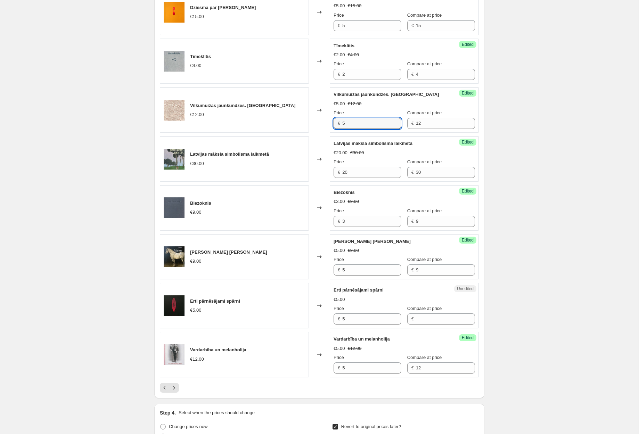
scroll to position [917, 0]
click at [359, 314] on input "5" at bounding box center [371, 318] width 59 height 11
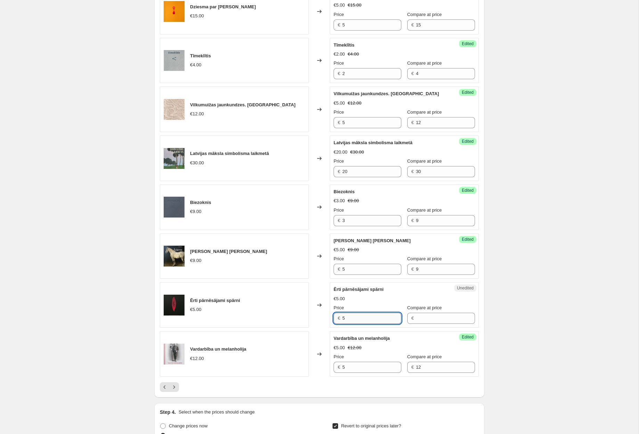
click at [359, 314] on input "5" at bounding box center [371, 318] width 59 height 11
click at [177, 384] on icon "Next" at bounding box center [174, 387] width 7 height 7
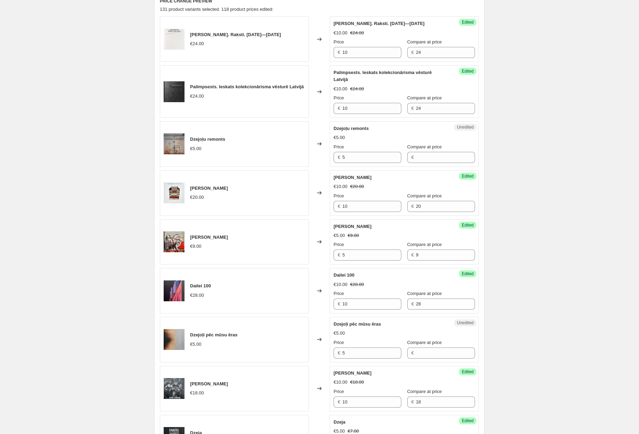
scroll to position [283, 0]
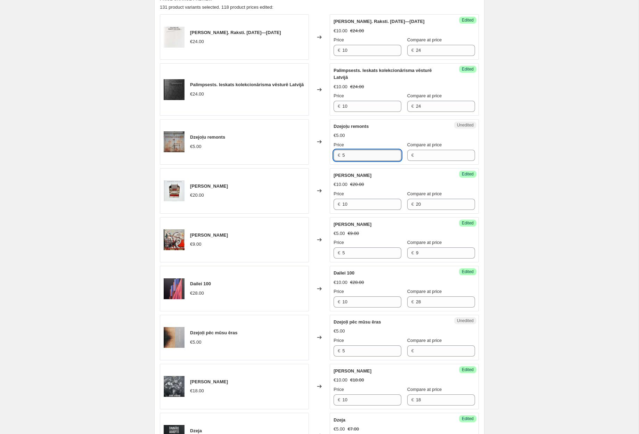
click at [355, 156] on input "5" at bounding box center [371, 155] width 59 height 11
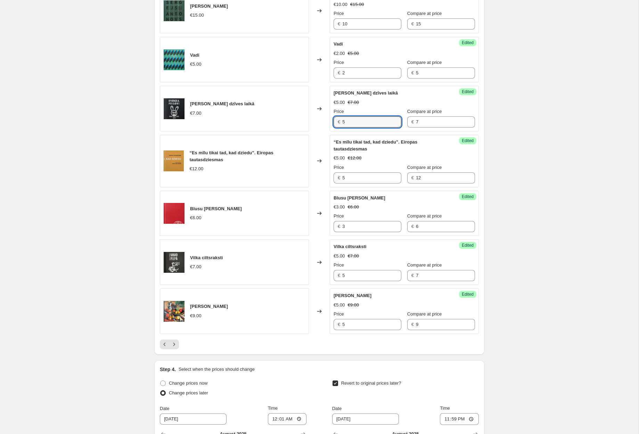
scroll to position [961, 0]
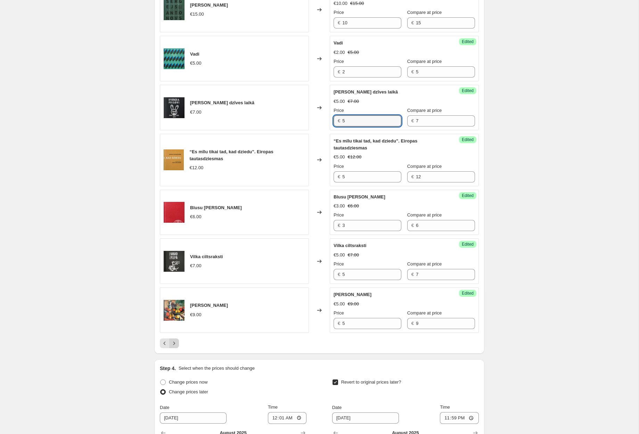
click at [173, 345] on icon "Next" at bounding box center [174, 343] width 7 height 7
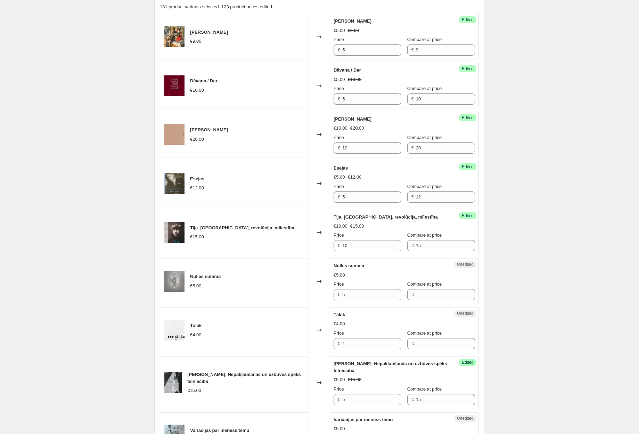
scroll to position [282, 0]
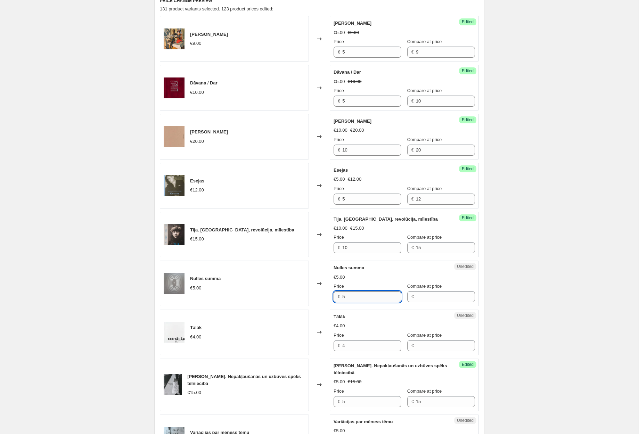
click at [365, 296] on input "5" at bounding box center [371, 296] width 59 height 11
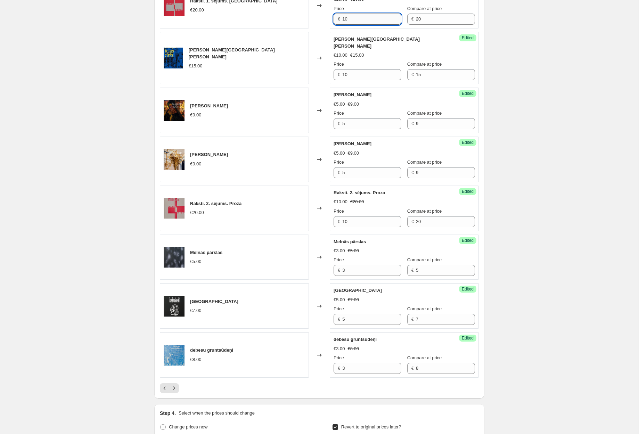
scroll to position [913, 0]
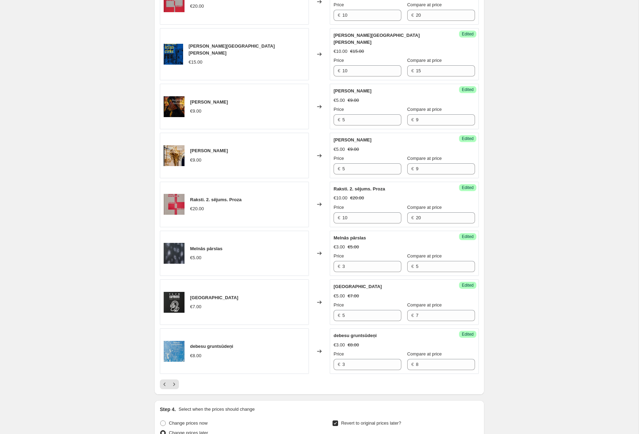
drag, startPoint x: 176, startPoint y: 378, endPoint x: 193, endPoint y: 378, distance: 16.3
click at [176, 381] on icon "Next" at bounding box center [174, 384] width 7 height 7
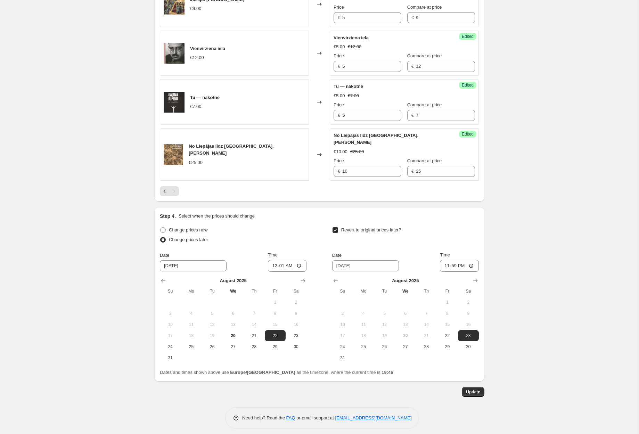
scroll to position [658, 0]
click at [473, 390] on span "Update" at bounding box center [473, 393] width 14 height 6
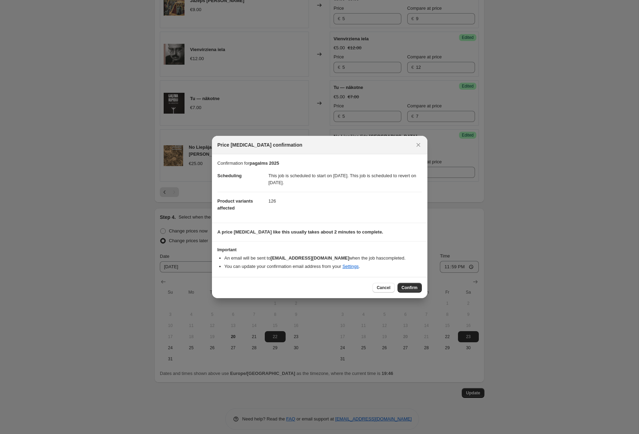
click at [409, 288] on span "Confirm" at bounding box center [410, 288] width 16 height 6
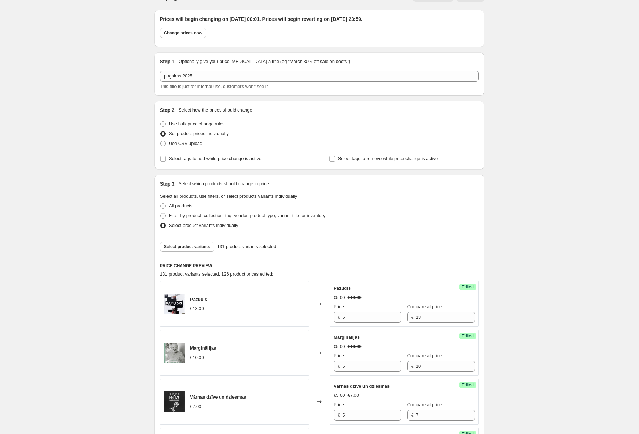
scroll to position [0, 0]
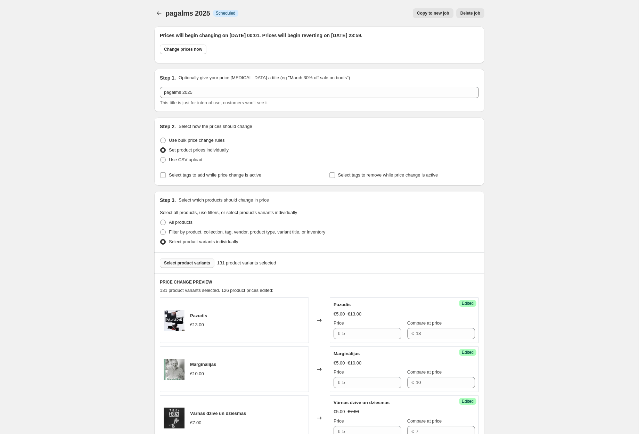
click at [192, 266] on button "Select product variants" at bounding box center [187, 263] width 55 height 10
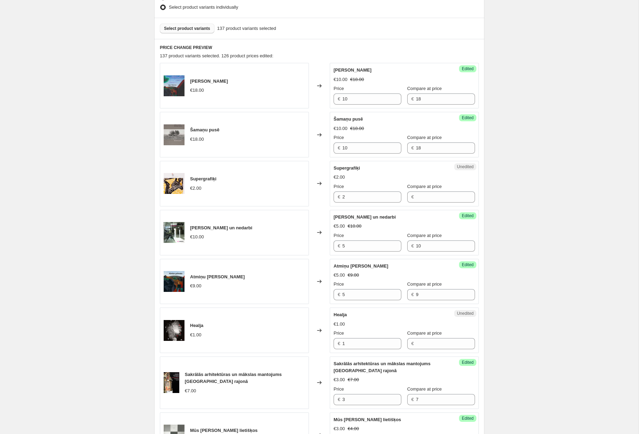
scroll to position [235, 0]
click at [361, 200] on input "2" at bounding box center [371, 196] width 59 height 11
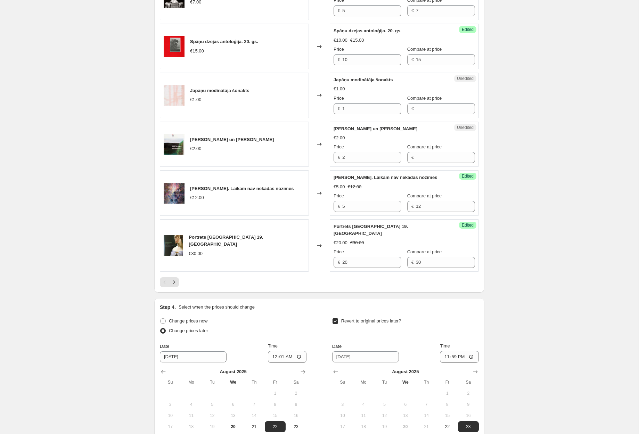
scroll to position [1017, 0]
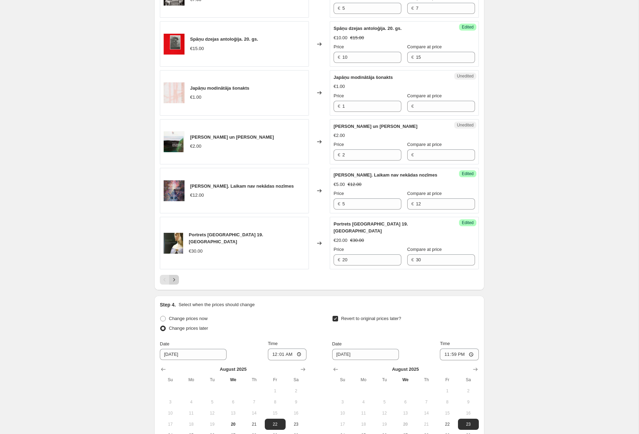
click at [175, 276] on icon "Next" at bounding box center [174, 279] width 7 height 7
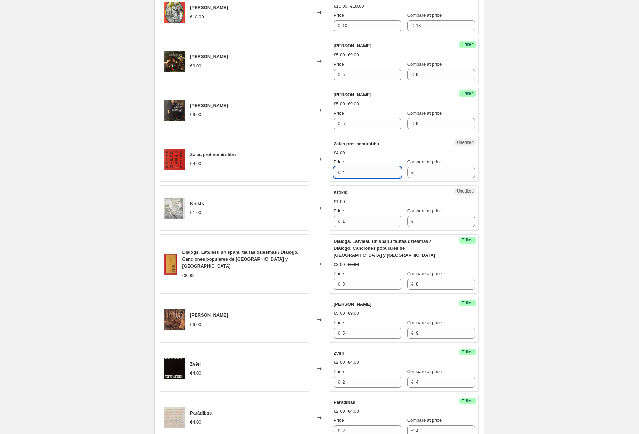
scroll to position [555, 0]
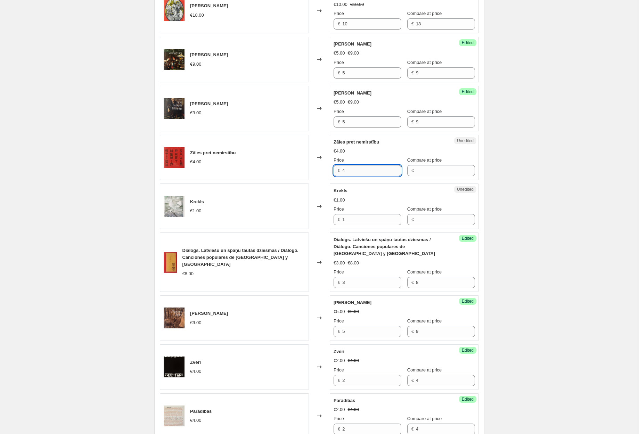
click at [364, 172] on input "4" at bounding box center [371, 170] width 59 height 11
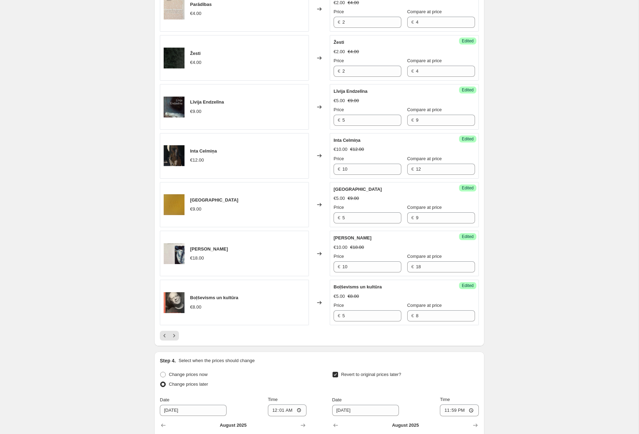
scroll to position [990, 0]
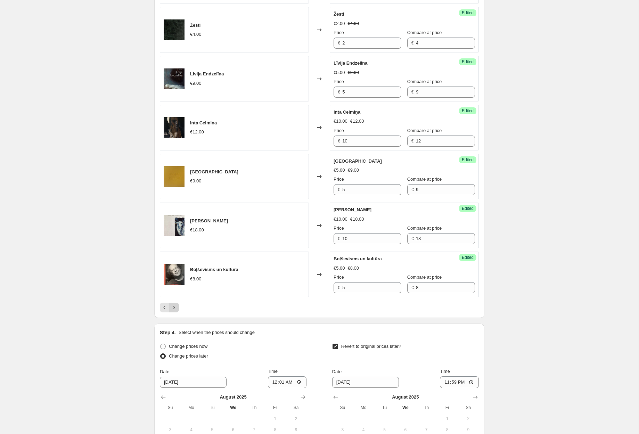
click at [177, 304] on icon "Next" at bounding box center [174, 307] width 7 height 7
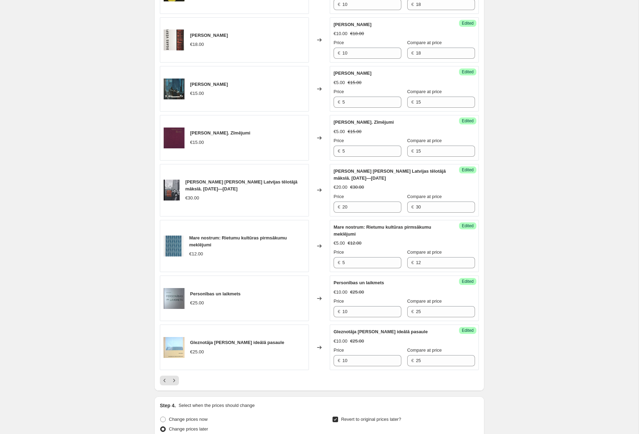
scroll to position [947, 0]
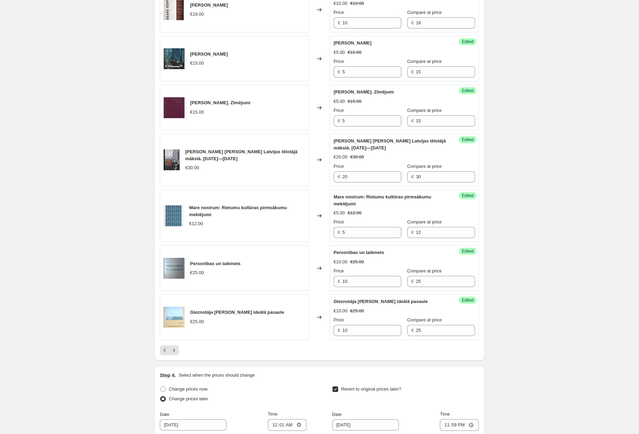
click at [176, 350] on icon "Next" at bounding box center [174, 350] width 7 height 7
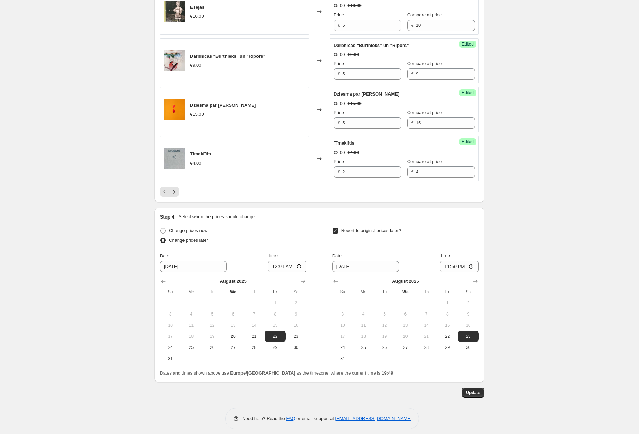
scroll to position [1119, 0]
drag, startPoint x: 176, startPoint y: 186, endPoint x: 177, endPoint y: 191, distance: 4.9
click at [176, 189] on icon "Next" at bounding box center [174, 192] width 7 height 7
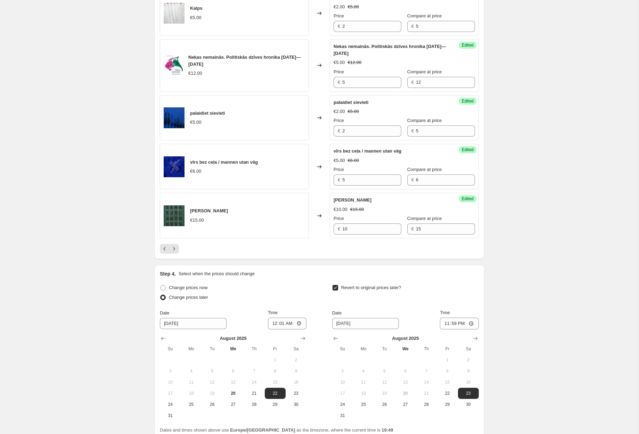
scroll to position [1051, 0]
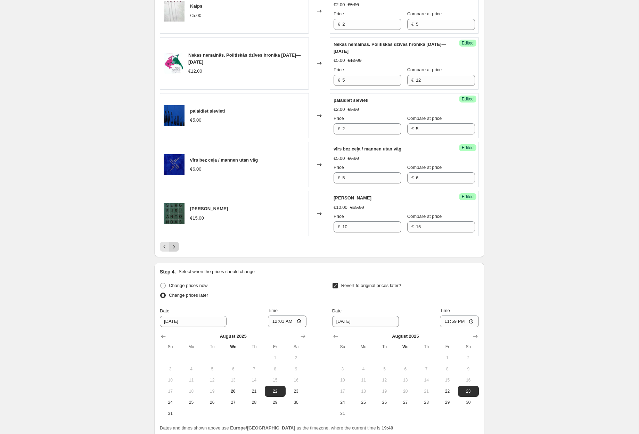
click at [173, 246] on icon "Next" at bounding box center [174, 246] width 7 height 7
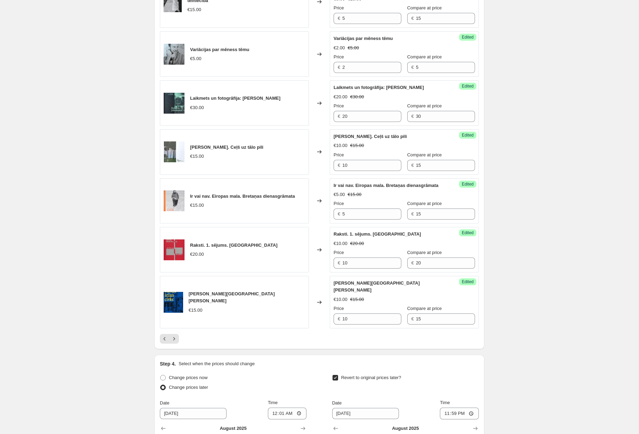
scroll to position [966, 0]
click at [174, 334] on icon "Next" at bounding box center [174, 337] width 7 height 7
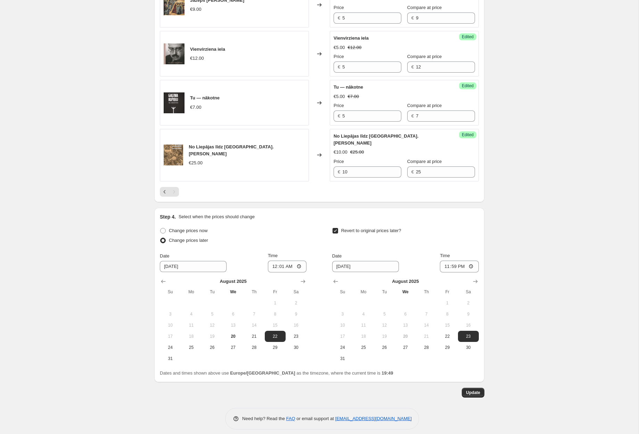
scroll to position [951, 0]
click at [475, 390] on span "Update" at bounding box center [473, 393] width 14 height 6
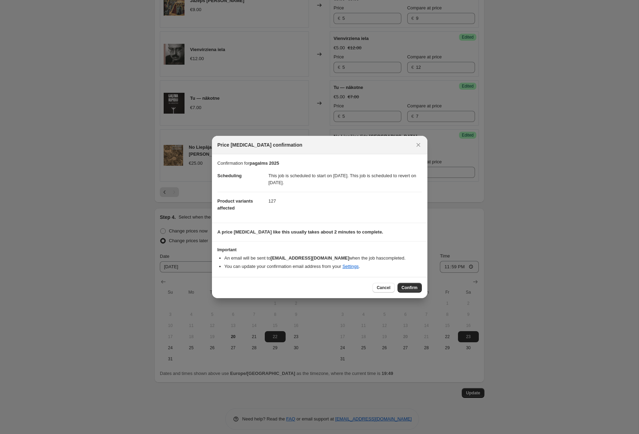
click at [408, 286] on span "Confirm" at bounding box center [410, 288] width 16 height 6
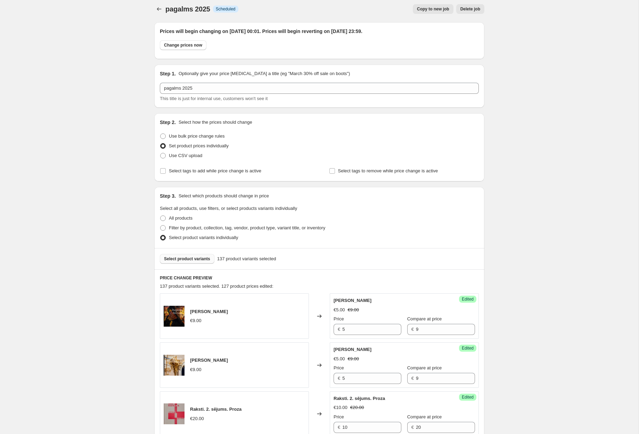
scroll to position [0, 0]
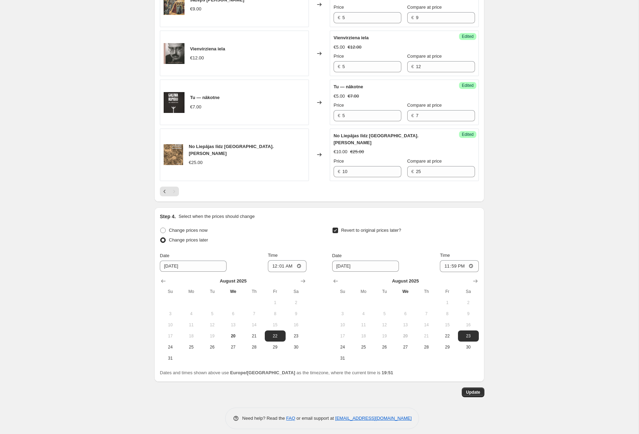
scroll to position [951, 0]
click at [468, 390] on span "Update" at bounding box center [473, 393] width 14 height 6
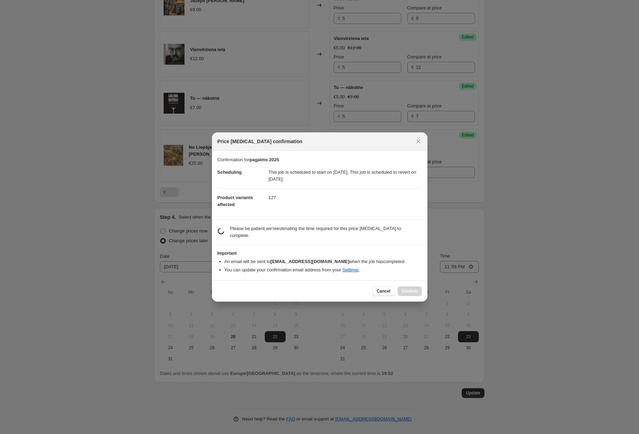
scroll to position [0, 0]
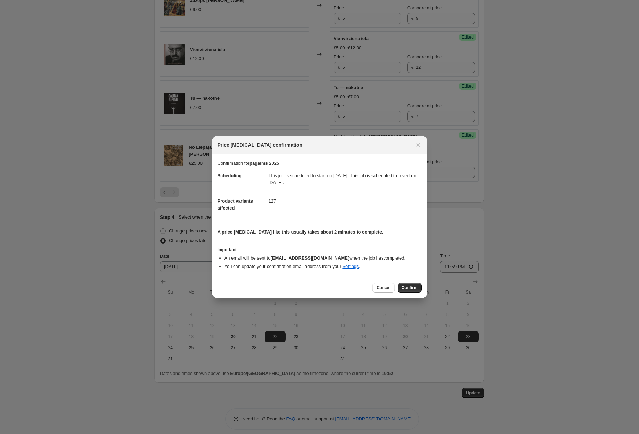
click at [404, 286] on span "Confirm" at bounding box center [410, 288] width 16 height 6
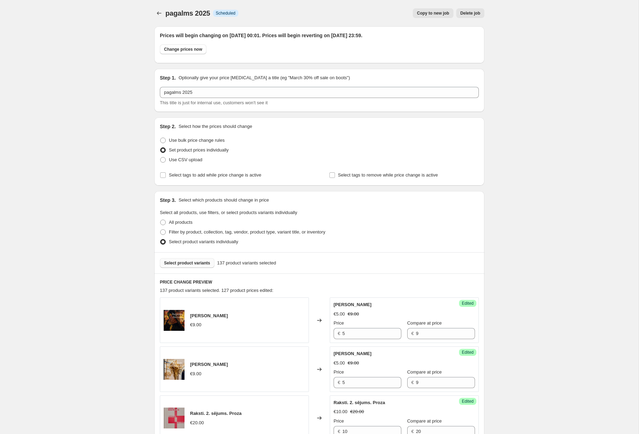
scroll to position [951, 0]
